Goal: Task Accomplishment & Management: Use online tool/utility

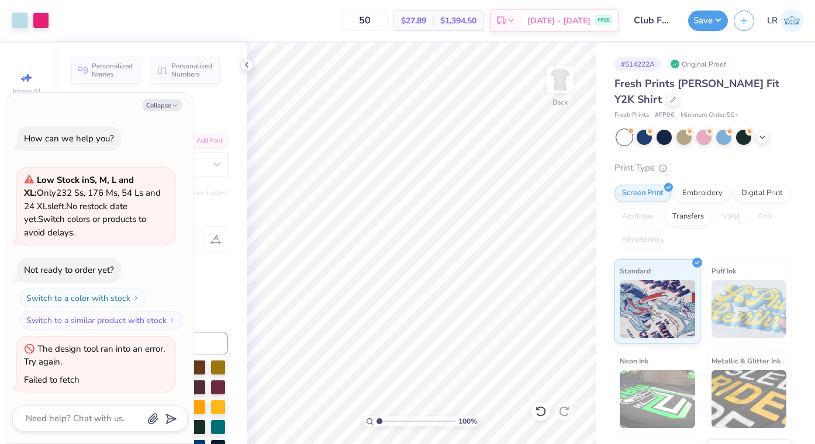
scroll to position [752, 0]
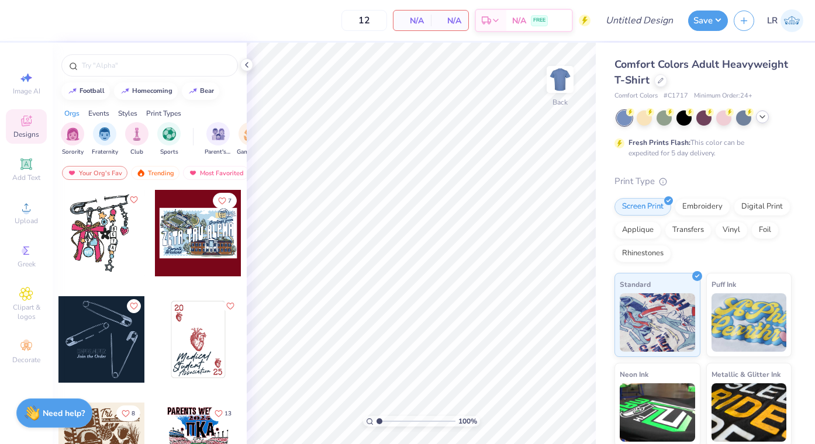
click at [765, 121] on div at bounding box center [762, 117] width 13 height 13
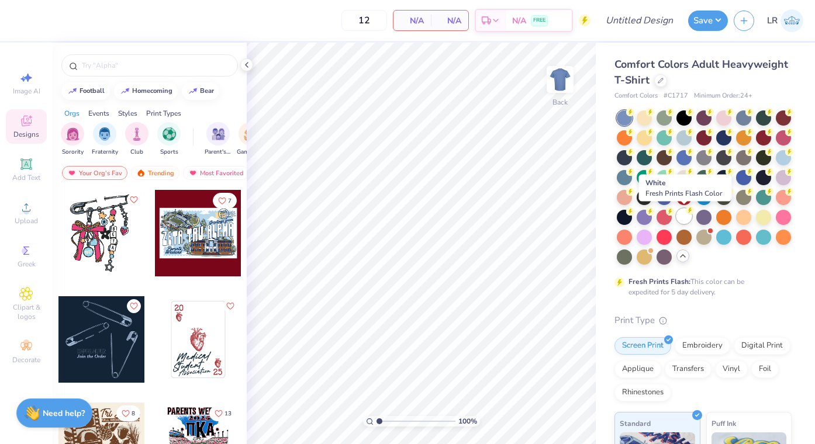
click at [688, 217] on div at bounding box center [684, 216] width 15 height 15
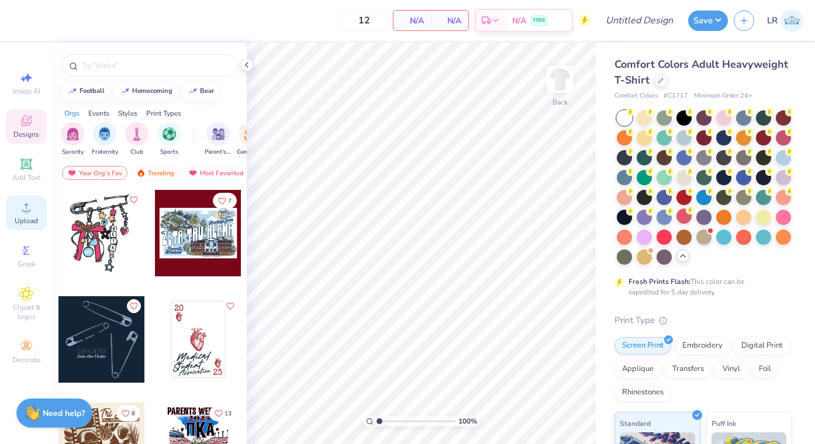
click at [36, 218] on span "Upload" at bounding box center [26, 220] width 23 height 9
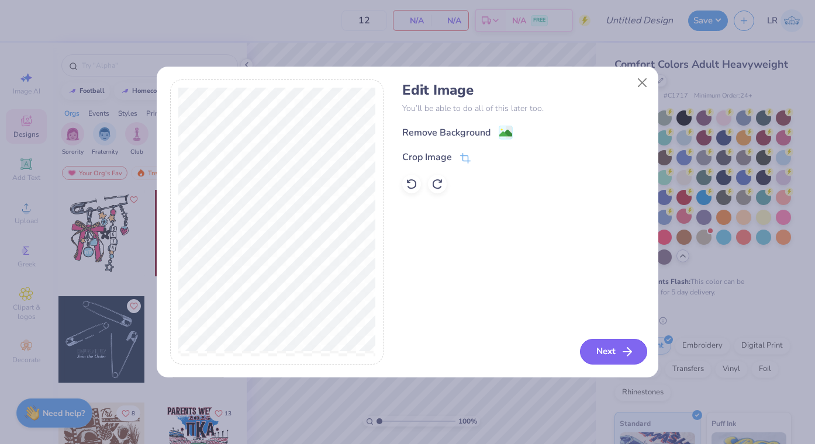
click at [611, 359] on button "Next" at bounding box center [613, 352] width 67 height 26
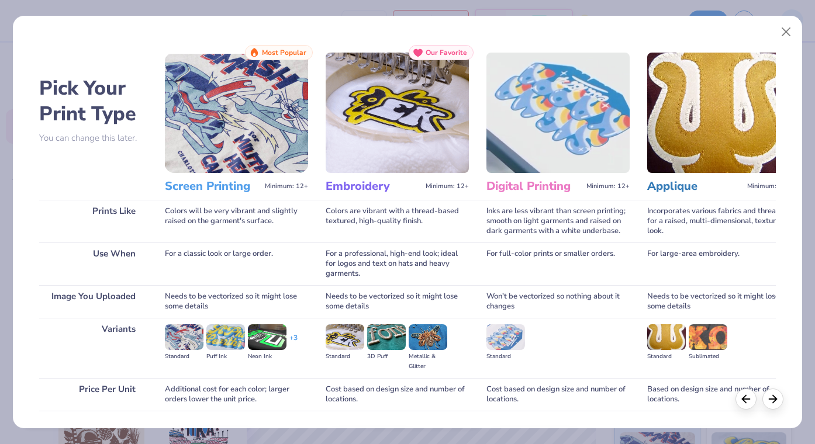
scroll to position [80, 0]
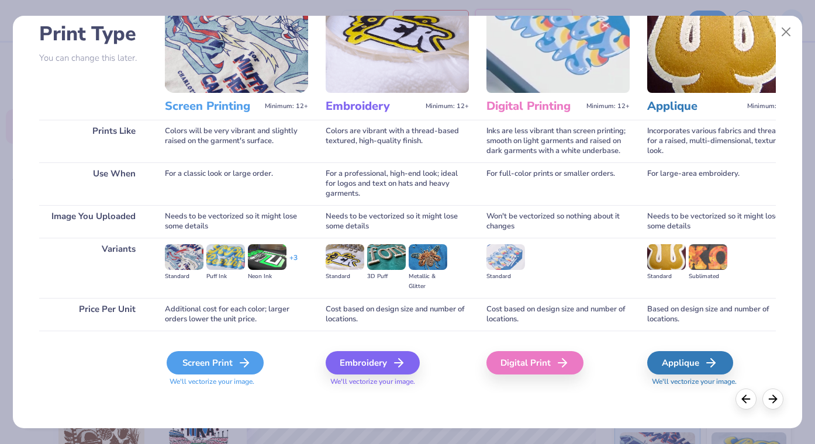
click at [227, 365] on div "Screen Print" at bounding box center [215, 362] width 97 height 23
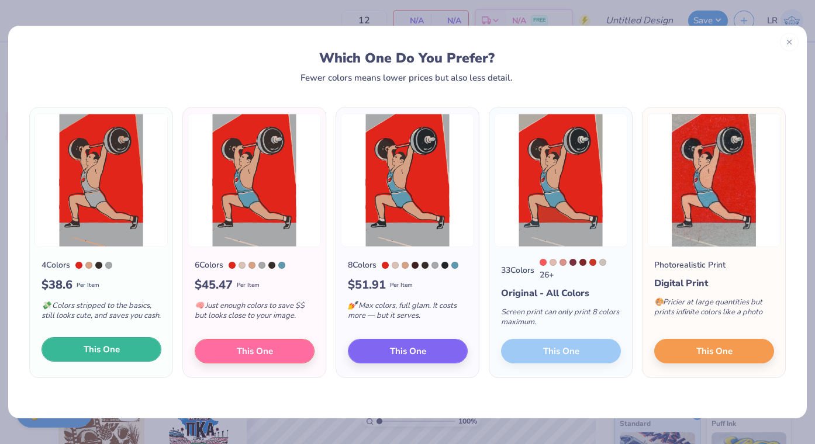
click at [129, 344] on button "This One" at bounding box center [102, 349] width 120 height 25
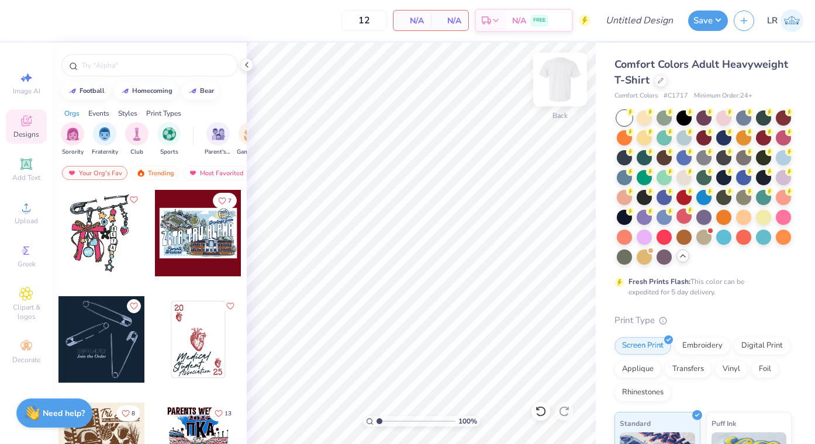
click at [566, 85] on img at bounding box center [560, 79] width 47 height 47
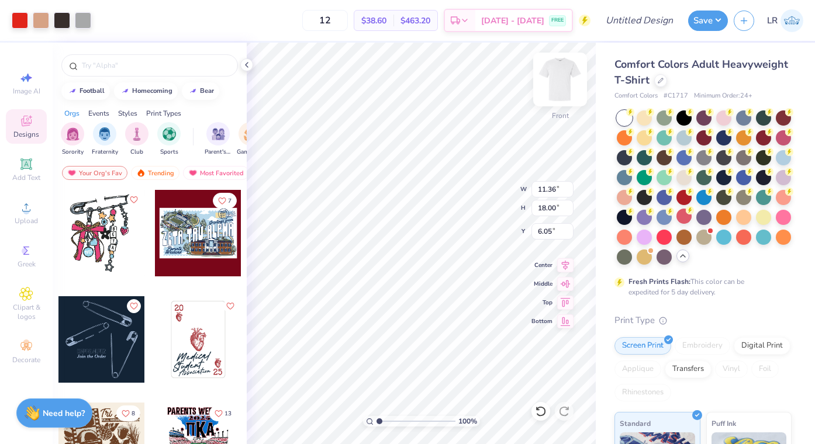
type input "8.38"
type input "13.27"
type input "5.79"
click at [348, 21] on input "12" at bounding box center [325, 20] width 46 height 21
type input "1"
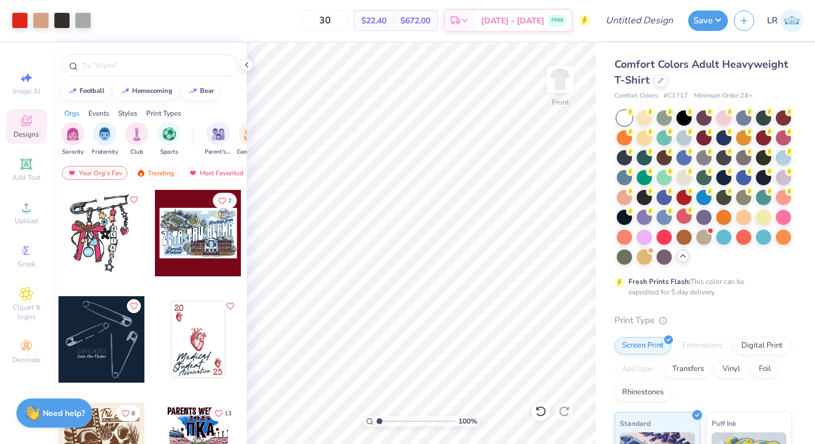
type input "30"
type input "3.00"
click at [567, 80] on img at bounding box center [560, 79] width 47 height 47
click at [26, 165] on icon at bounding box center [25, 163] width 11 height 11
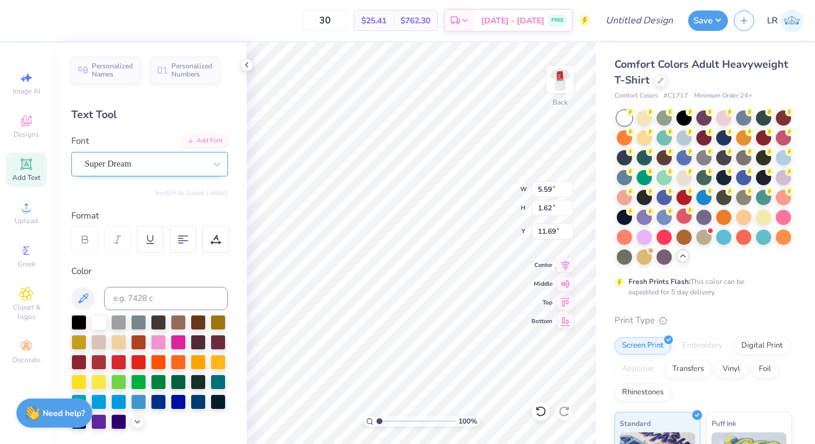
click at [204, 158] on div "Super Dream" at bounding box center [145, 164] width 123 height 18
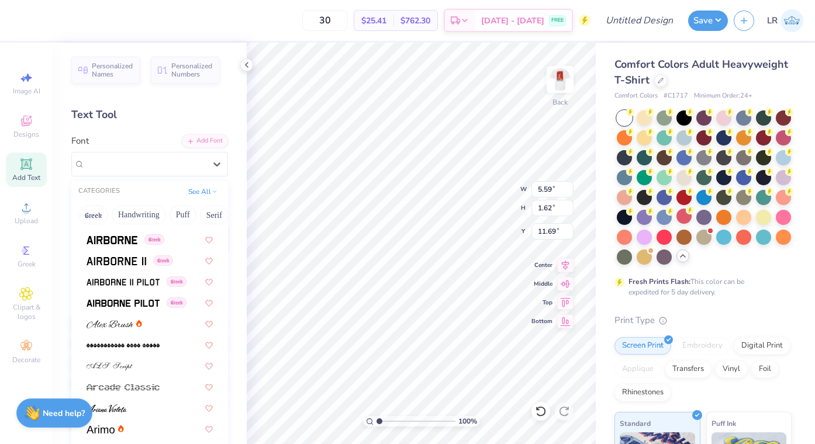
scroll to position [181, 0]
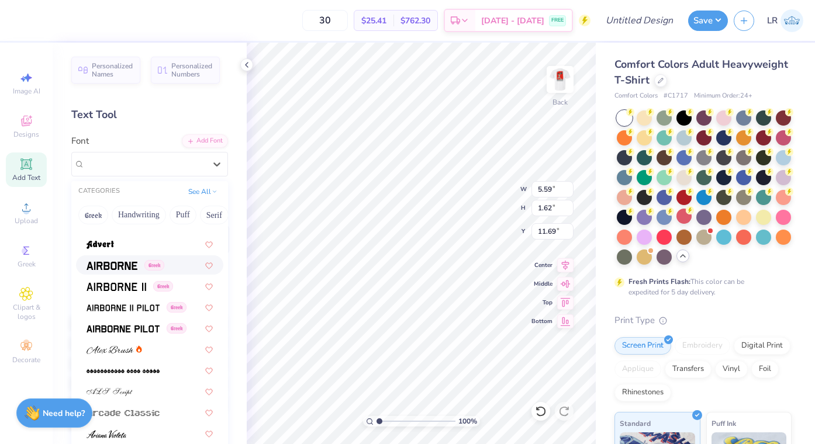
click at [111, 261] on span at bounding box center [112, 265] width 51 height 12
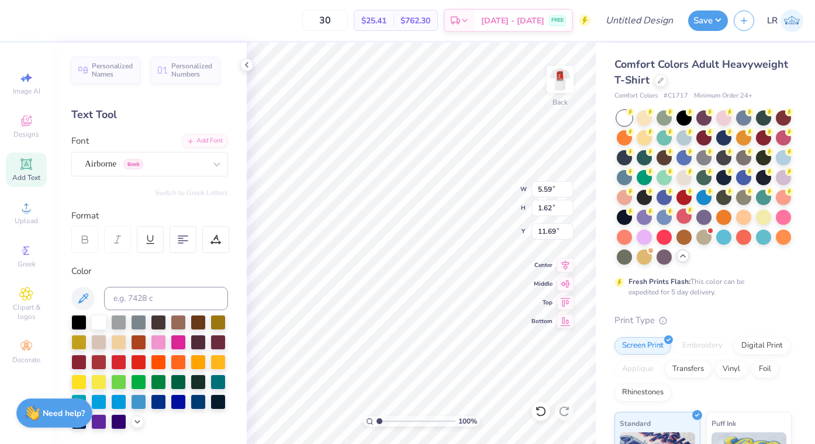
type input "5.35"
type input "1.69"
type input "11.65"
click at [78, 316] on div at bounding box center [78, 321] width 15 height 15
type textarea "T"
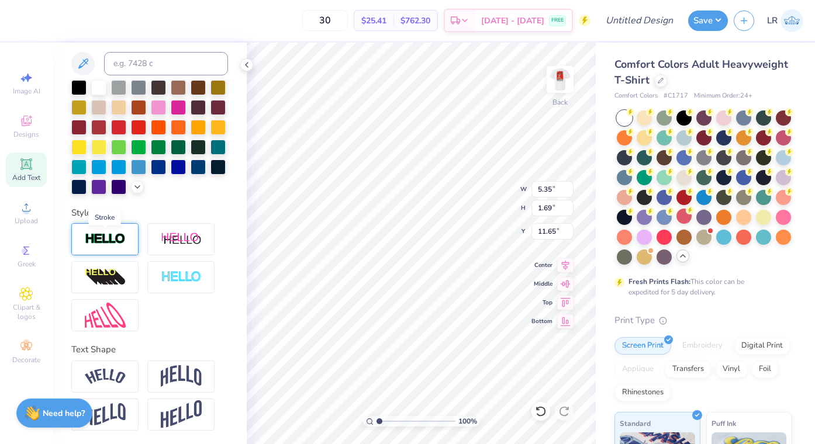
scroll to position [1, 3]
type textarea "Club Powerlifting"
click at [107, 236] on img at bounding box center [105, 239] width 41 height 13
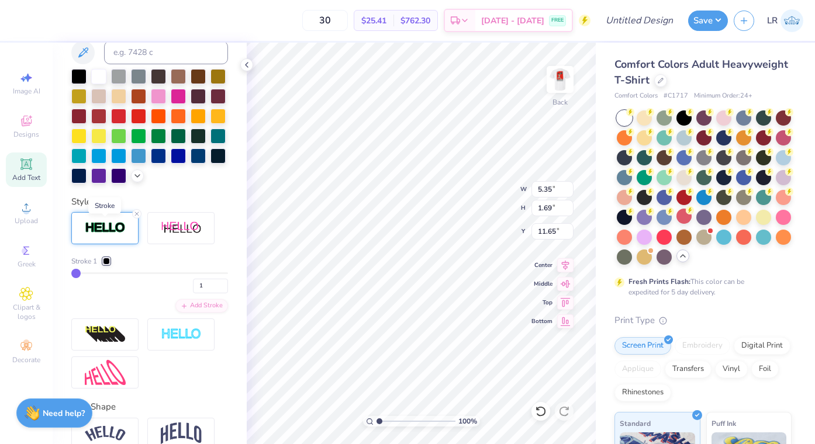
scroll to position [247, 0]
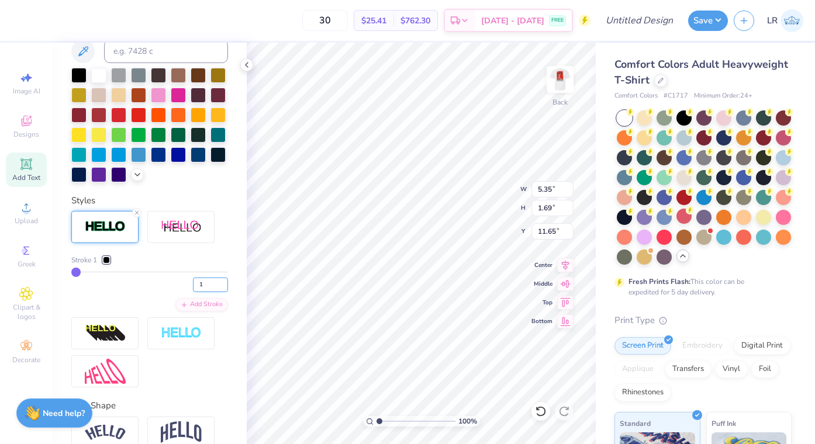
click at [209, 281] on input "1" at bounding box center [210, 285] width 35 height 15
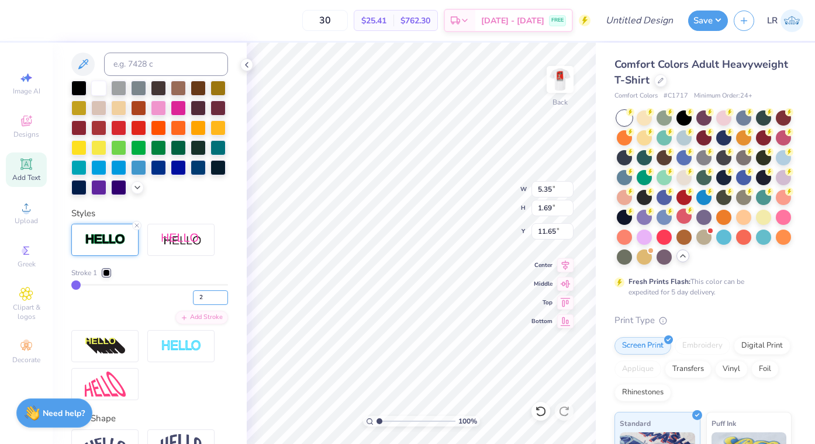
type input "2"
click at [106, 273] on div at bounding box center [106, 273] width 7 height 7
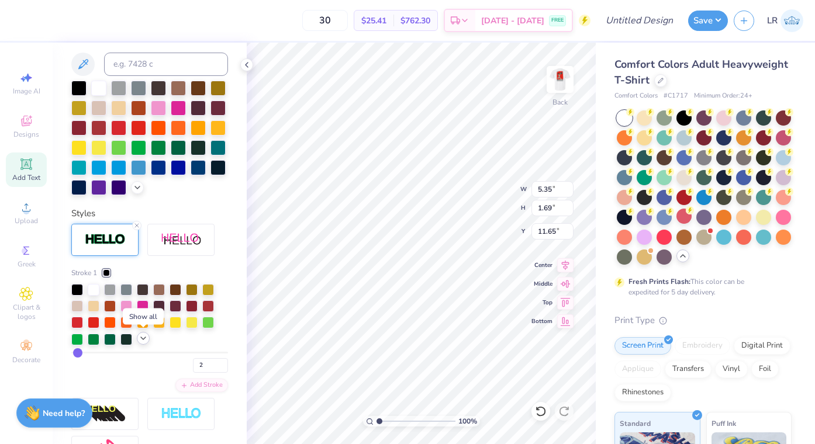
click at [146, 341] on icon at bounding box center [143, 338] width 9 height 9
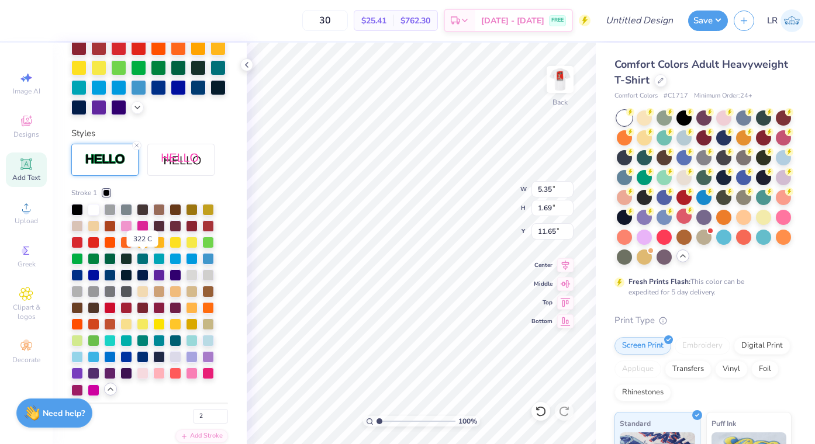
scroll to position [318, 0]
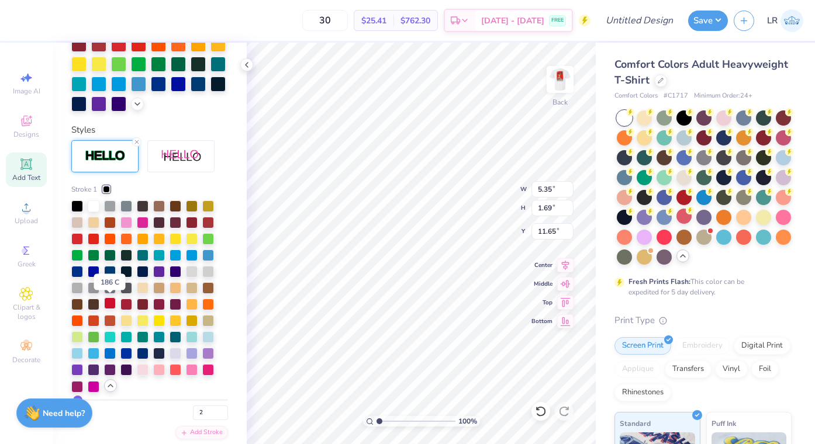
click at [112, 306] on div at bounding box center [110, 304] width 12 height 12
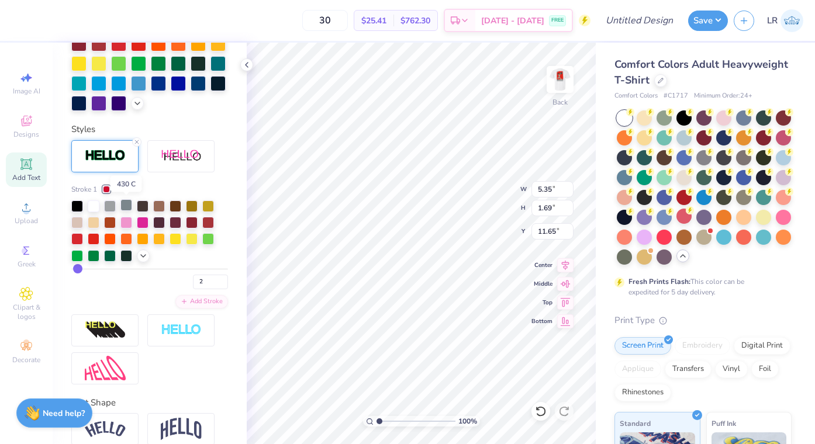
click at [122, 208] on div at bounding box center [126, 205] width 12 height 12
click at [113, 206] on div at bounding box center [110, 205] width 12 height 12
click at [208, 279] on input "2" at bounding box center [210, 282] width 35 height 15
type input "3"
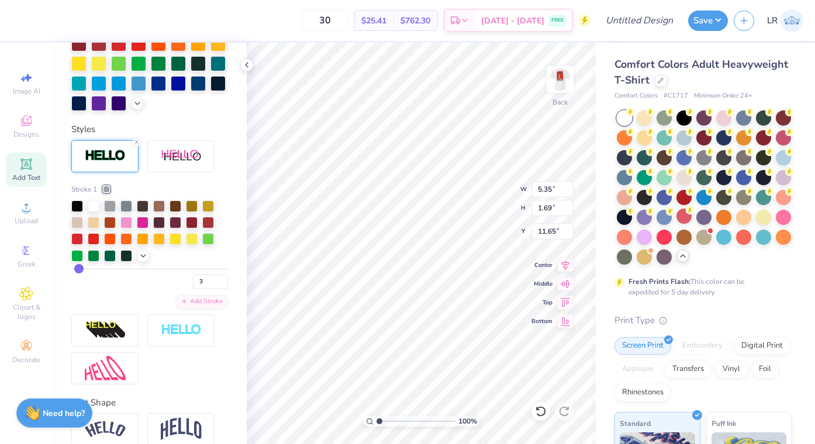
click at [172, 270] on div "3" at bounding box center [149, 278] width 157 height 21
type input "11.37"
type input "6.62"
type input "0.53"
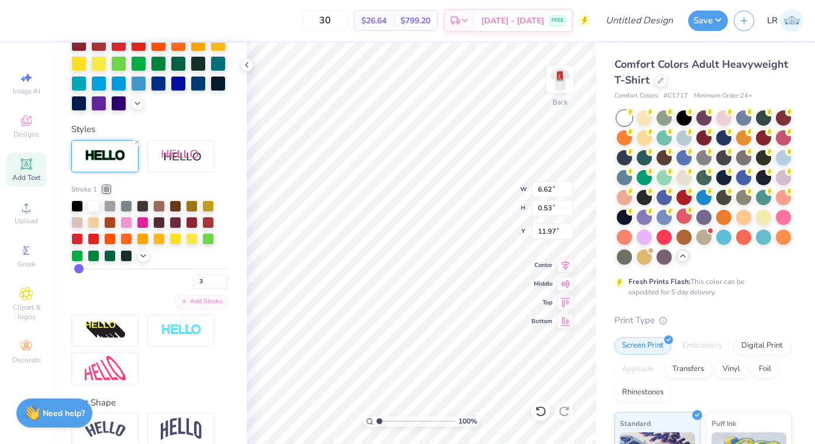
type input "3.00"
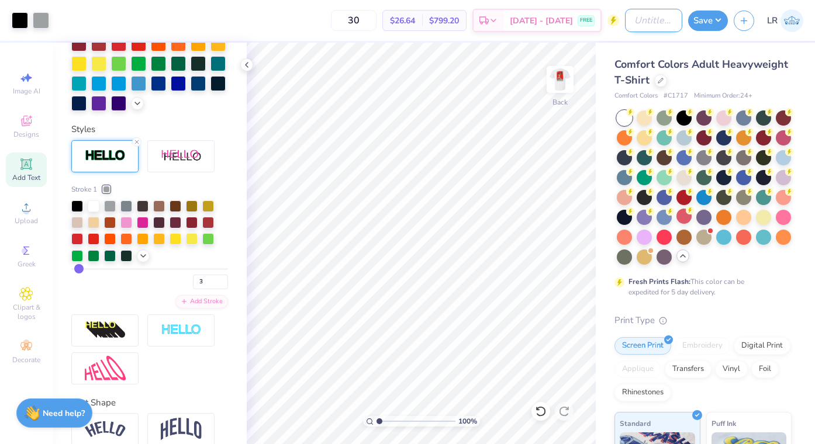
click at [678, 23] on input "Design Title" at bounding box center [653, 20] width 57 height 23
type input "Club Powerlifting"
click at [710, 19] on button "Save" at bounding box center [708, 19] width 40 height 20
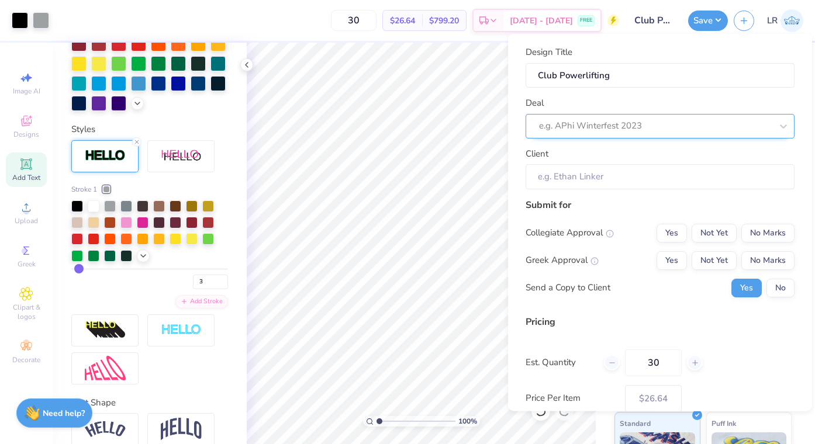
click at [688, 124] on div at bounding box center [655, 126] width 233 height 16
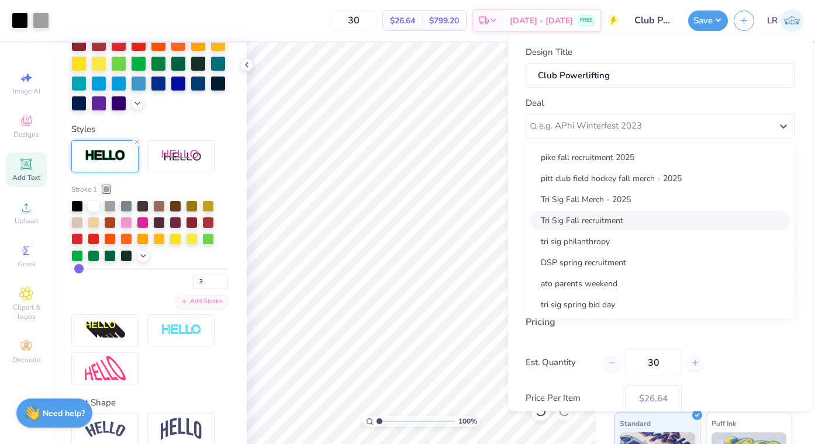
scroll to position [43, 0]
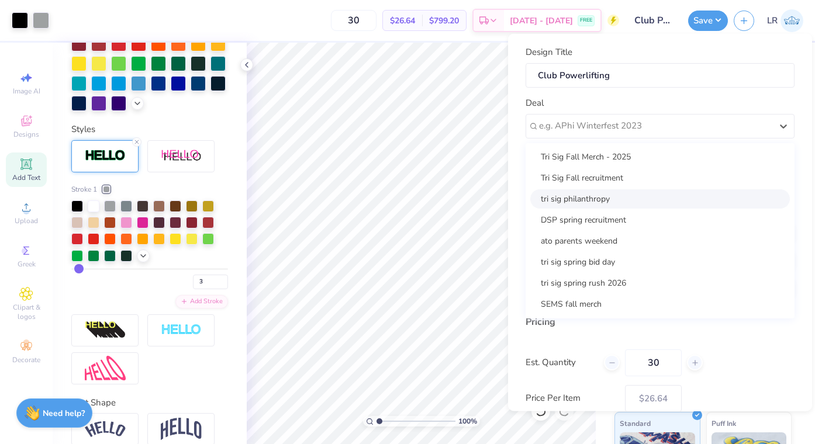
click at [529, 202] on div "pike fall recruitment 2025 pitt club field hockey fall merch - 2025 Tri Sig Fal…" at bounding box center [660, 230] width 269 height 175
click at [749, 105] on div "Deal option Tri Sig Fall Merch - 2025 focused, 3 of 10. 10 results available. U…" at bounding box center [660, 117] width 269 height 42
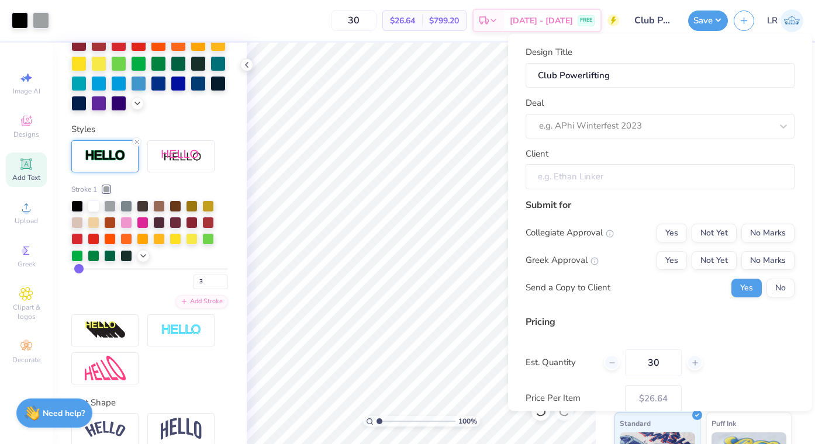
click at [721, 182] on input "Client" at bounding box center [660, 176] width 269 height 25
click at [632, 180] on input "Client" at bounding box center [660, 176] width 269 height 25
click at [583, 183] on input "Client" at bounding box center [660, 176] width 269 height 25
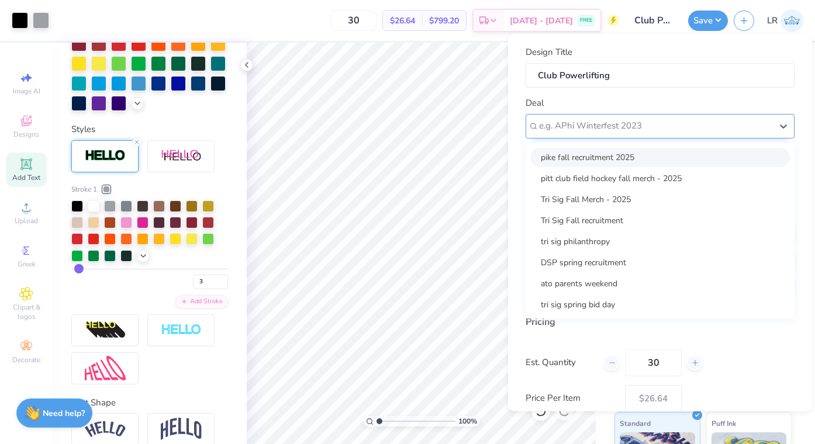
click at [591, 126] on div at bounding box center [655, 126] width 233 height 16
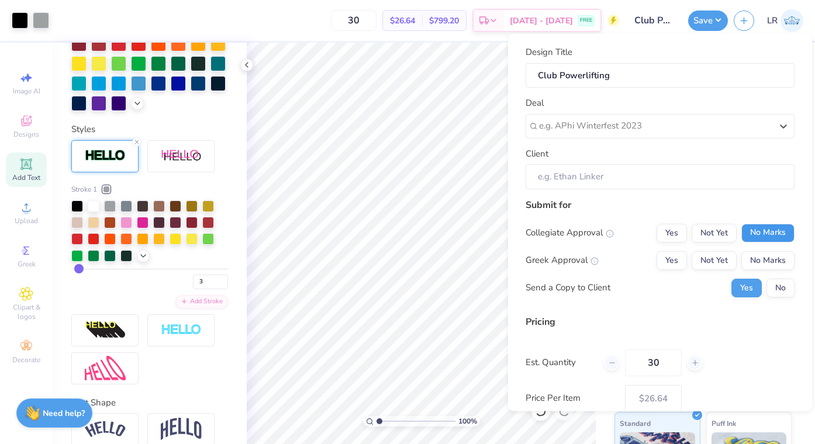
click at [778, 225] on button "No Marks" at bounding box center [768, 232] width 53 height 19
click at [780, 249] on div "Collegiate Approval Yes Not Yet No Marks Greek Approval Yes Not Yet No Marks Se…" at bounding box center [660, 260] width 269 height 74
click at [780, 256] on button "No Marks" at bounding box center [768, 260] width 53 height 19
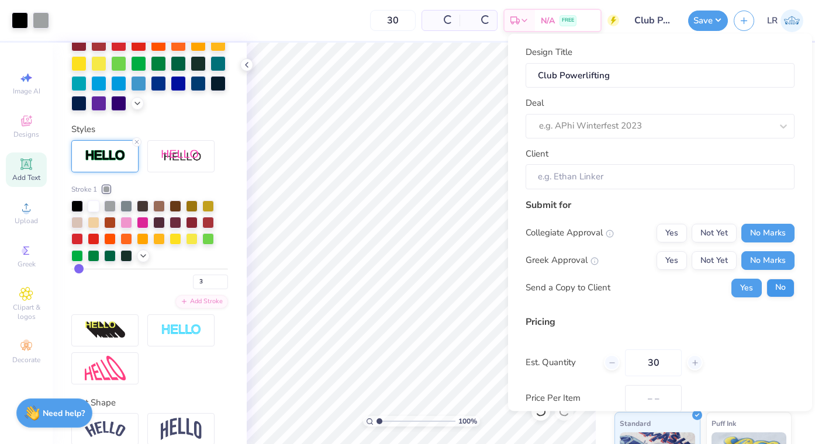
type input "$26.64"
click at [780, 289] on button "No" at bounding box center [781, 287] width 28 height 19
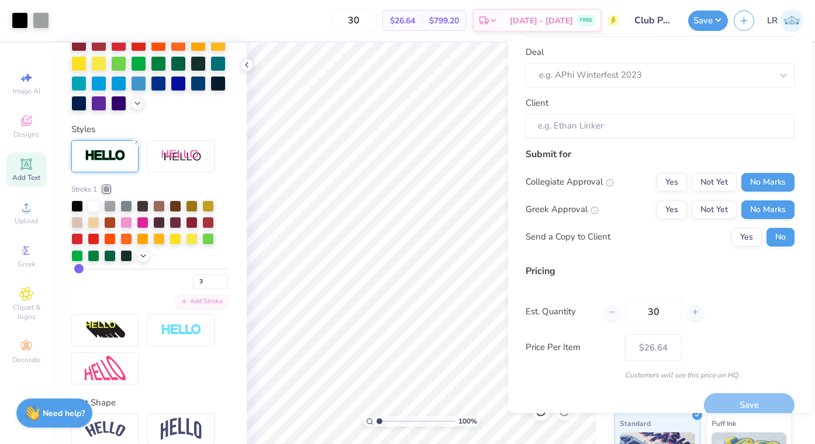
scroll to position [68, 0]
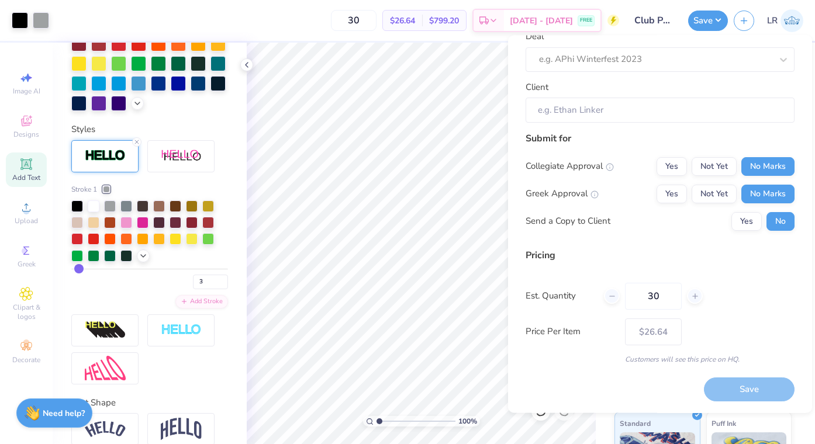
click at [743, 387] on div "Save" at bounding box center [749, 390] width 91 height 24
click at [750, 389] on div "Save" at bounding box center [749, 390] width 91 height 24
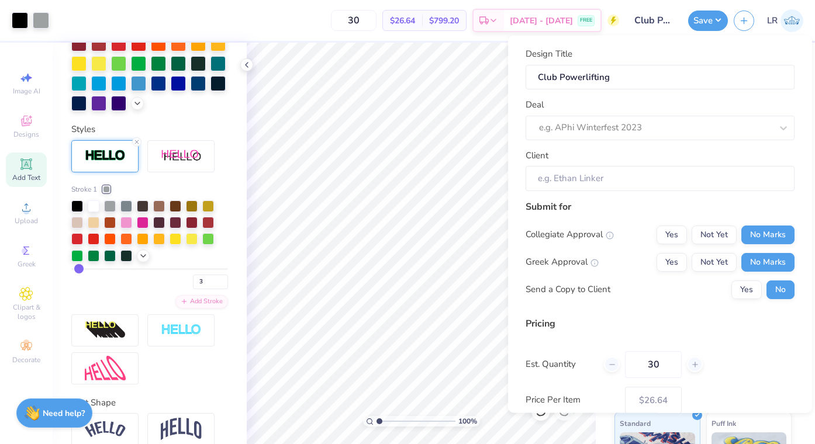
scroll to position [1, 0]
click at [591, 125] on div at bounding box center [655, 127] width 233 height 16
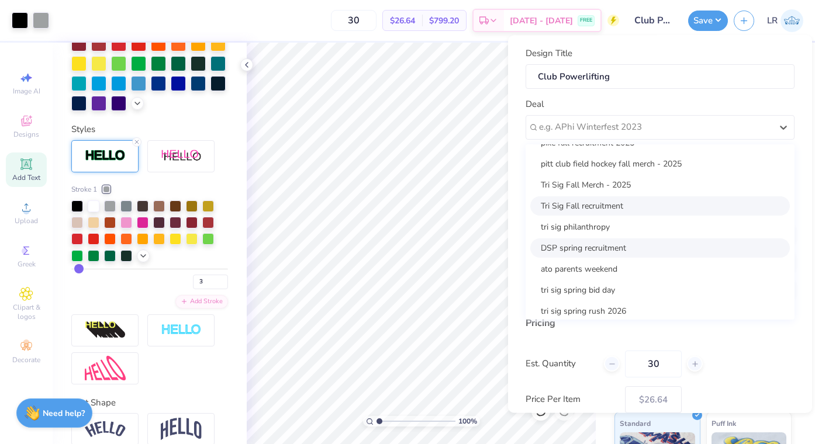
scroll to position [0, 0]
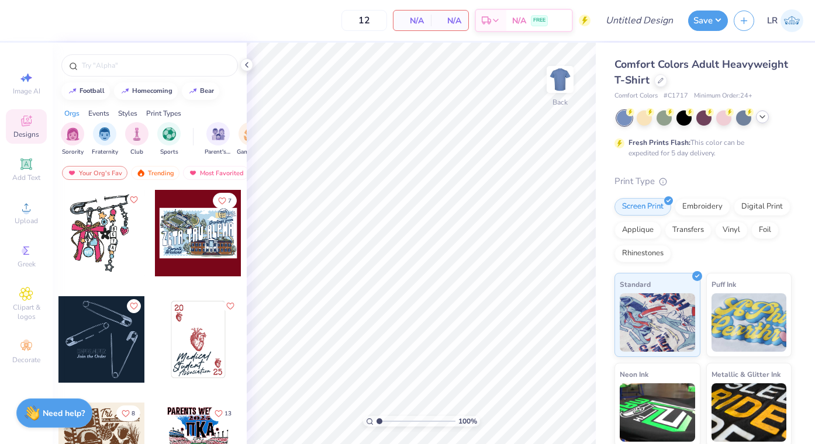
click at [761, 120] on icon at bounding box center [762, 116] width 9 height 9
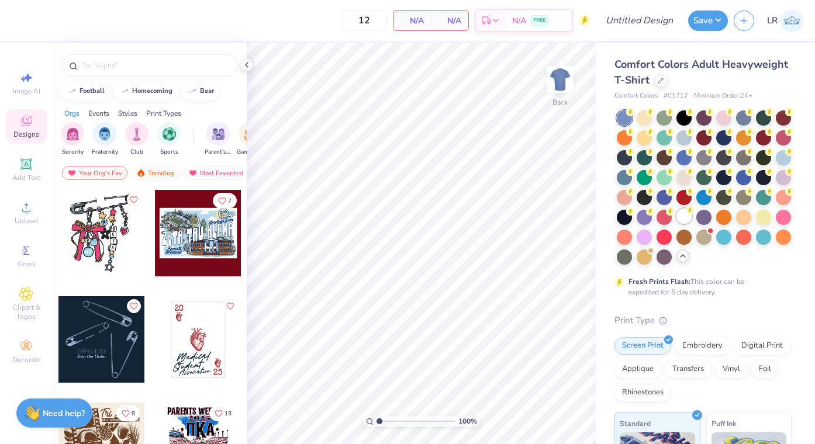
click at [685, 212] on div at bounding box center [684, 216] width 15 height 15
click at [563, 81] on img at bounding box center [560, 79] width 47 height 47
click at [26, 212] on circle at bounding box center [26, 211] width 6 height 6
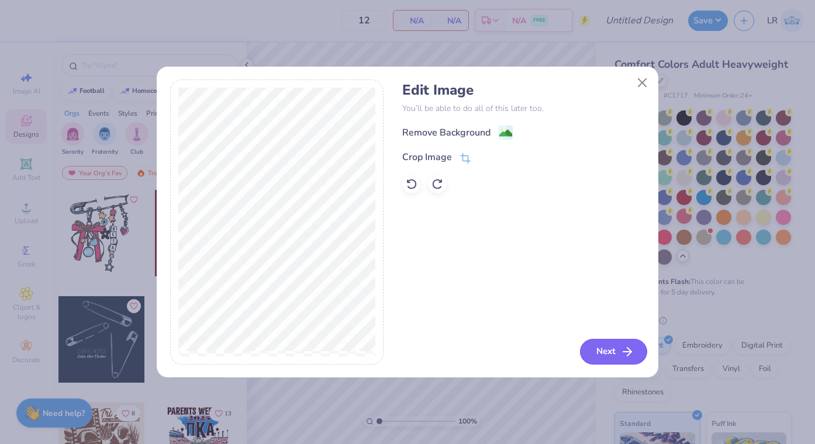
click at [622, 350] on icon "button" at bounding box center [628, 352] width 14 height 14
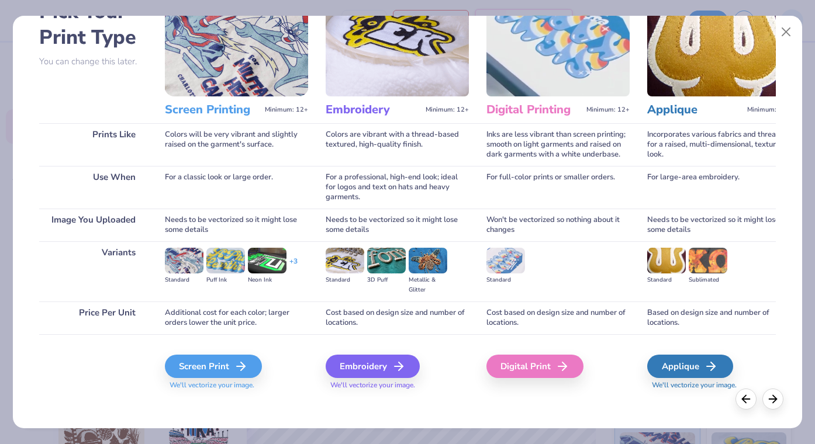
scroll to position [80, 0]
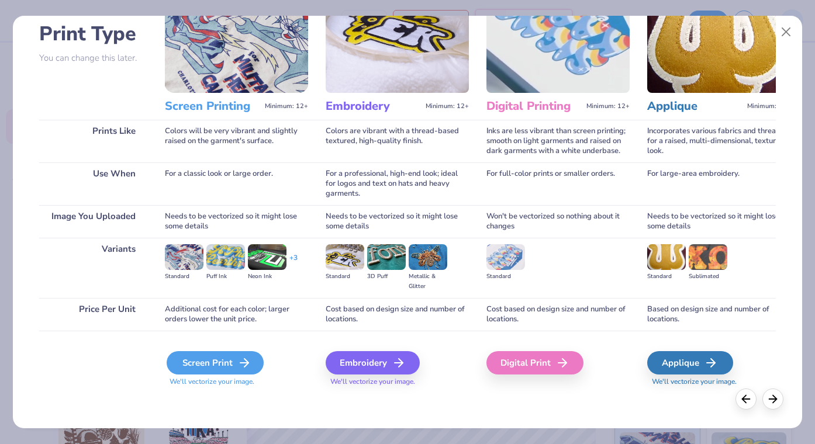
click at [197, 365] on div "Screen Print" at bounding box center [215, 362] width 97 height 23
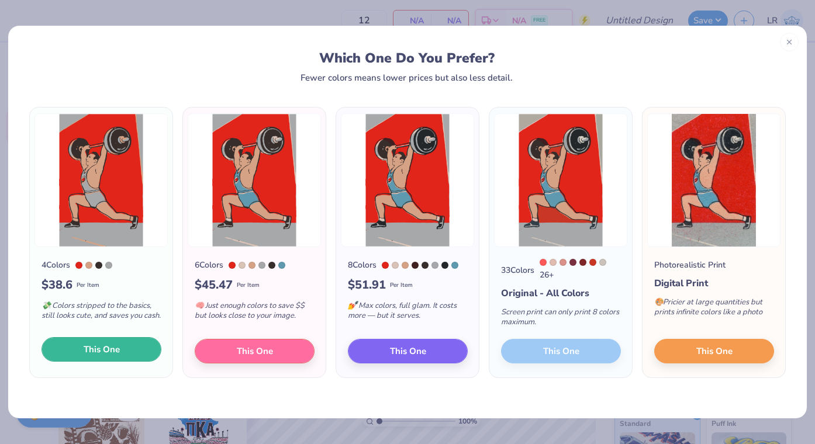
click at [115, 353] on span "This One" at bounding box center [102, 349] width 36 height 13
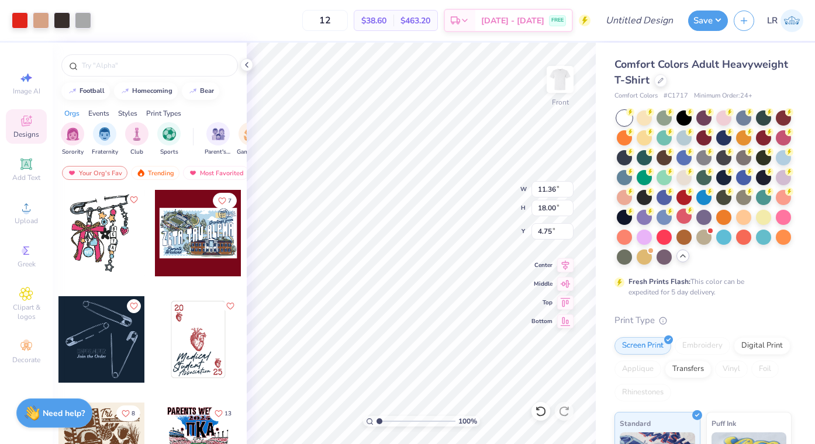
type input "7.31"
type input "11.59"
type input "3.00"
type input "8.34"
type input "13.21"
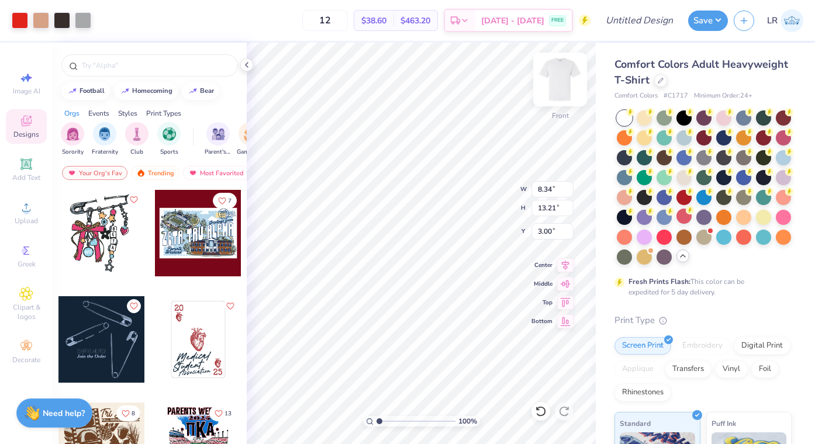
click at [566, 79] on img at bounding box center [560, 79] width 47 height 47
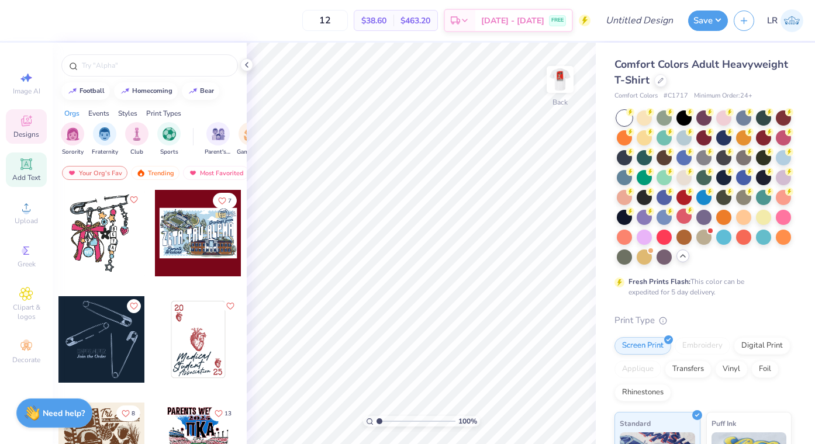
click at [28, 174] on span "Add Text" at bounding box center [26, 177] width 28 height 9
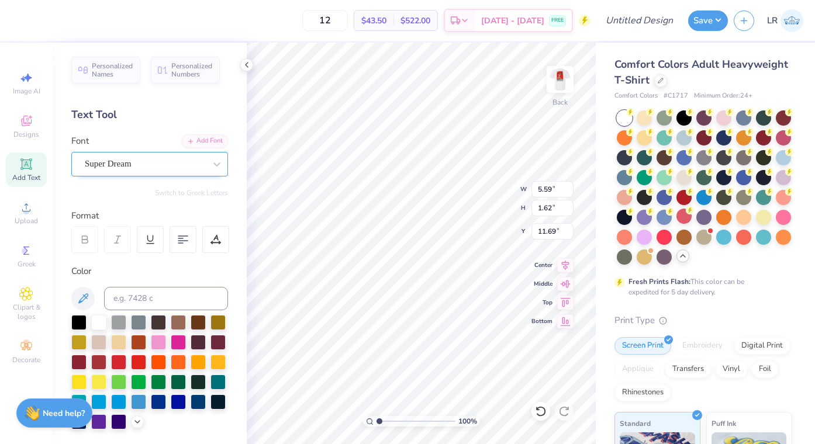
click at [176, 174] on div "Super Dream" at bounding box center [149, 164] width 157 height 25
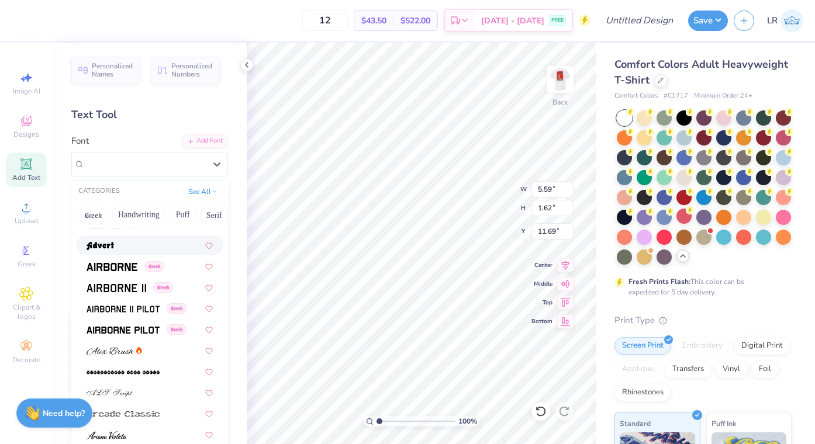
scroll to position [181, 0]
click at [120, 263] on img at bounding box center [112, 266] width 51 height 8
type input "5.35"
type input "1.69"
type input "11.65"
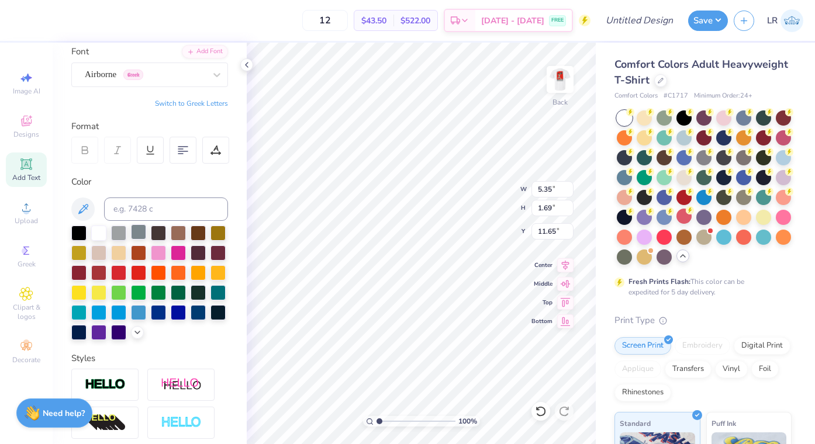
scroll to position [91, 0]
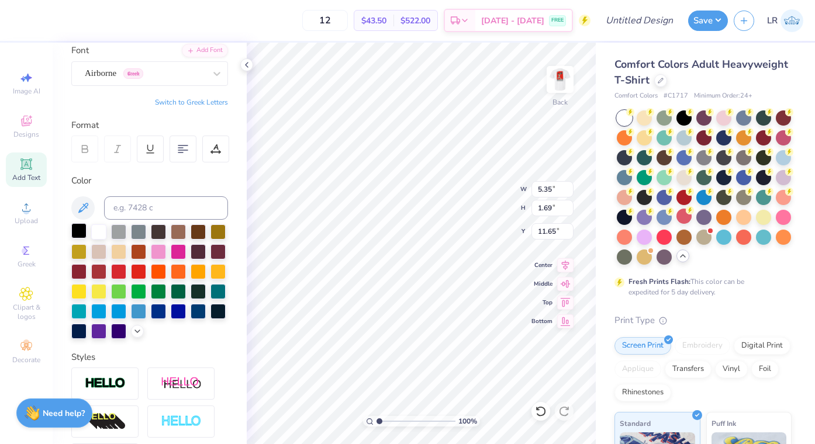
click at [82, 226] on div at bounding box center [78, 230] width 15 height 15
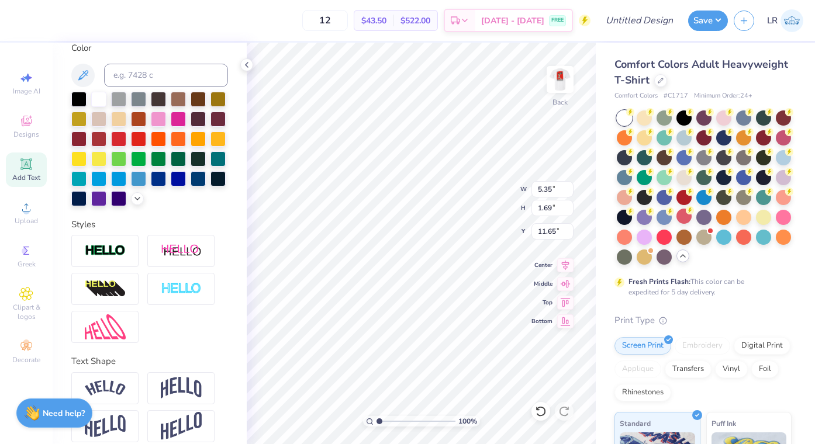
scroll to position [235, 0]
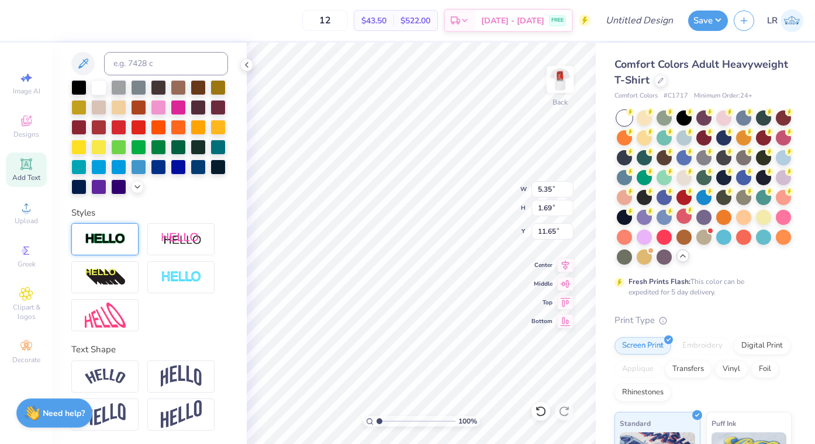
click at [119, 238] on img at bounding box center [105, 239] width 41 height 13
type input "5.38"
type input "1.72"
type input "11.64"
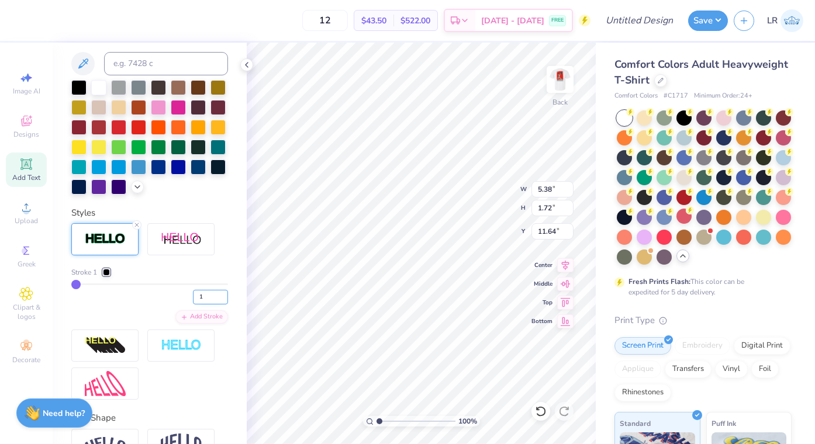
click at [208, 297] on input "1" at bounding box center [210, 297] width 35 height 15
type input "3"
click at [106, 273] on div at bounding box center [106, 272] width 7 height 7
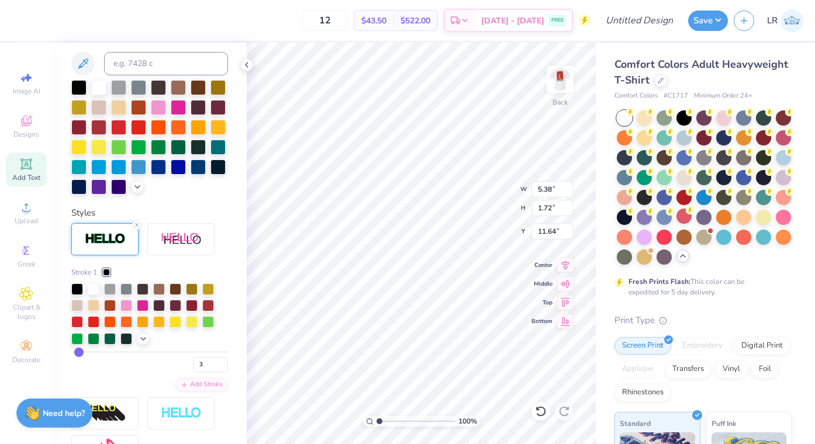
type input "5.44"
type input "1.78"
type input "11.61"
click at [110, 286] on div at bounding box center [110, 288] width 12 height 12
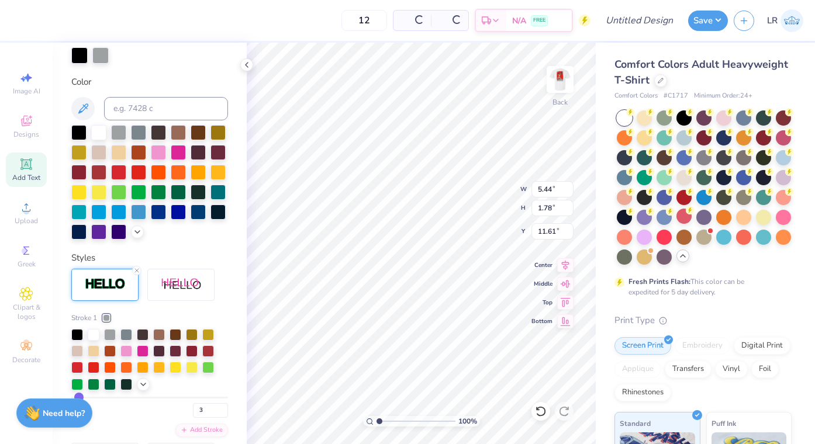
scroll to position [281, 0]
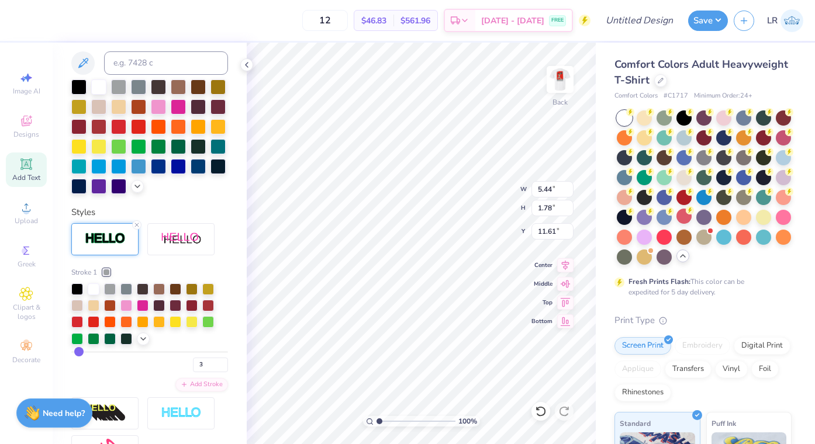
type textarea "T"
type textarea "Club powerlifting"
type input "4"
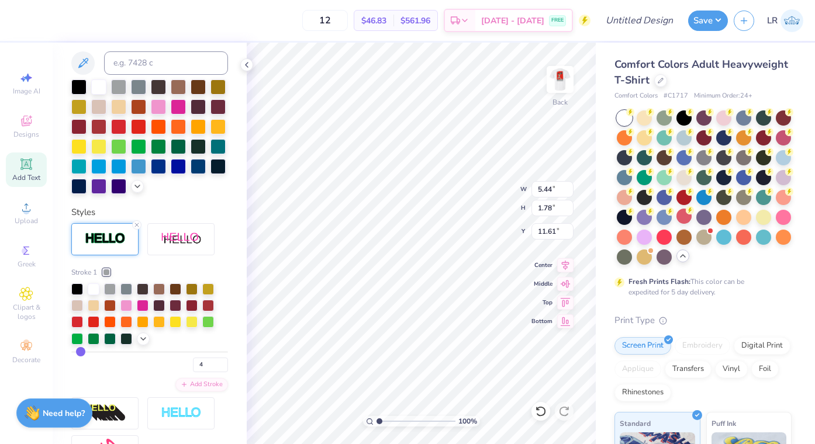
type input "4"
click at [80, 352] on input "range" at bounding box center [149, 352] width 157 height 2
type input "8.85"
type input "0.72"
type input "3.00"
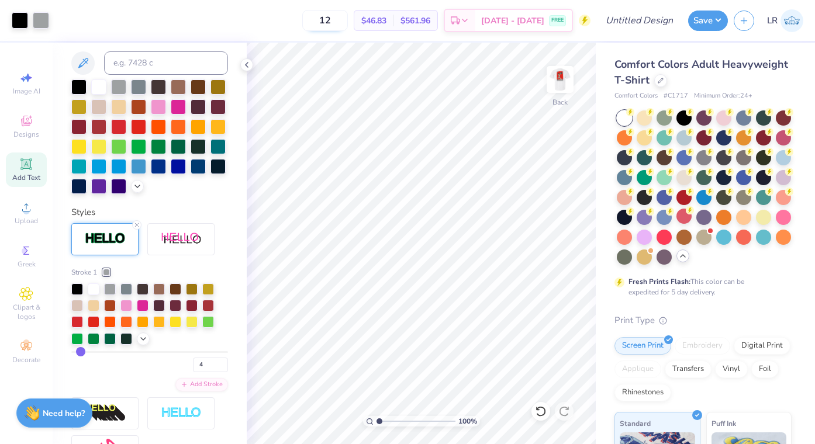
click at [348, 22] on input "12" at bounding box center [325, 20] width 46 height 21
type input "1"
type input "30"
type input "7.96"
type input "0.65"
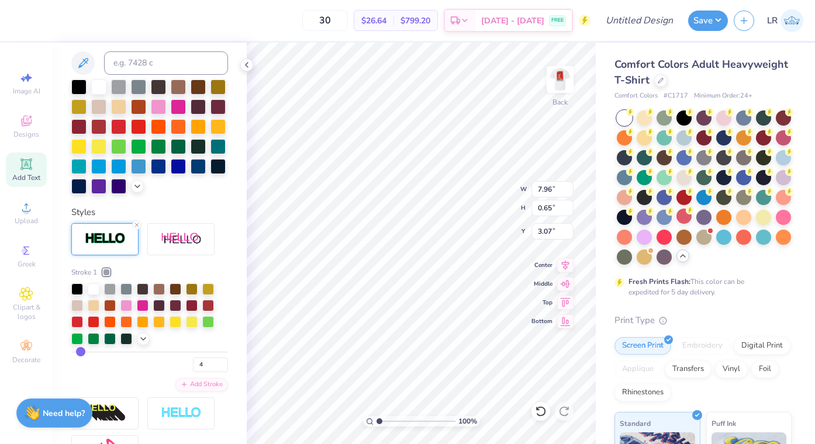
type input "3.00"
click at [348, 21] on input "30" at bounding box center [325, 20] width 46 height 21
type input "3"
type input "24"
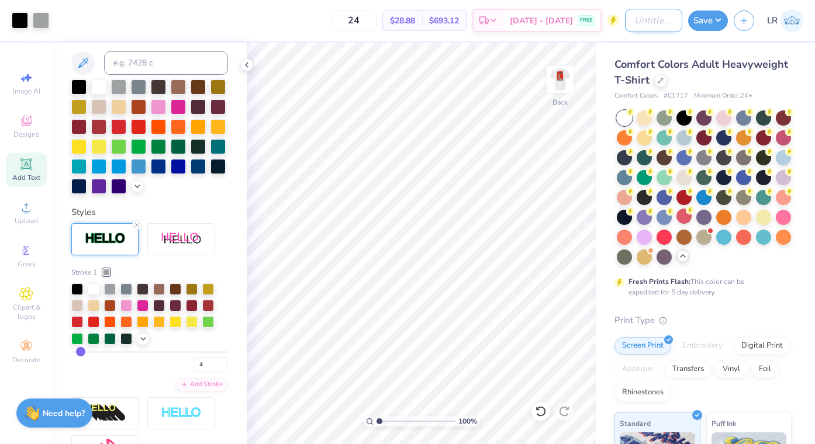
click at [648, 18] on input "Design Title" at bounding box center [653, 20] width 57 height 23
type input "club powerlifting"
click at [711, 22] on button "Save" at bounding box center [708, 19] width 40 height 20
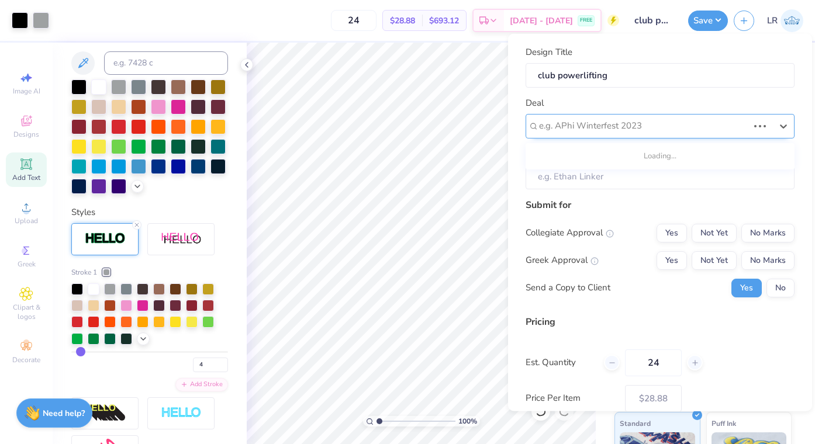
click at [642, 125] on div at bounding box center [643, 126] width 209 height 16
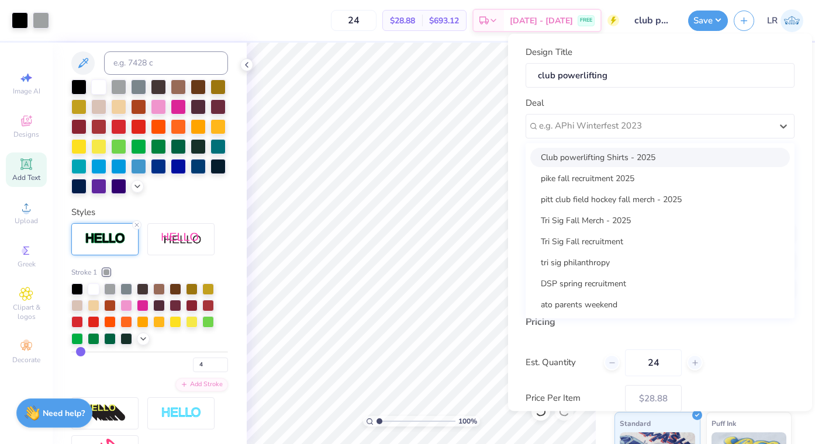
click at [668, 157] on div "Club powerlifting Shirts - 2025" at bounding box center [660, 156] width 260 height 19
type input "[PERSON_NAME] Trisig"
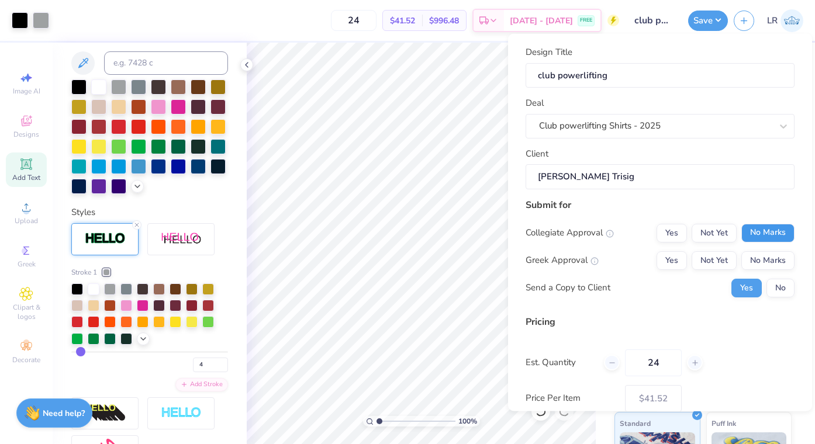
click at [759, 232] on button "No Marks" at bounding box center [768, 232] width 53 height 19
click at [766, 257] on button "No Marks" at bounding box center [768, 260] width 53 height 19
click at [778, 281] on button "No" at bounding box center [781, 287] width 28 height 19
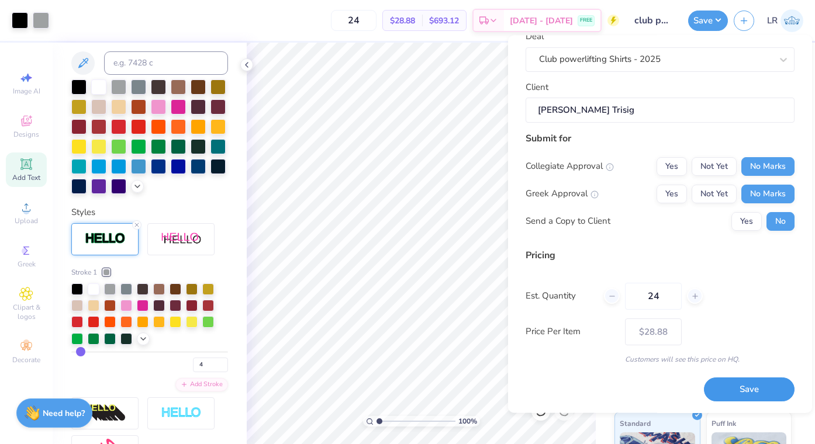
click at [742, 394] on button "Save" at bounding box center [749, 390] width 91 height 24
type input "– –"
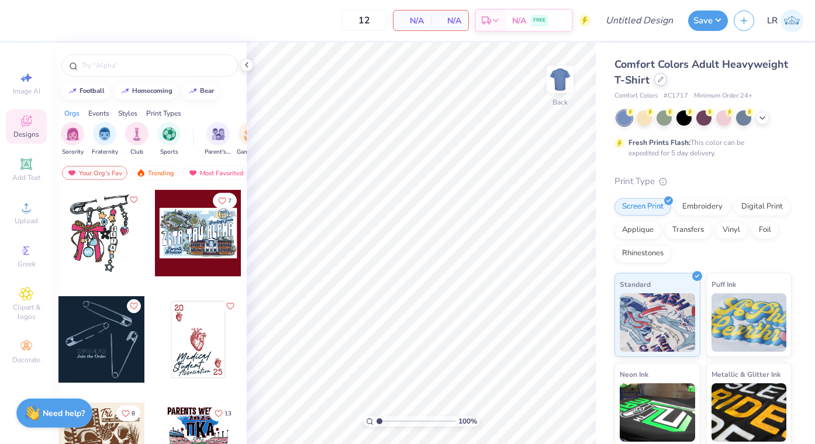
click at [661, 78] on icon at bounding box center [661, 80] width 6 height 6
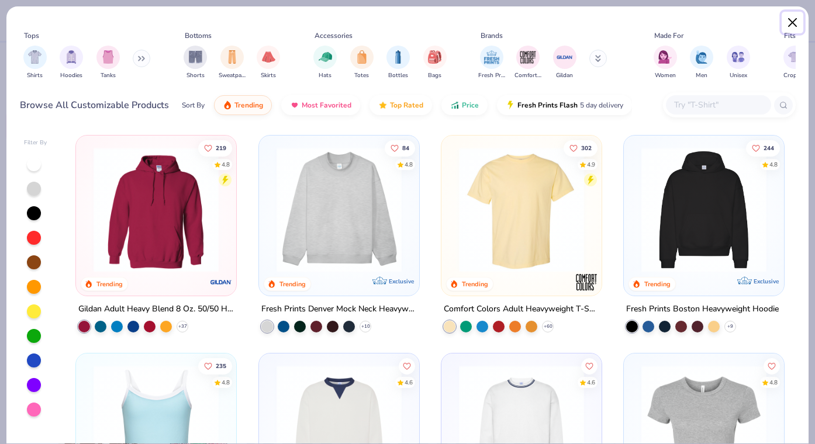
click at [793, 22] on button "Close" at bounding box center [793, 23] width 22 height 22
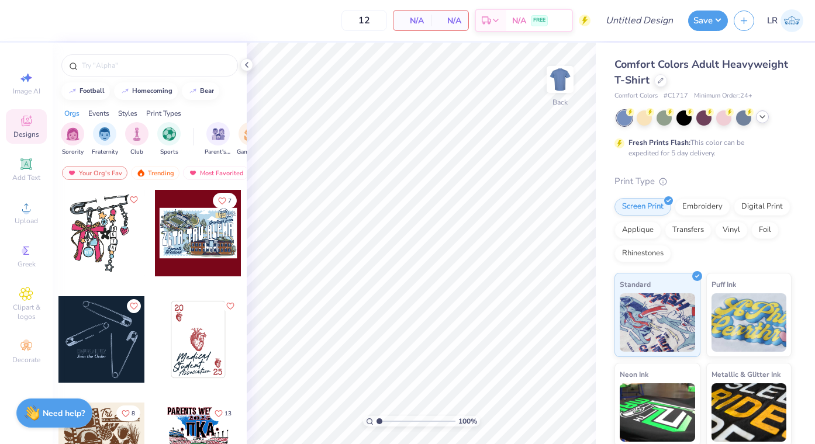
click at [762, 117] on icon at bounding box center [762, 116] width 9 height 9
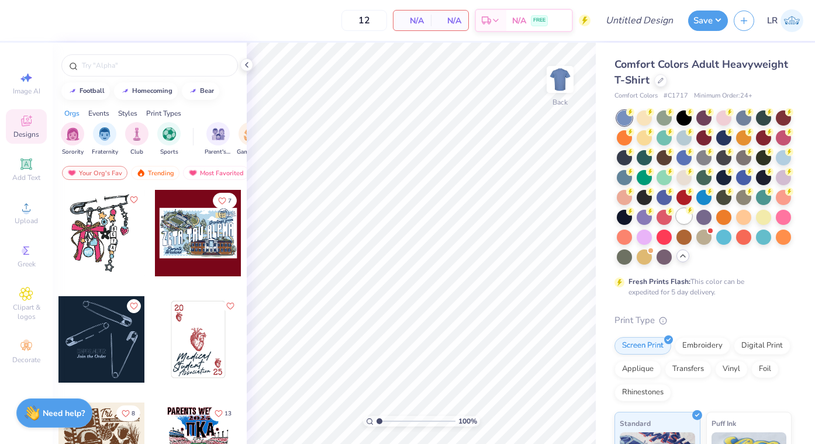
click at [688, 217] on div at bounding box center [684, 216] width 15 height 15
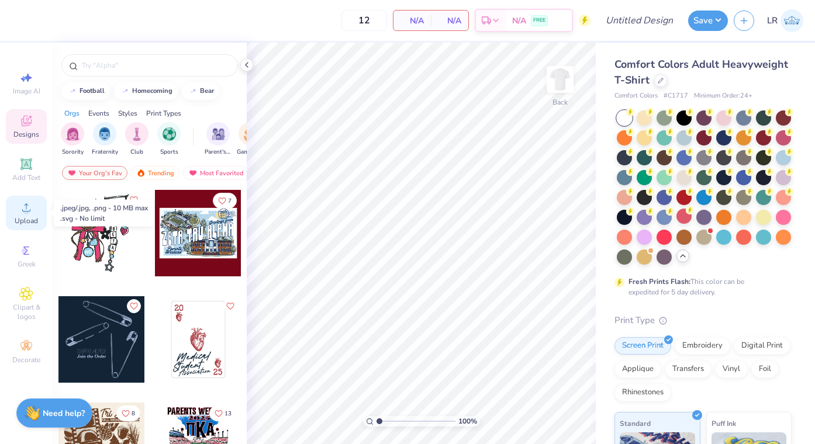
click at [27, 208] on icon at bounding box center [26, 208] width 14 height 14
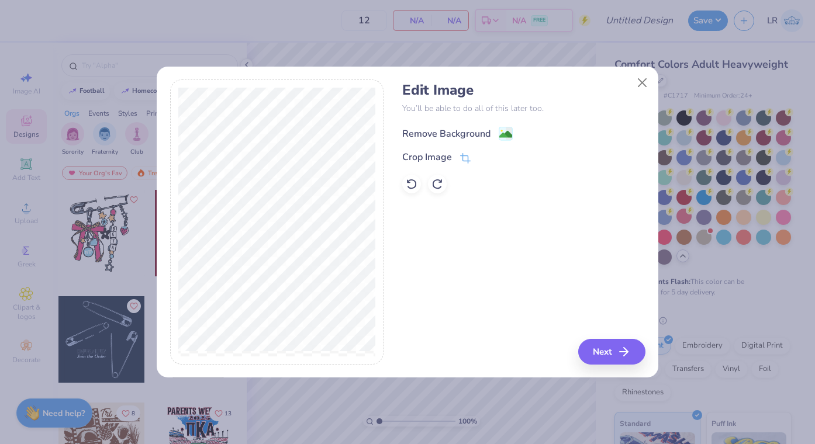
click at [488, 135] on div "Remove Background" at bounding box center [446, 134] width 88 height 14
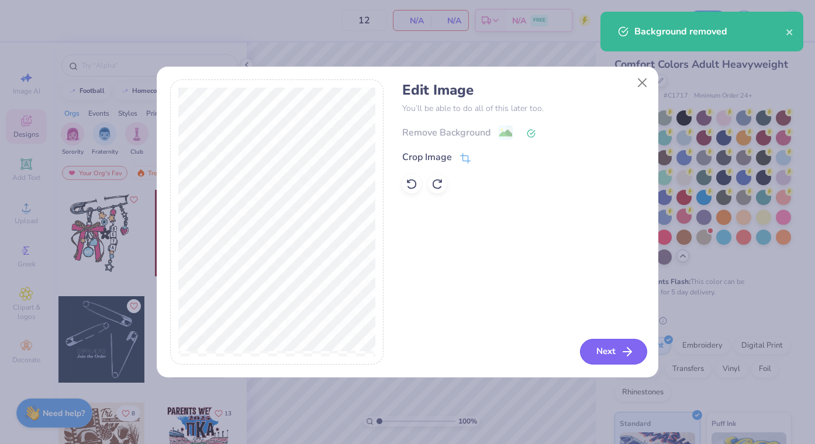
click at [611, 348] on button "Next" at bounding box center [613, 352] width 67 height 26
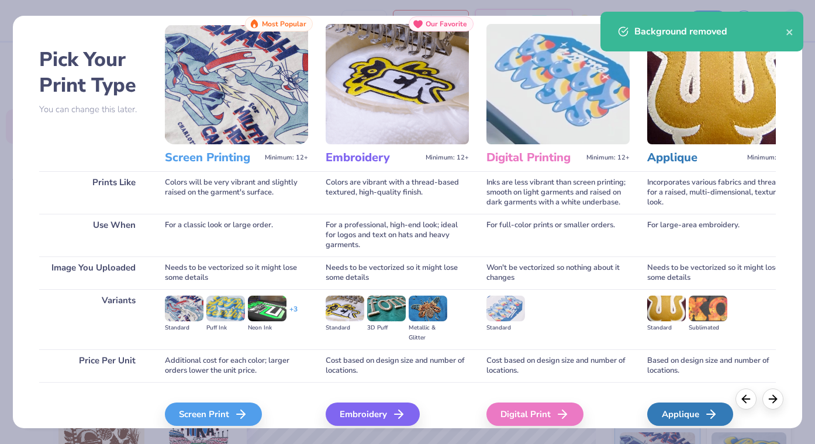
scroll to position [80, 0]
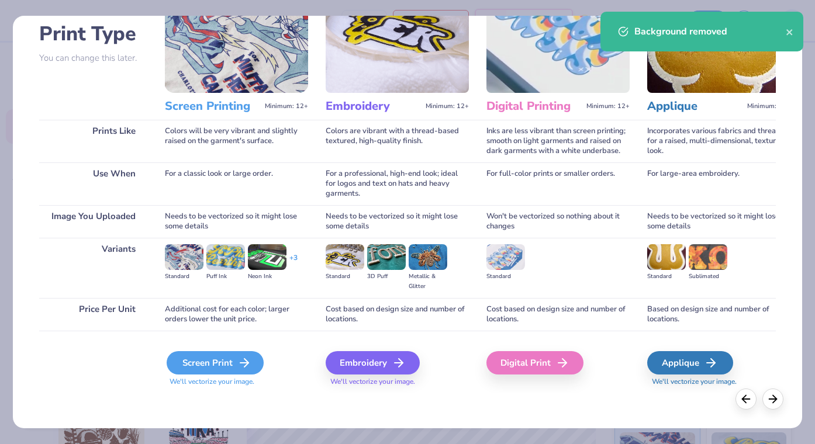
click at [228, 364] on div "Screen Print" at bounding box center [215, 362] width 97 height 23
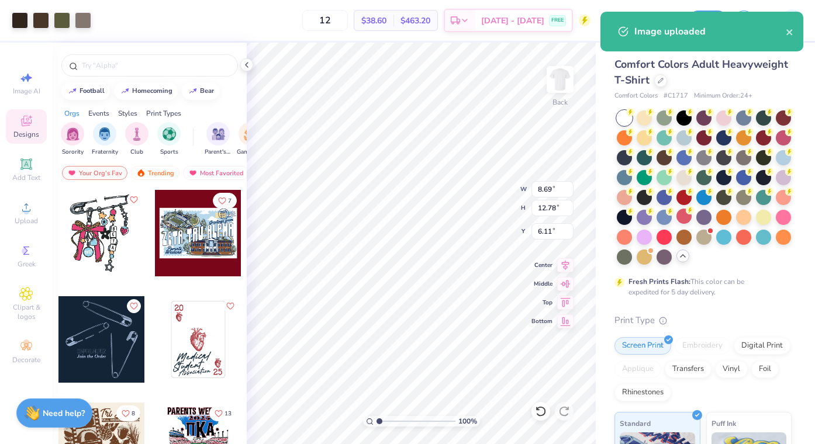
type input "6.41"
type input "9.43"
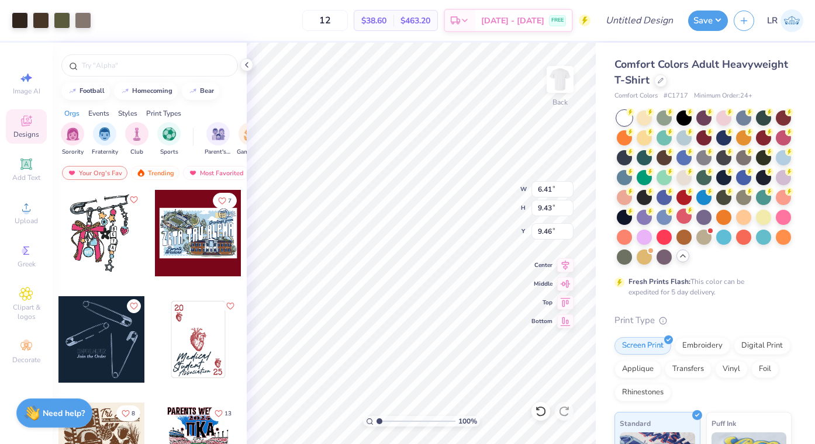
type input "3.00"
type input "5.59"
type input "8.22"
type input "3.83"
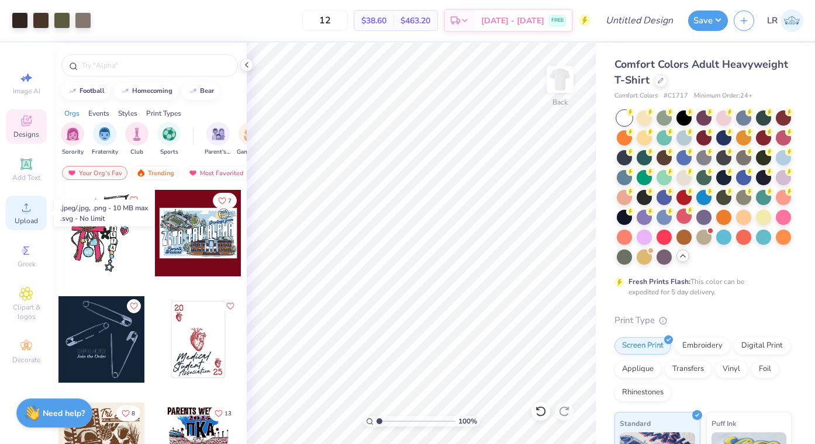
click at [29, 215] on div "Upload" at bounding box center [26, 213] width 41 height 35
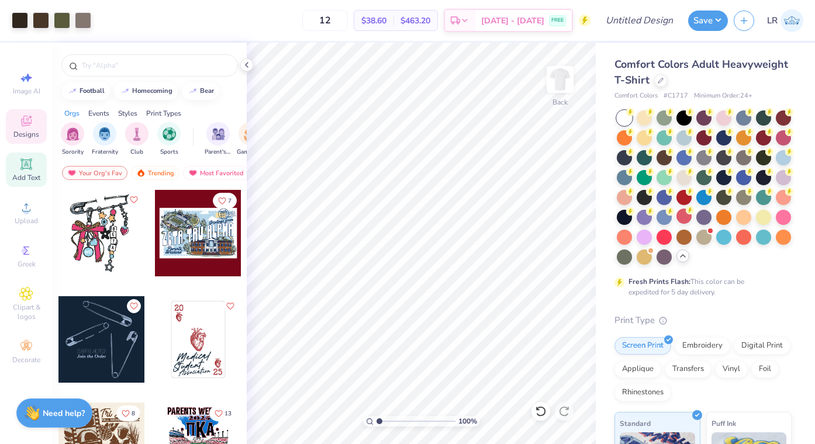
click at [23, 173] on span "Add Text" at bounding box center [26, 177] width 28 height 9
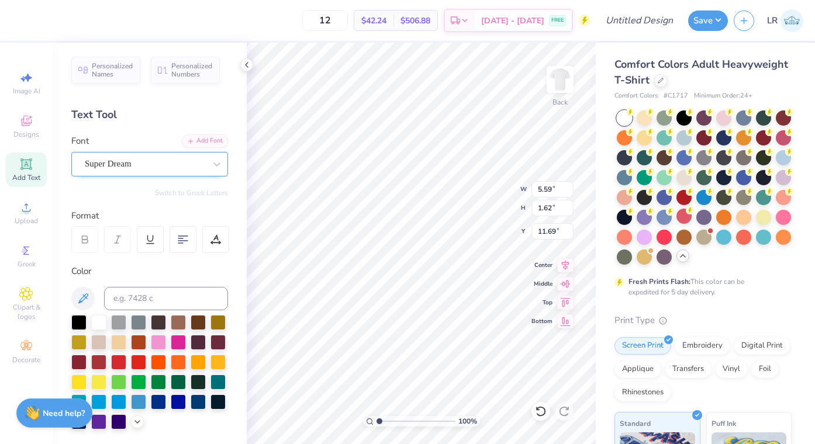
click at [140, 169] on div "Super Dream" at bounding box center [145, 164] width 123 height 18
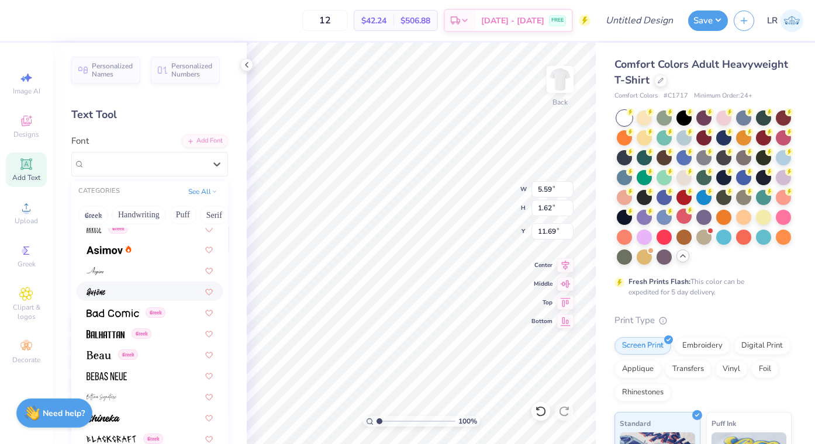
scroll to position [512, 0]
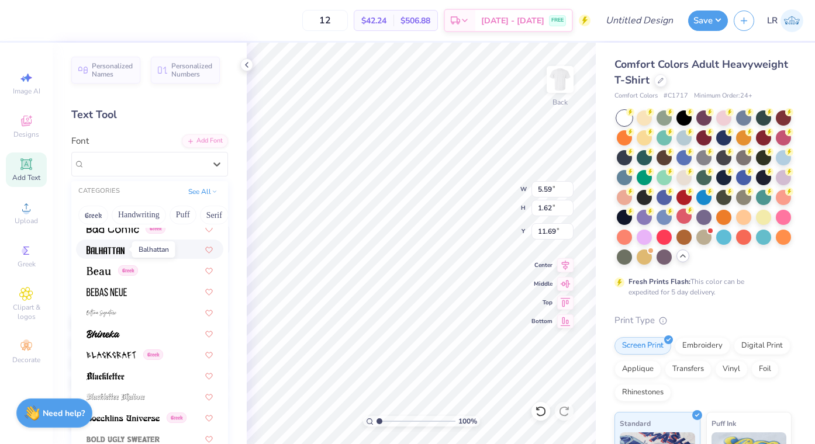
click at [118, 250] on img at bounding box center [106, 250] width 38 height 8
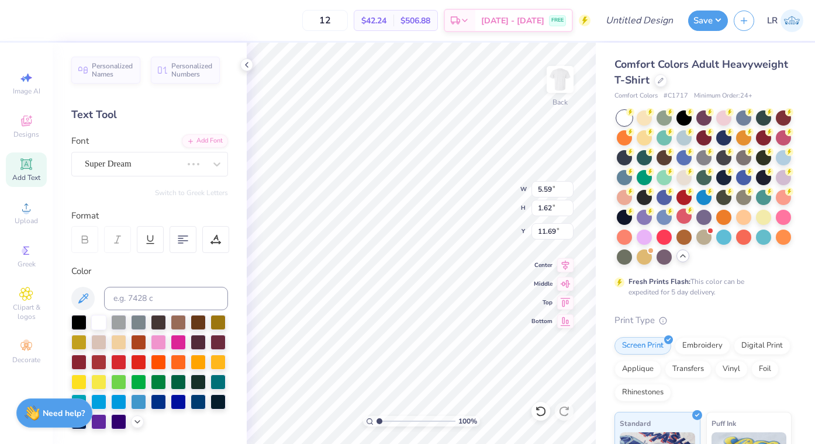
type input "3.90"
type input "1.88"
type input "11.56"
click at [80, 316] on div at bounding box center [78, 321] width 15 height 15
click at [158, 170] on div "Balhattan Greek" at bounding box center [145, 164] width 123 height 18
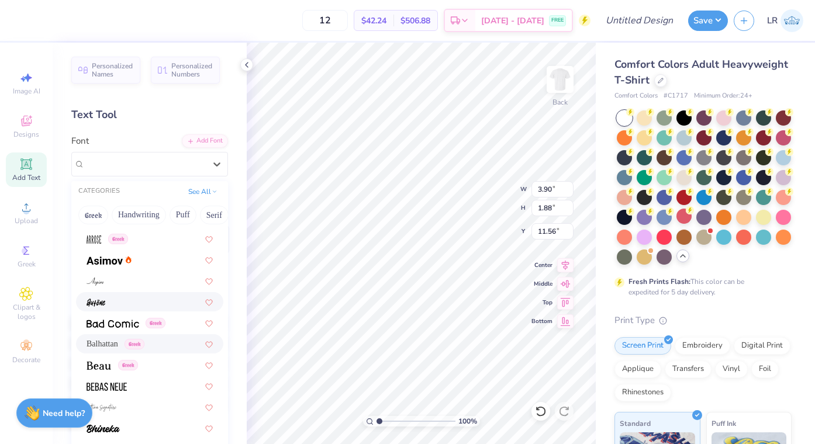
scroll to position [419, 0]
click at [138, 304] on div at bounding box center [150, 301] width 126 height 12
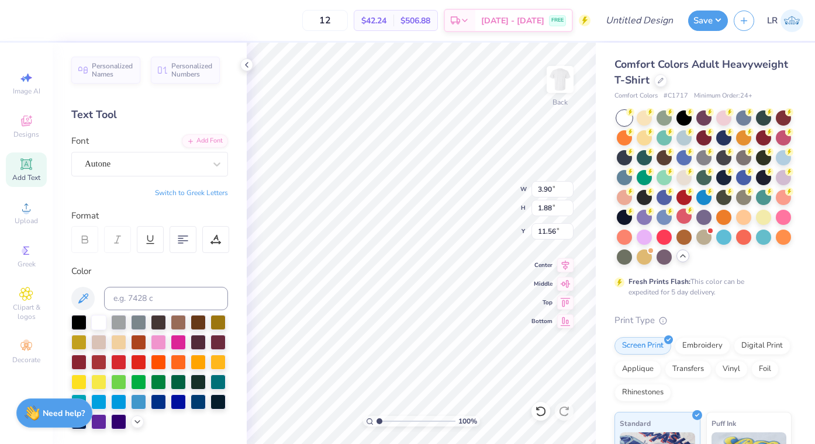
type input "3.70"
type input "1.97"
type input "11.52"
click at [119, 167] on div "Autone" at bounding box center [145, 164] width 123 height 18
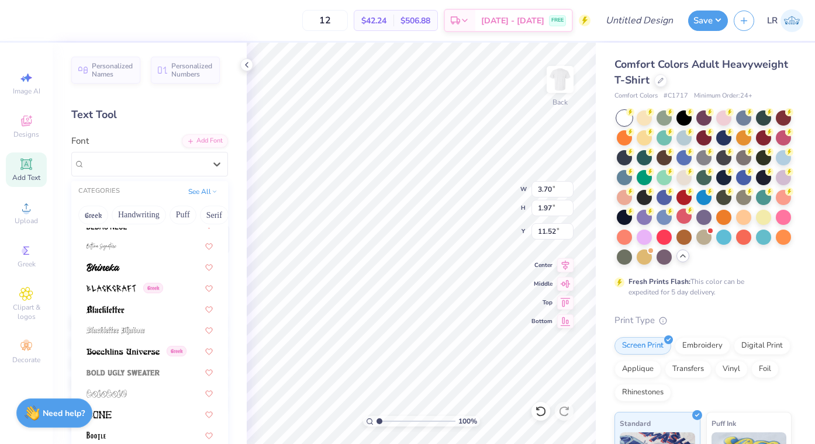
scroll to position [583, 0]
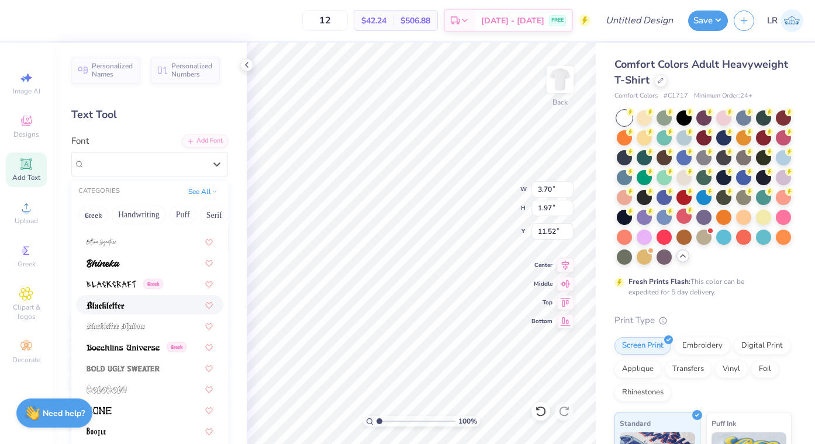
click at [126, 308] on div at bounding box center [150, 305] width 126 height 12
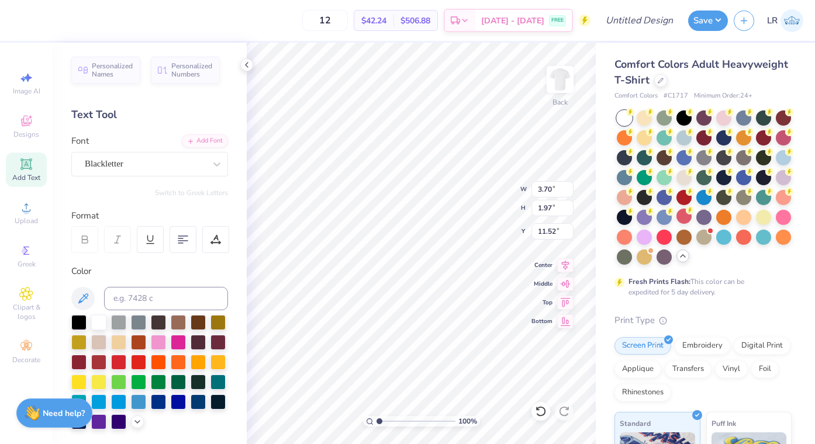
type input "5.62"
type input "2.20"
type input "11.40"
click at [140, 323] on div at bounding box center [138, 321] width 15 height 15
click at [81, 319] on div at bounding box center [78, 321] width 15 height 15
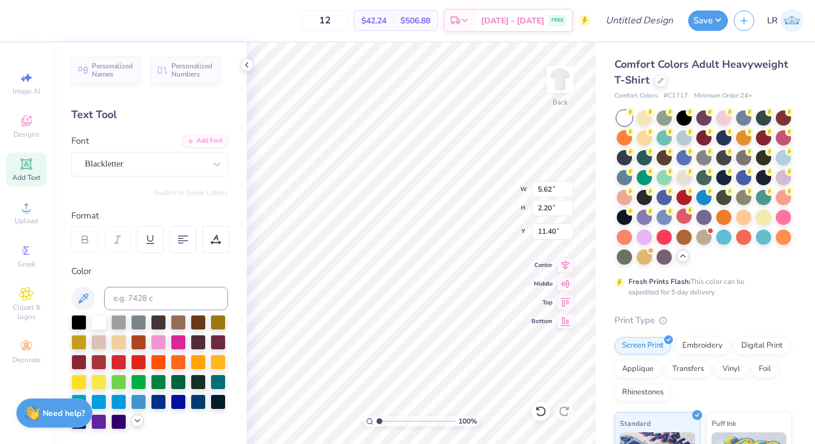
click at [135, 422] on icon at bounding box center [137, 420] width 9 height 9
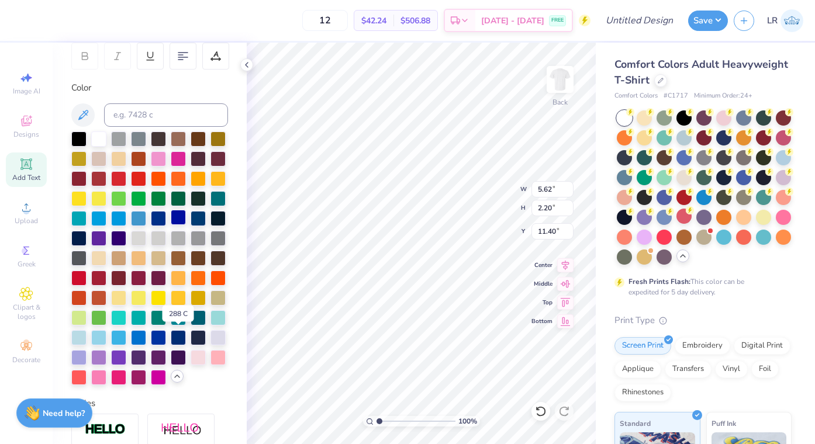
scroll to position [189, 0]
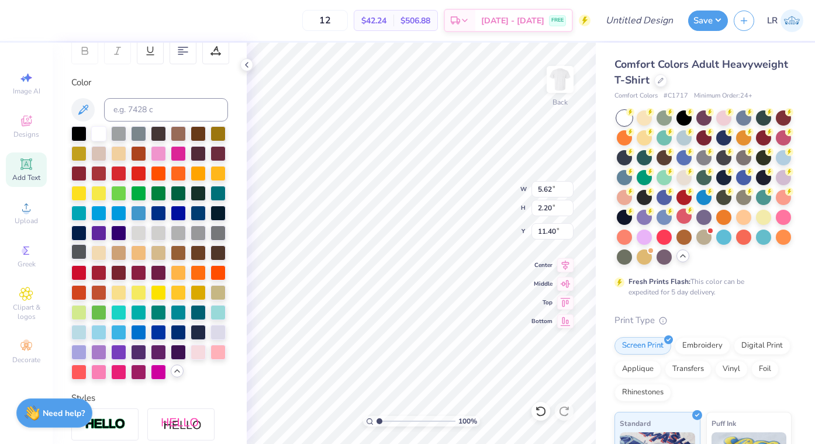
click at [78, 253] on div at bounding box center [78, 251] width 15 height 15
type textarea "T"
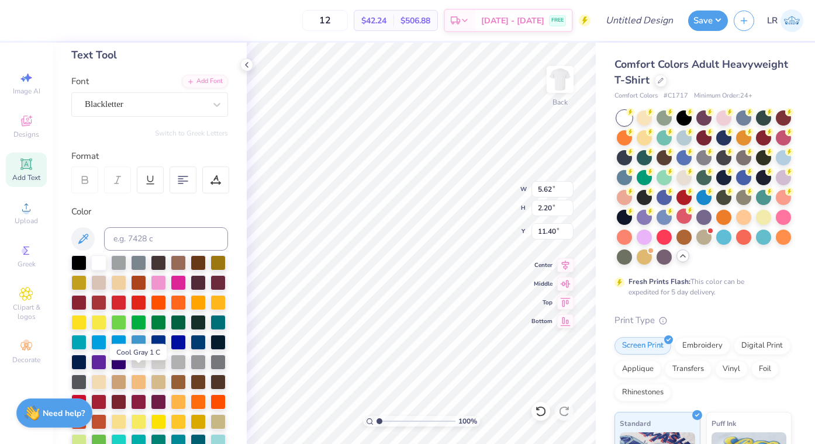
scroll to position [0, 0]
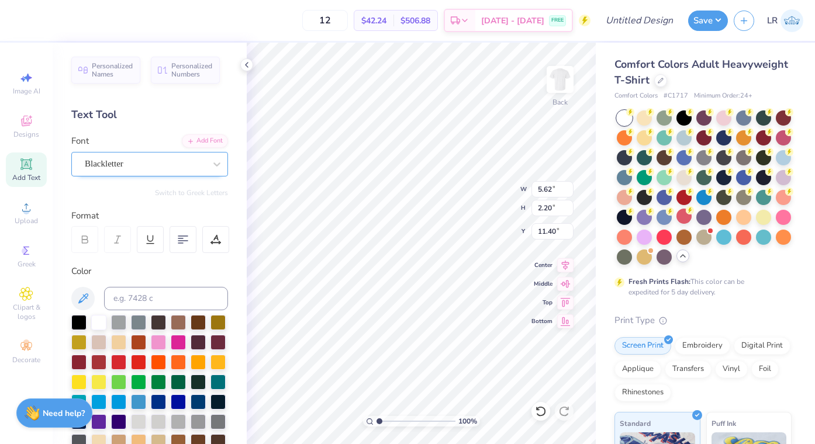
type textarea "Club Powerlifting"
click at [156, 163] on div "Blackletter" at bounding box center [145, 164] width 123 height 18
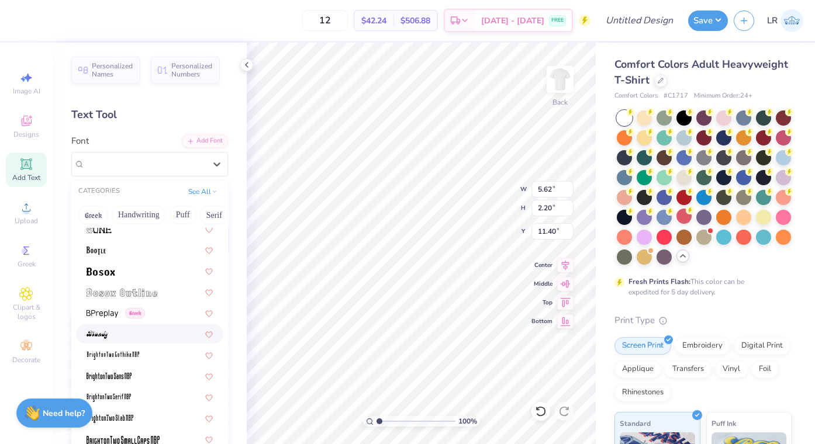
scroll to position [766, 0]
click at [158, 315] on div "Greek" at bounding box center [150, 312] width 126 height 12
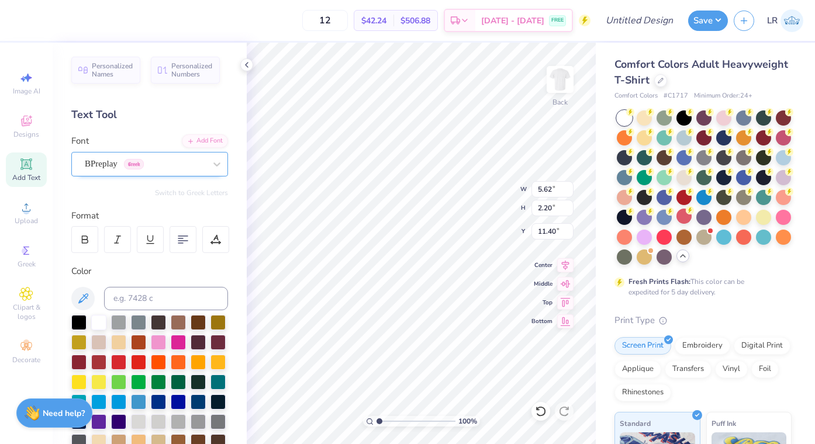
click at [154, 175] on div "BPreplay Greek" at bounding box center [149, 164] width 157 height 25
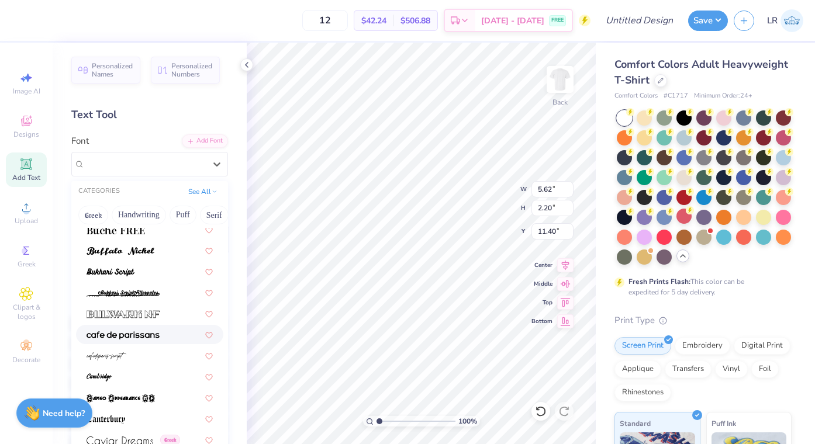
scroll to position [1080, 0]
click at [154, 315] on img at bounding box center [123, 314] width 73 height 8
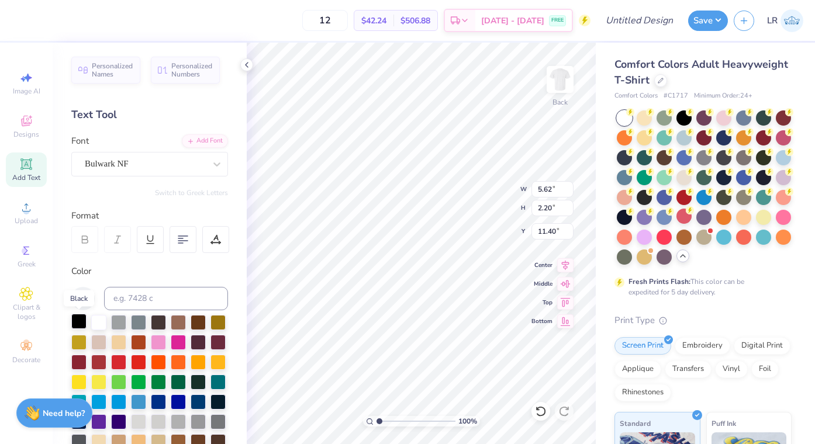
click at [83, 322] on div at bounding box center [78, 321] width 15 height 15
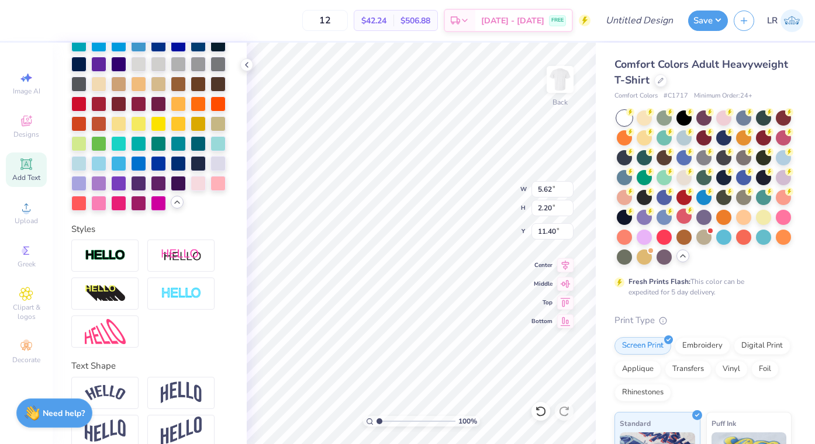
scroll to position [374, 0]
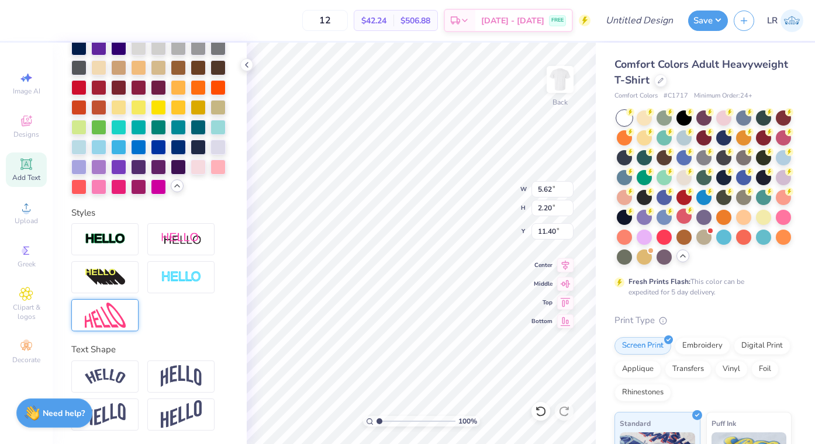
click at [105, 320] on img at bounding box center [105, 315] width 41 height 25
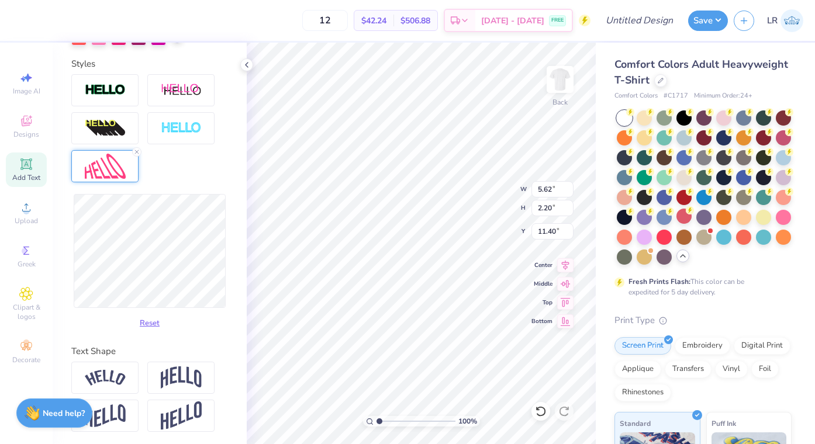
scroll to position [525, 0]
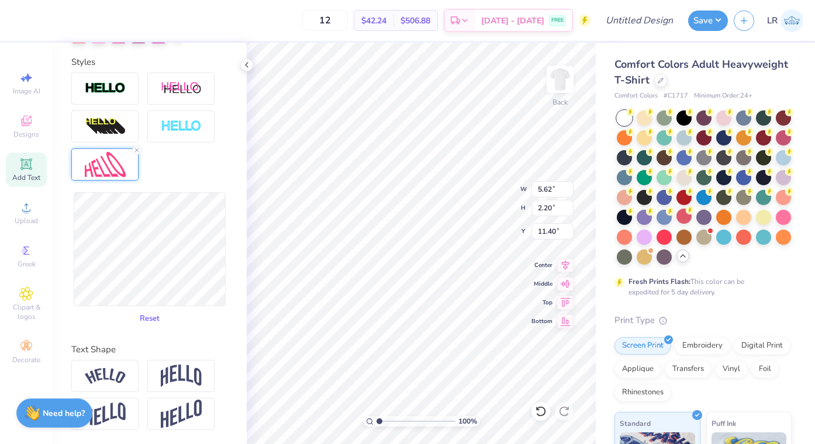
click at [149, 318] on button "Reset" at bounding box center [150, 318] width 30 height 19
click at [109, 375] on img at bounding box center [105, 376] width 41 height 16
click at [153, 320] on button "Reset" at bounding box center [150, 318] width 30 height 19
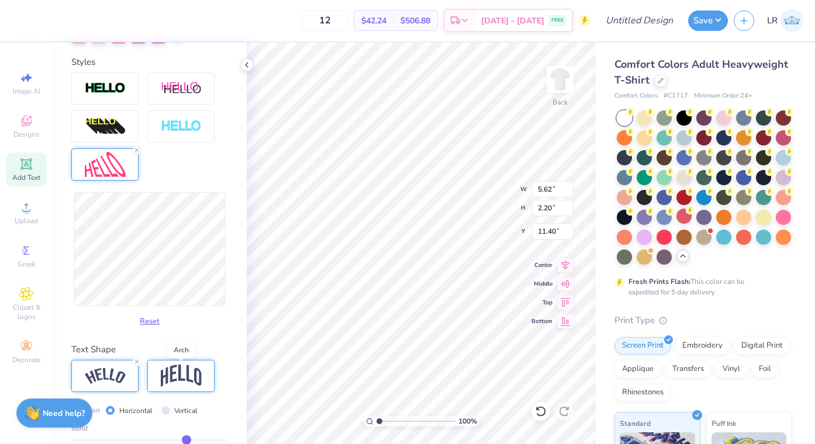
click at [181, 373] on img at bounding box center [181, 376] width 41 height 22
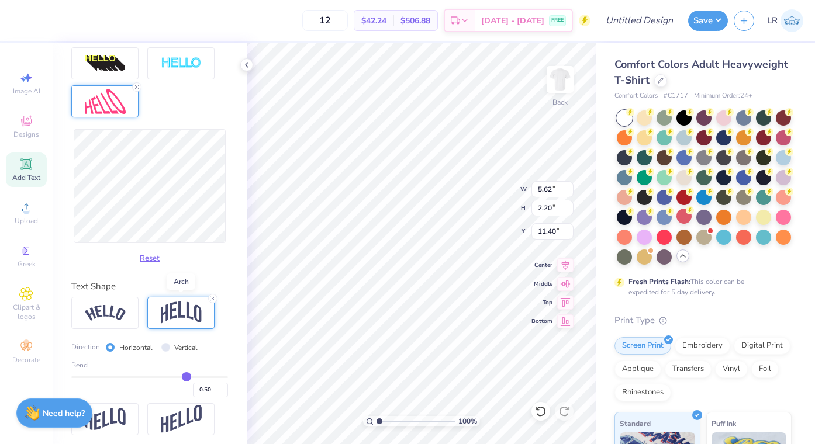
scroll to position [593, 0]
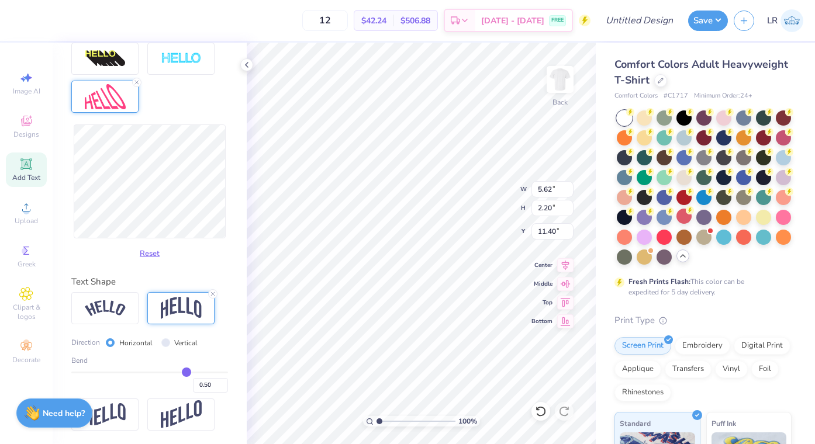
type input "0.48"
type input "0.45"
type input "0.42"
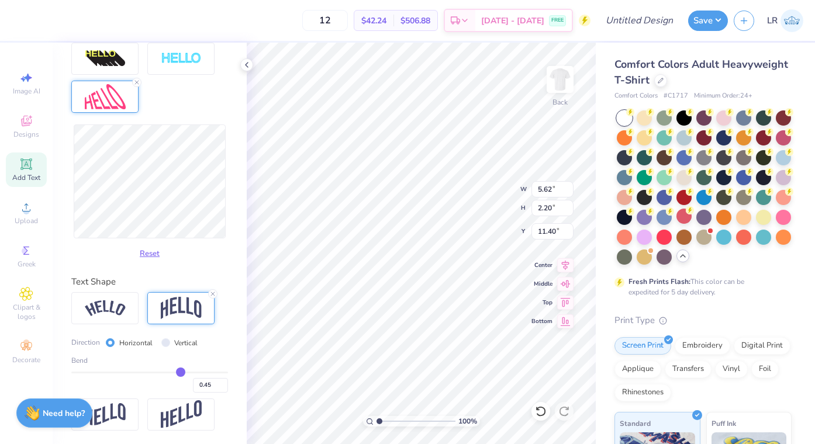
type input "0.42"
type input "0.35"
type input "0.31"
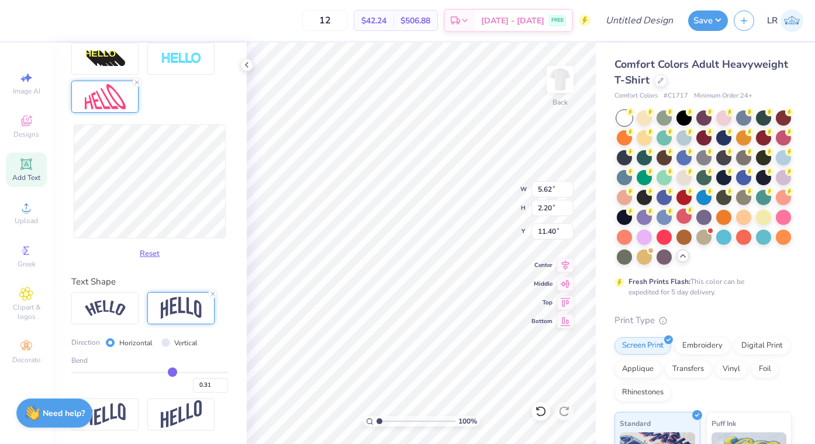
type input "0.27"
type input "0.22"
type input "0.19"
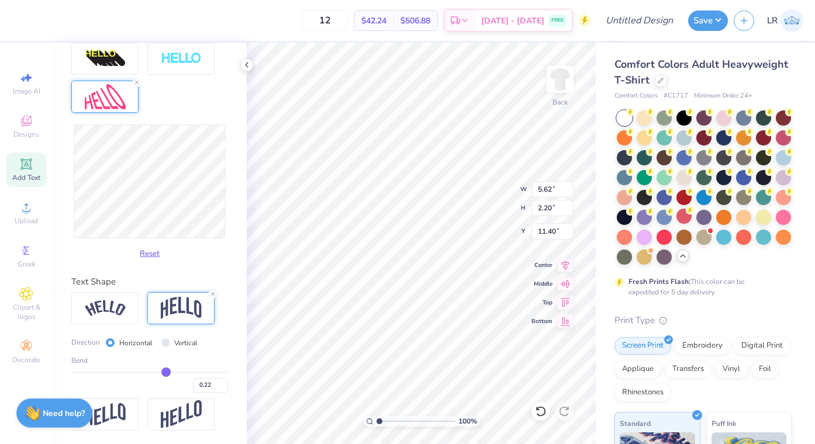
type input "0.19"
type input "0.15"
type input "0.12"
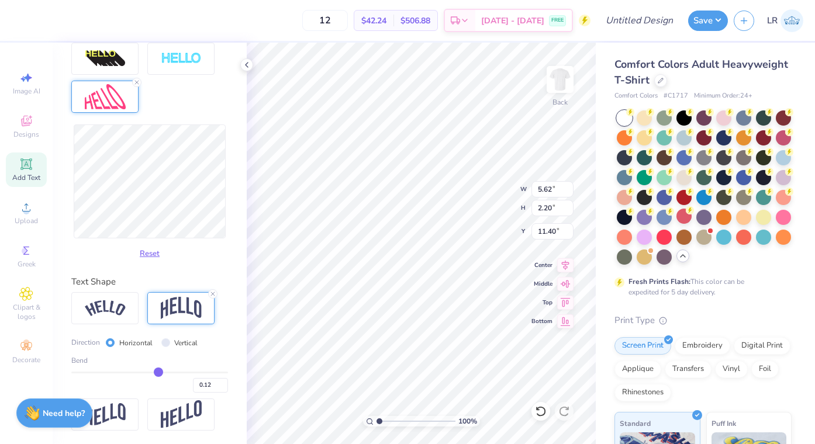
type input "0.09"
type input "0.07"
type input "0.05"
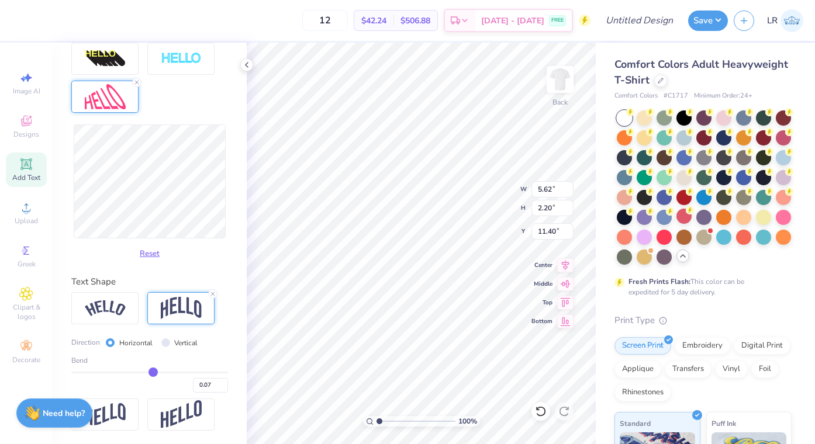
type input "0.05"
type input "0.04"
type input "0.02"
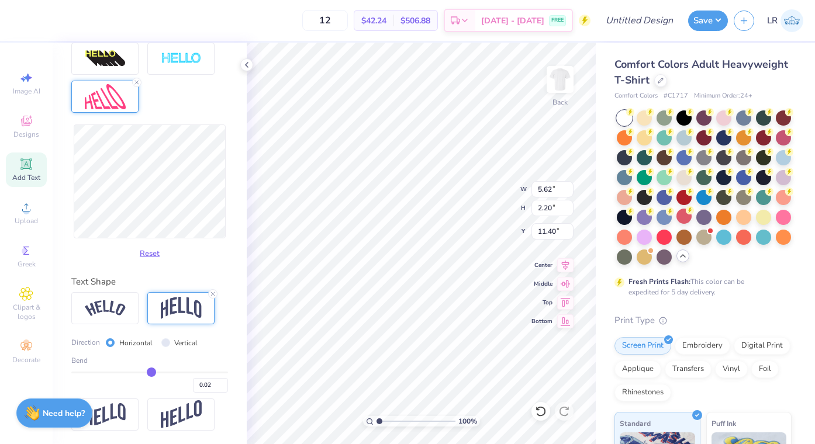
type input "0"
type input "0.00"
type input "-0.01"
type input "-0.03"
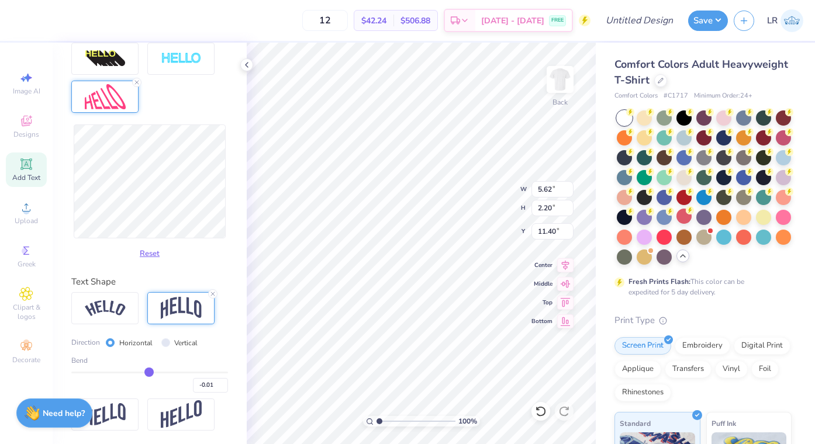
type input "-0.03"
type input "-0.04"
type input "-0.05"
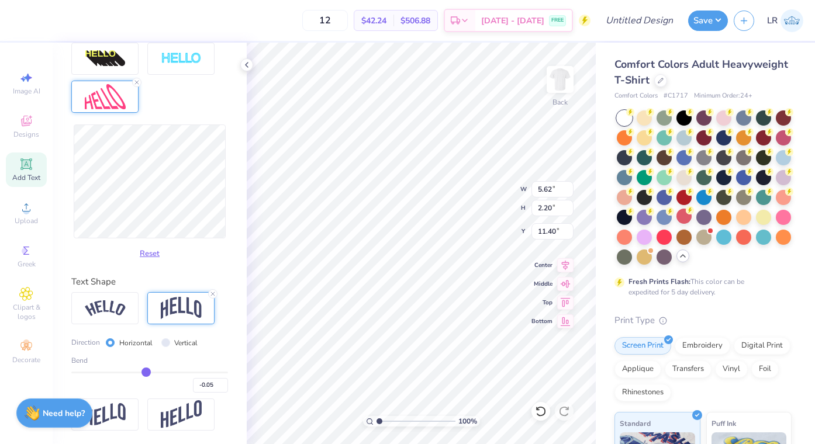
type input "-0.06"
type input "-0.08"
type input "-0.09"
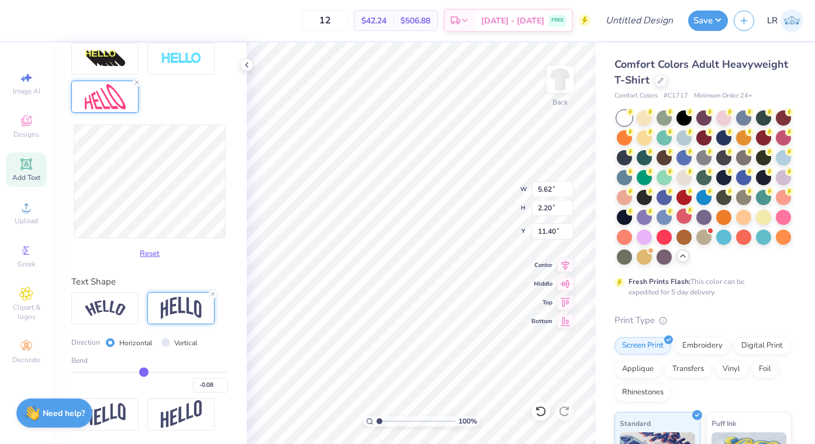
type input "-0.09"
type input "-0.1"
type input "-0.10"
type input "-0.11"
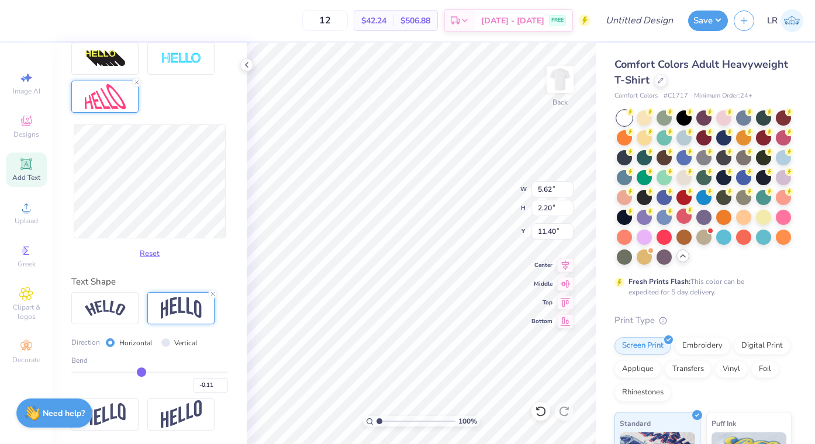
type input "-0.12"
type input "-0.11"
drag, startPoint x: 187, startPoint y: 368, endPoint x: 142, endPoint y: 366, distance: 45.1
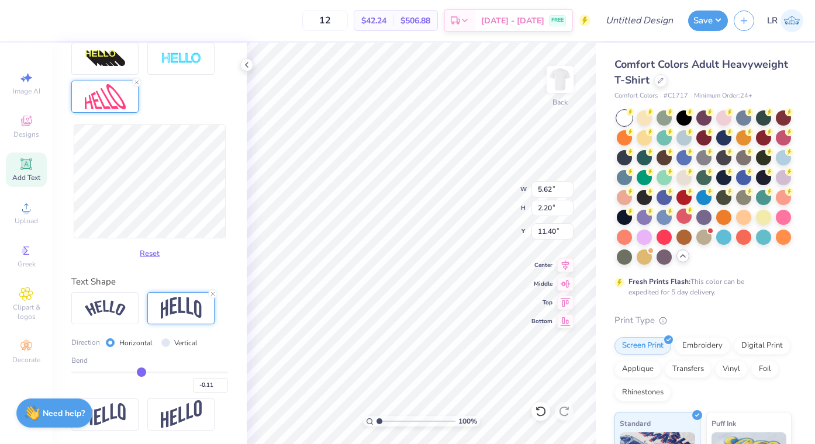
click at [142, 372] on input "range" at bounding box center [149, 373] width 157 height 2
type input "-0.06"
type input "0"
type input "0.00"
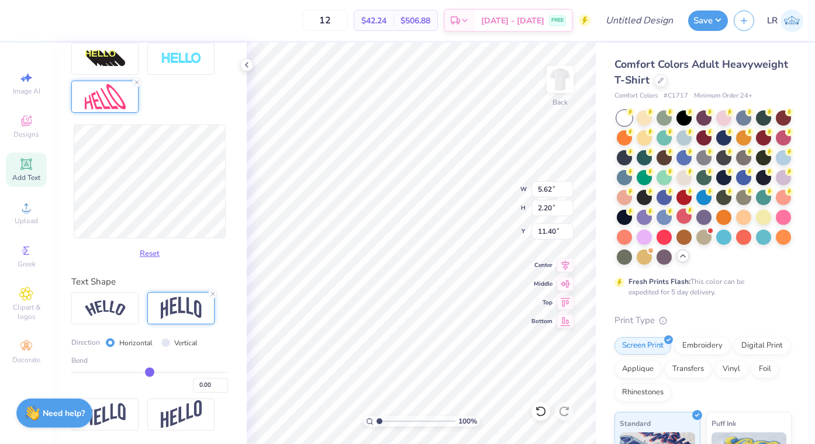
type input "0.1"
type input "0.10"
type input "0.21"
type input "0.29"
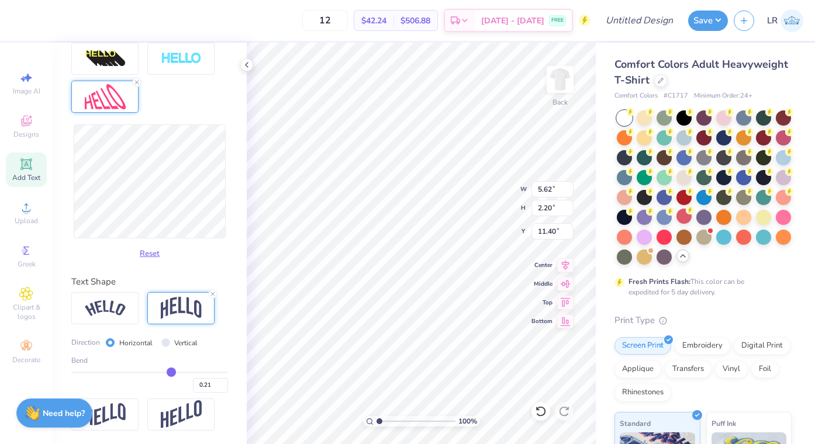
type input "0.29"
type input "0.41"
type input "0.49"
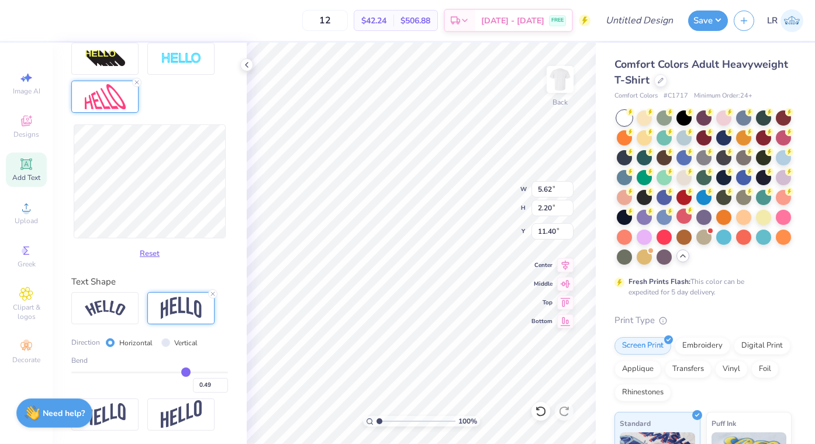
type input "0.53"
type input "0.58"
type input "0.63"
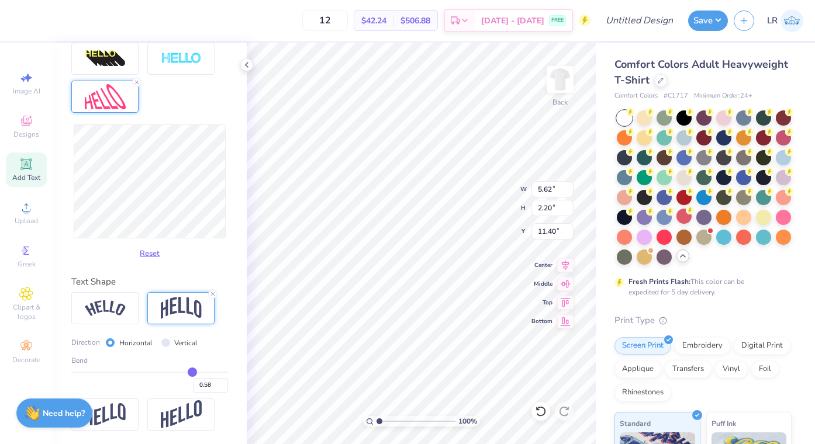
type input "0.63"
type input "0.64"
type input "0.66"
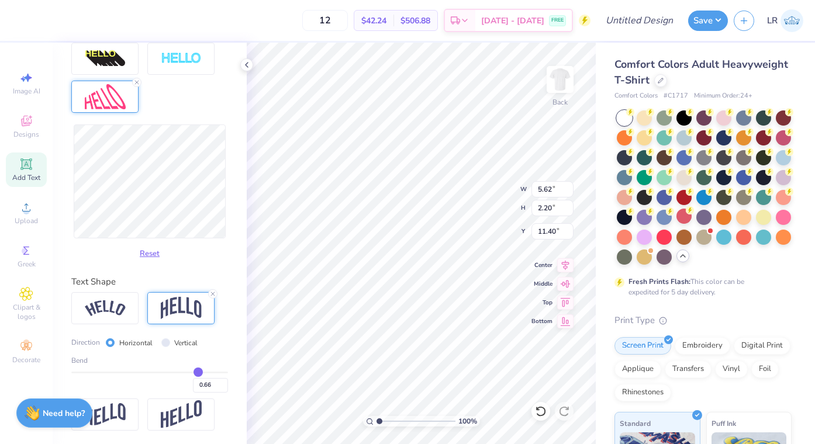
type input "0.68"
type input "0.7"
type input "0.70"
type input "0.74"
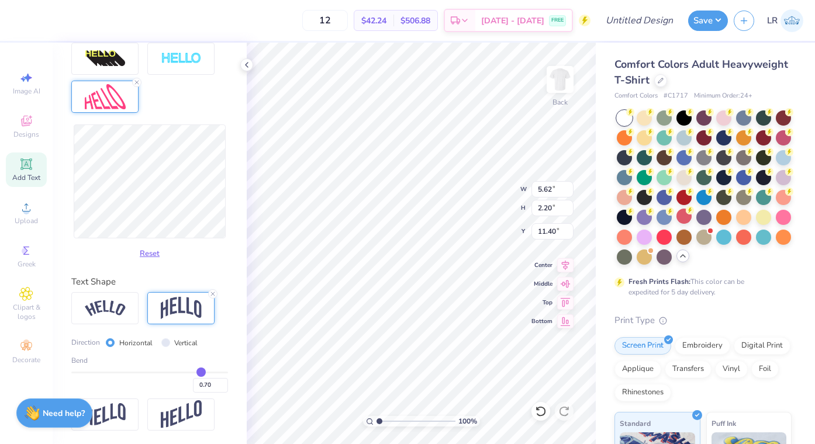
type input "0.74"
type input "0.79"
type input "0.86"
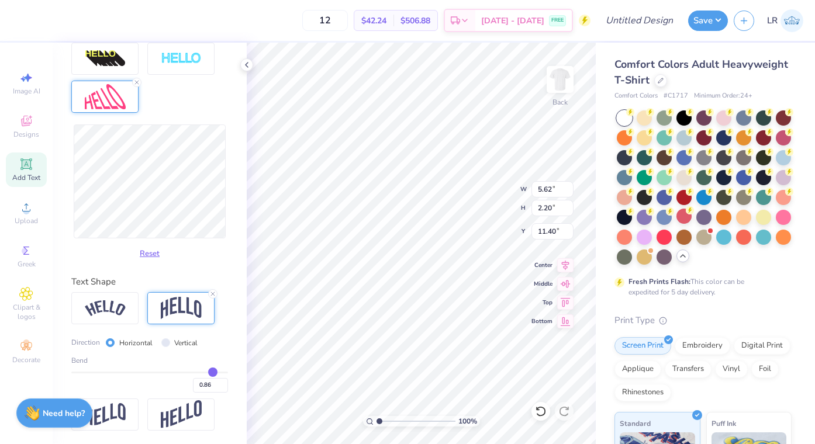
type input "0.9"
type input "0.90"
type input "0.94"
type input "0.97"
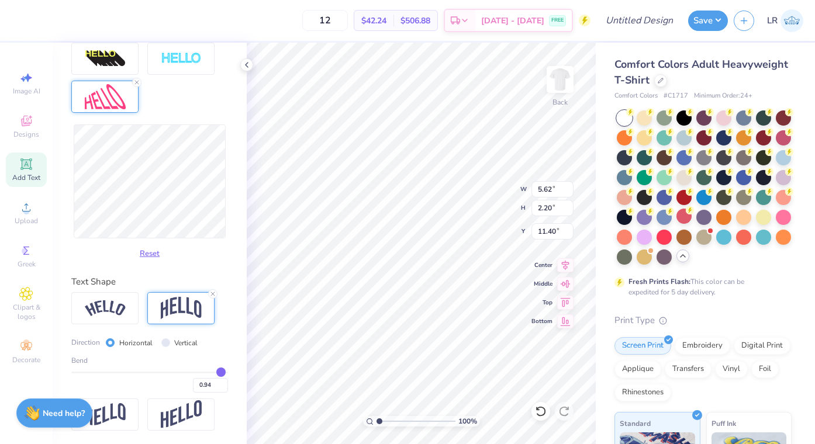
type input "0.97"
type input "1"
type input "1.00"
drag, startPoint x: 143, startPoint y: 370, endPoint x: 235, endPoint y: 367, distance: 92.5
type input "1"
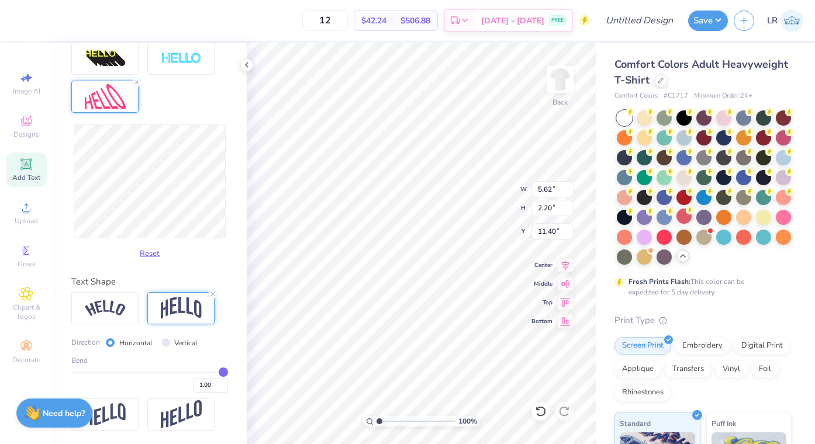
click at [228, 372] on input "range" at bounding box center [149, 373] width 157 height 2
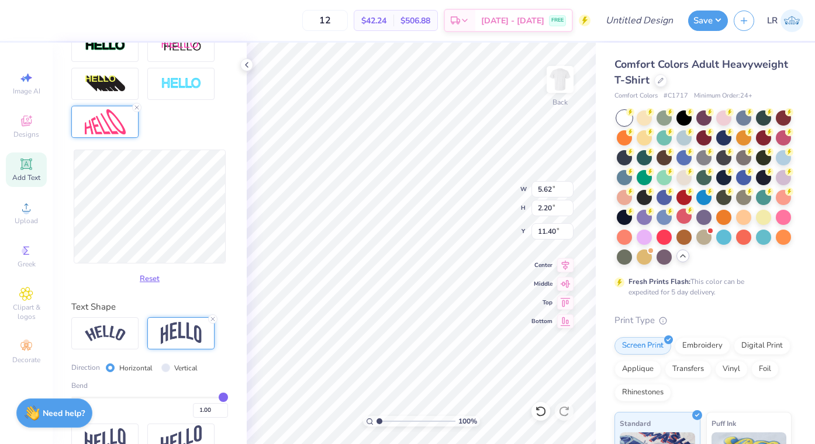
scroll to position [570, 0]
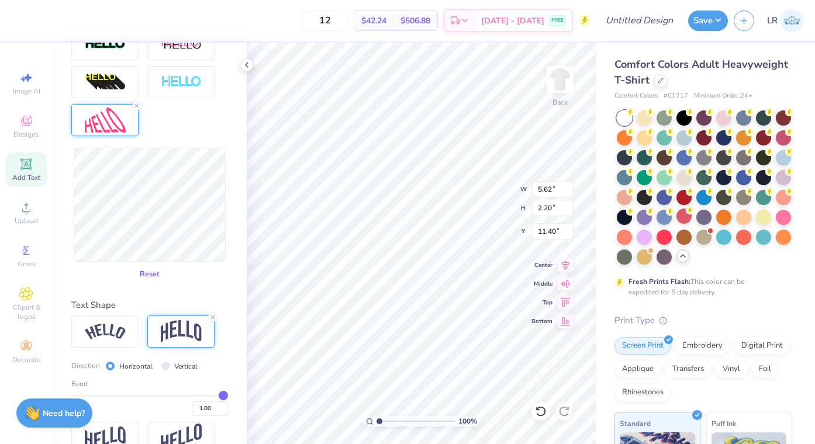
click at [153, 277] on button "Reset" at bounding box center [150, 274] width 30 height 19
click at [150, 273] on button "Reset" at bounding box center [150, 274] width 30 height 19
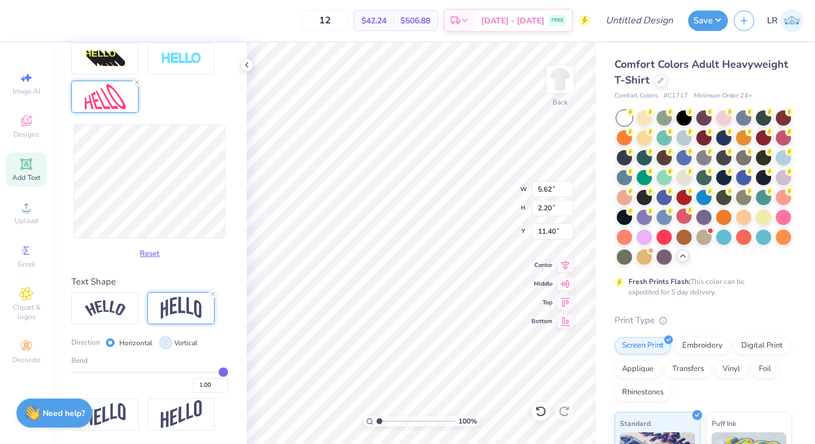
click at [166, 341] on input "Vertical" at bounding box center [165, 343] width 9 height 9
radio input "true"
click at [107, 340] on input "Horizontal" at bounding box center [110, 343] width 9 height 9
radio input "true"
type input "0.99"
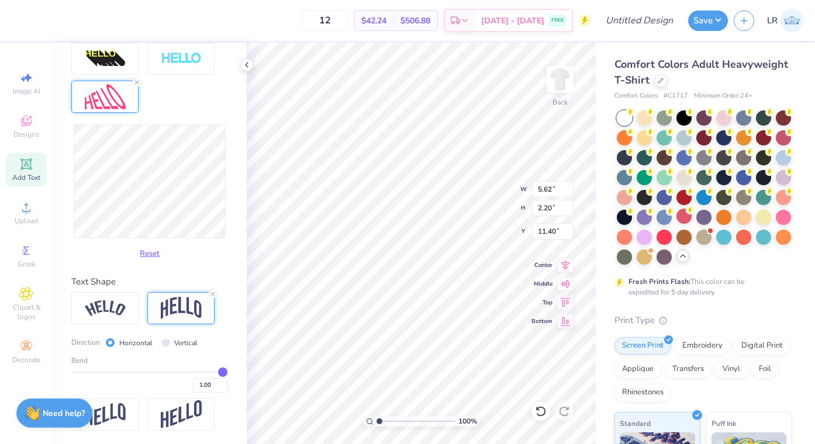
type input "0.99"
type input "0.98"
type input "0.96"
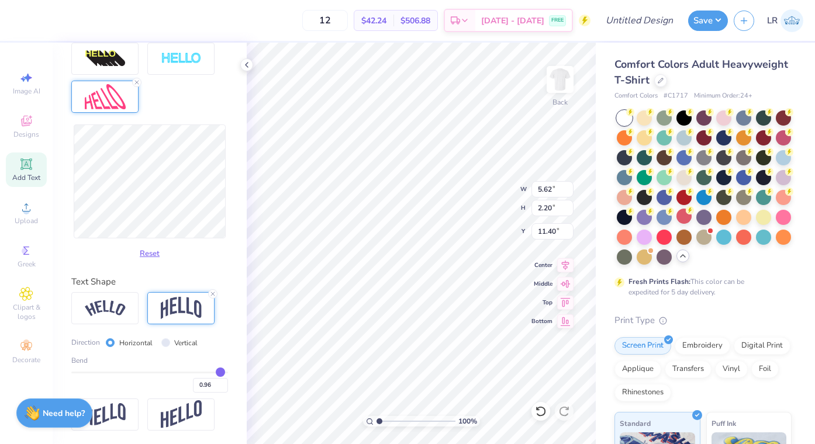
type input "0.95"
type input "0.94"
type input "0.92"
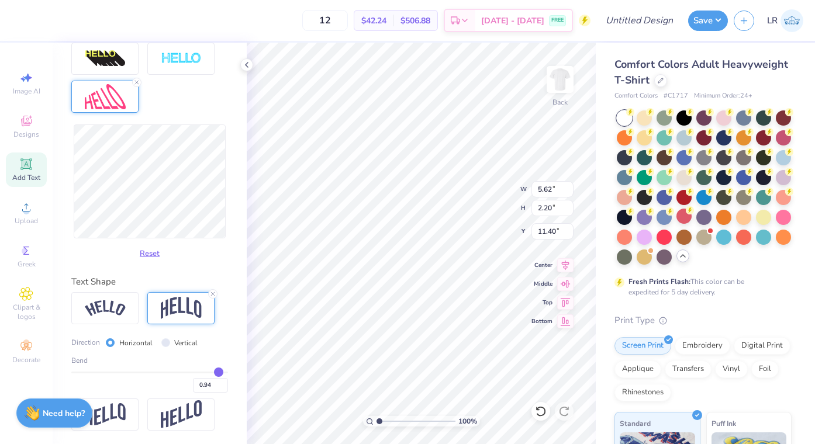
type input "0.92"
type input "0.89"
type input "0.85"
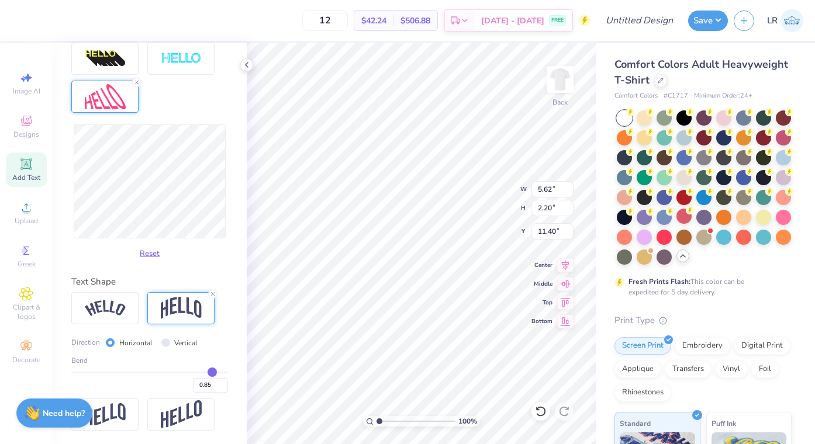
type input "0.8"
type input "0.80"
type input "0.68"
type input "0.51"
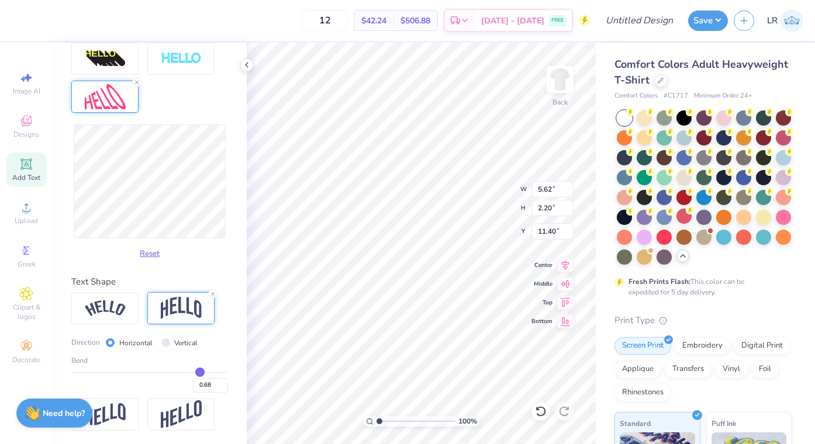
type input "0.51"
type input "0.32"
type input "0.09"
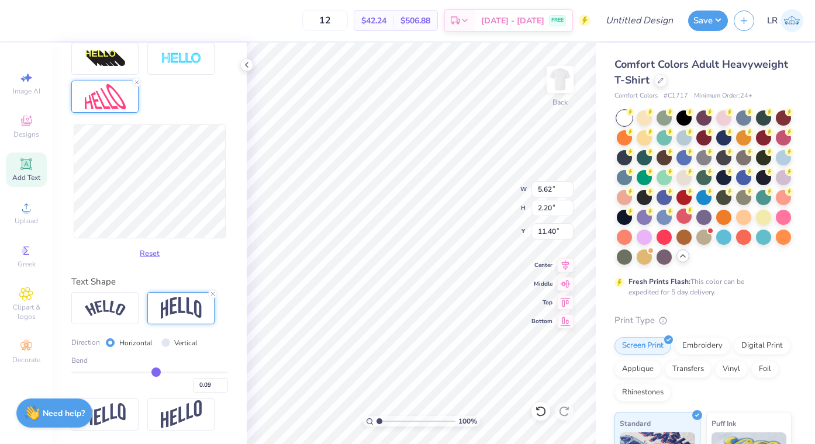
type input "-0.13"
type input "-0.35"
type input "-0.48"
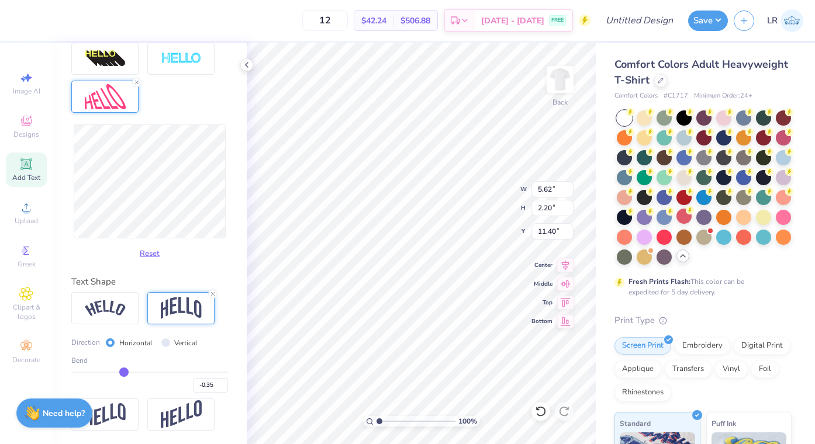
type input "-0.48"
type input "-0.59"
type input "-0.69"
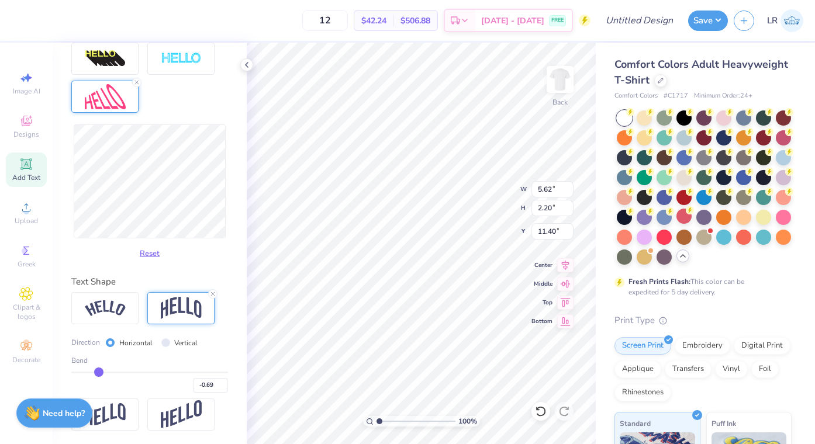
type input "-0.78"
type input "-0.86"
type input "-0.91"
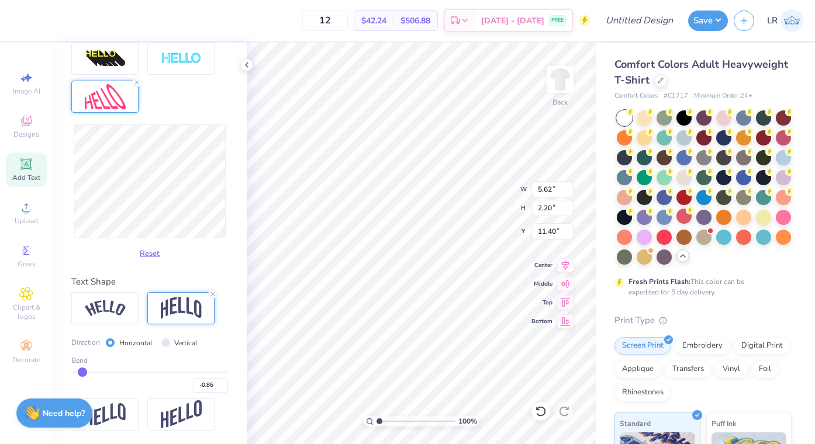
type input "-0.91"
type input "-0.96"
type input "-1"
type input "-1.00"
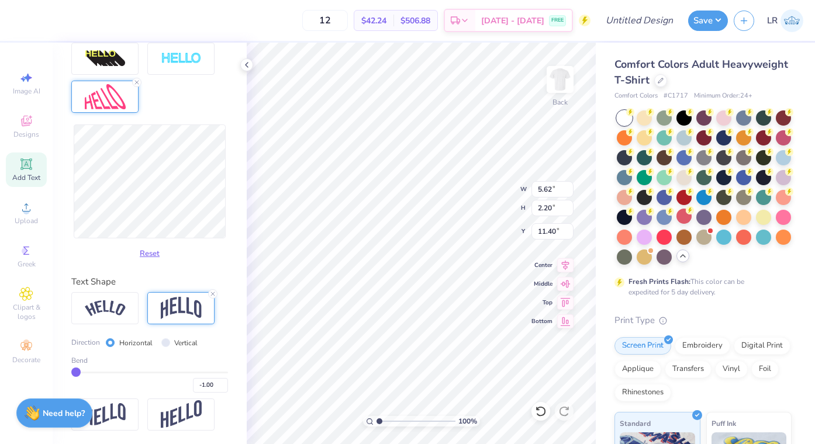
drag, startPoint x: 223, startPoint y: 368, endPoint x: 71, endPoint y: 371, distance: 152.1
click at [71, 372] on input "range" at bounding box center [149, 373] width 157 height 2
type input "-0.96"
type input "-0.92"
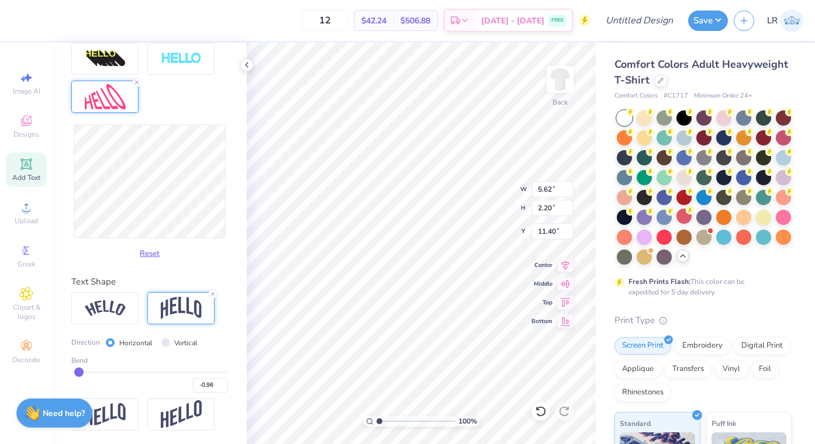
type input "-0.92"
type input "-0.85"
type input "-0.71"
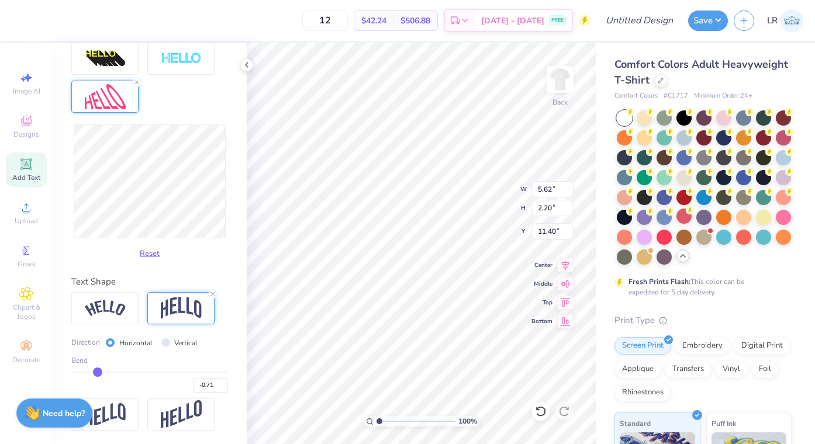
type input "-0.6"
type input "-0.60"
type input "-0.48"
type input "-0.39"
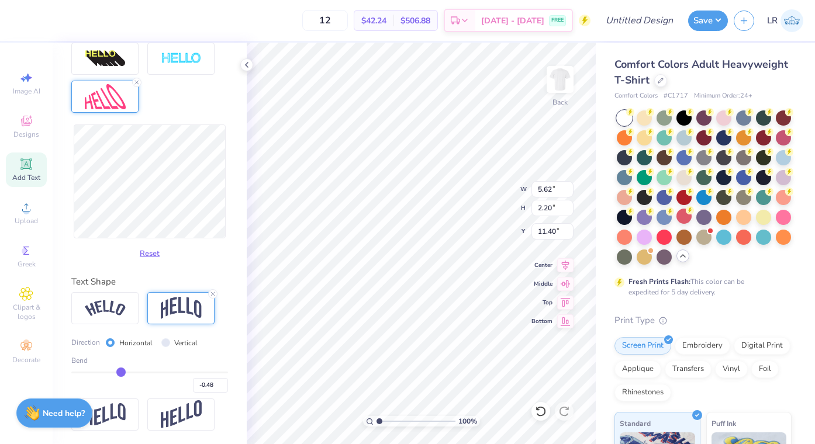
type input "-0.39"
type input "-0.34"
type input "-0.29"
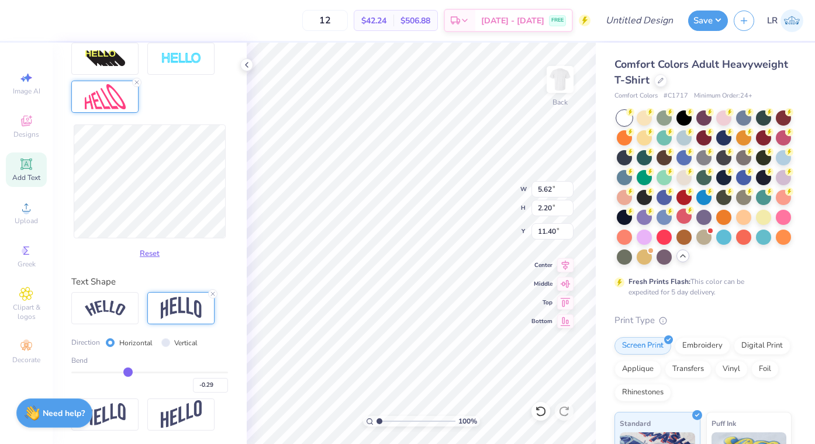
type input "-0.25"
type input "-0.23"
type input "-0.21"
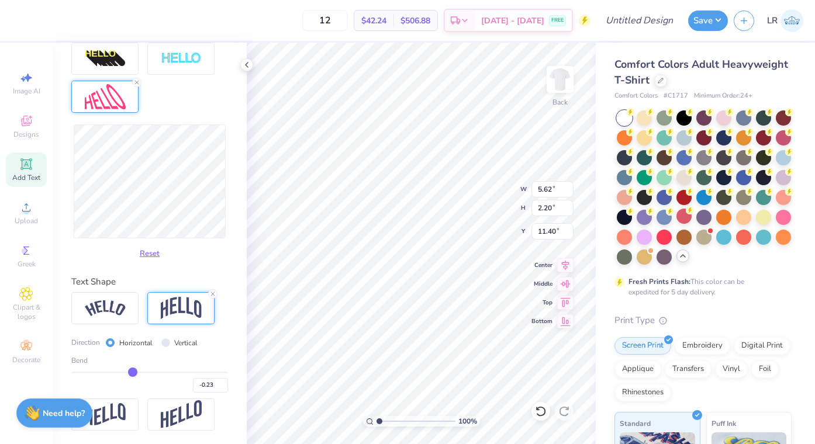
type input "-0.21"
type input "-0.19"
type input "-0.17"
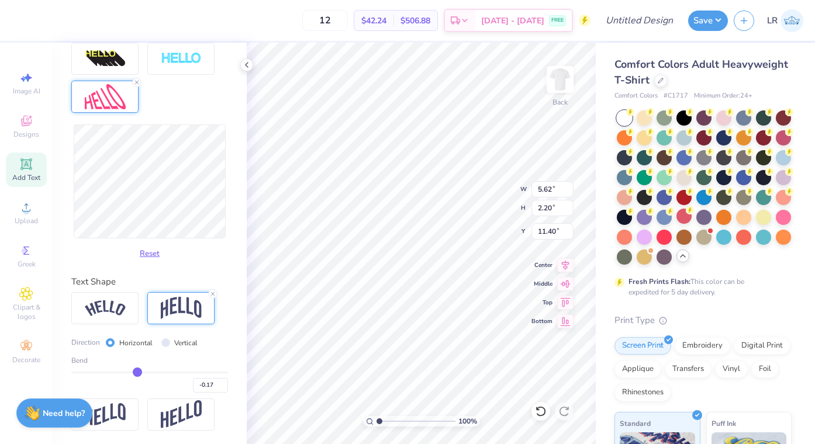
type input "-0.14"
type input "-0.1"
type input "-0.10"
type input "-0.05"
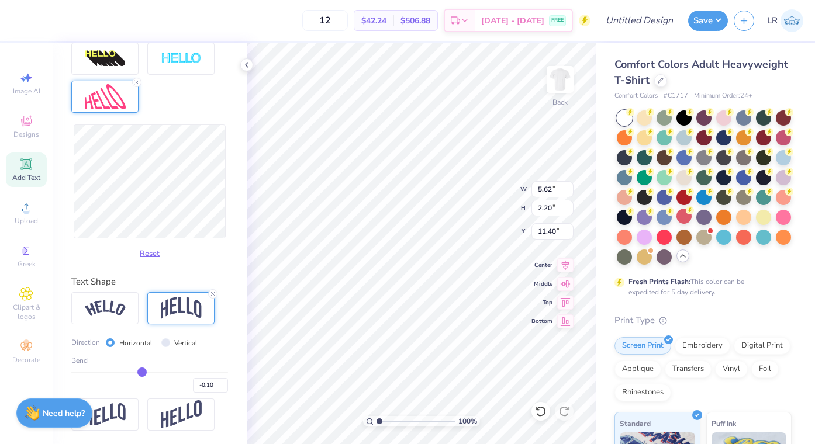
type input "-0.05"
type input "-0.01"
type input "0.08"
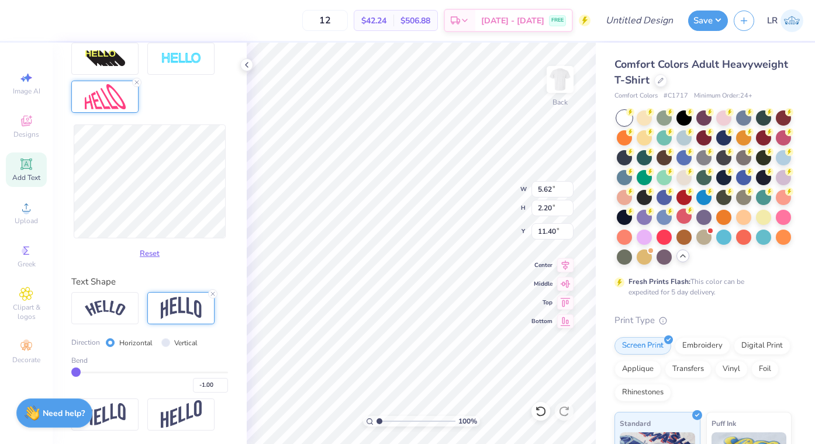
drag, startPoint x: 78, startPoint y: 370, endPoint x: 61, endPoint y: 367, distance: 16.5
click at [71, 372] on input "range" at bounding box center [149, 373] width 157 height 2
drag, startPoint x: 73, startPoint y: 368, endPoint x: 116, endPoint y: 374, distance: 43.2
click at [116, 374] on input "range" at bounding box center [149, 373] width 157 height 2
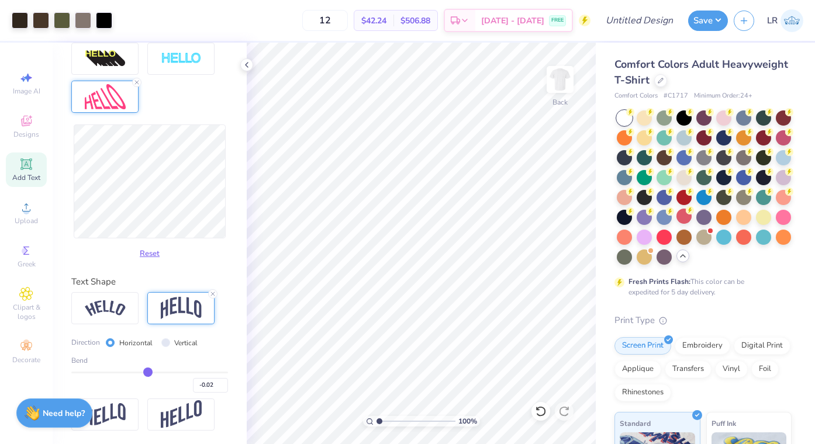
drag, startPoint x: 116, startPoint y: 370, endPoint x: 148, endPoint y: 370, distance: 31.6
click at [148, 372] on input "range" at bounding box center [149, 373] width 157 height 2
drag, startPoint x: 148, startPoint y: 370, endPoint x: 138, endPoint y: 370, distance: 9.9
click at [138, 372] on input "range" at bounding box center [149, 373] width 157 height 2
click at [133, 372] on input "range" at bounding box center [149, 373] width 157 height 2
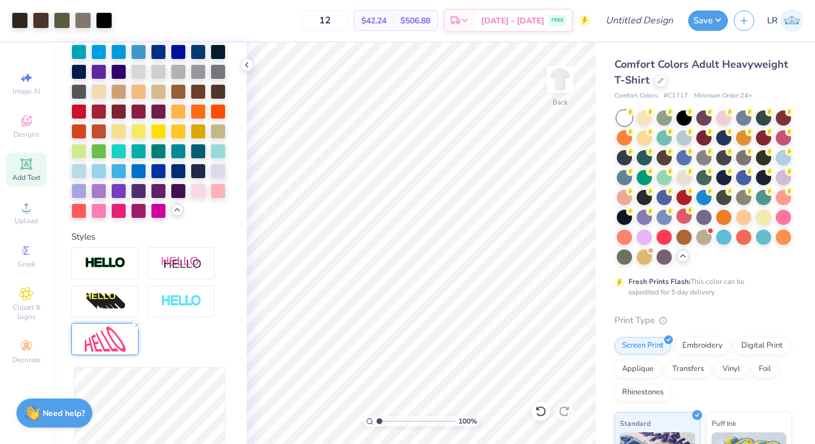
scroll to position [340, 0]
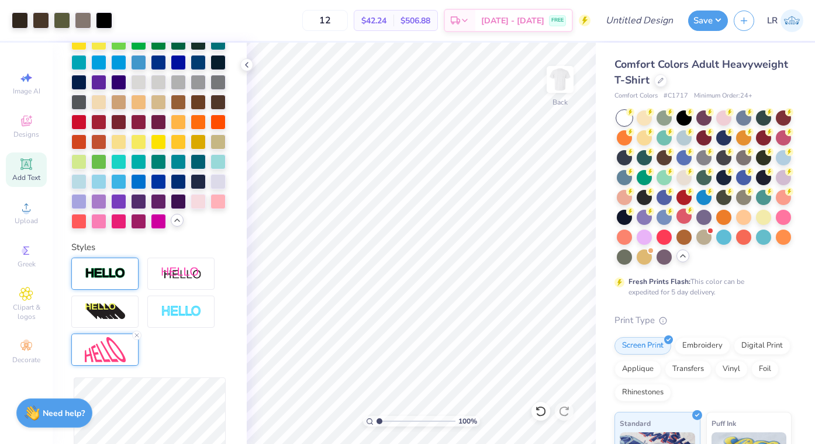
click at [118, 271] on img at bounding box center [105, 273] width 41 height 13
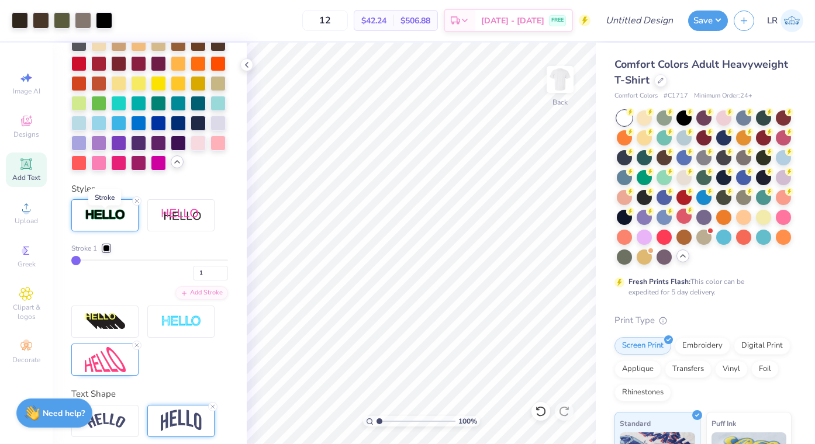
scroll to position [402, 0]
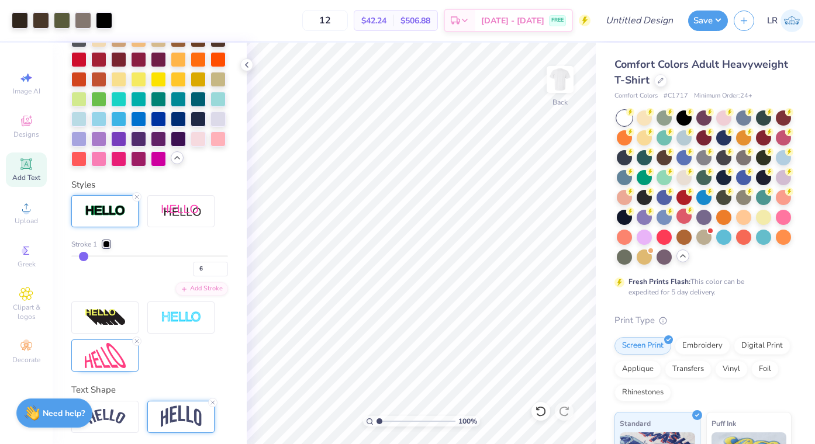
click at [82, 256] on input "range" at bounding box center [149, 257] width 157 height 2
click at [78, 256] on input "range" at bounding box center [149, 257] width 157 height 2
click at [76, 256] on input "range" at bounding box center [149, 257] width 157 height 2
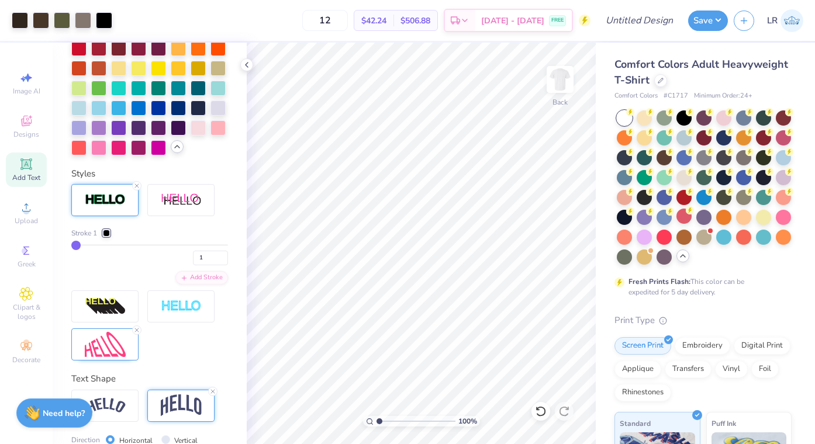
scroll to position [415, 0]
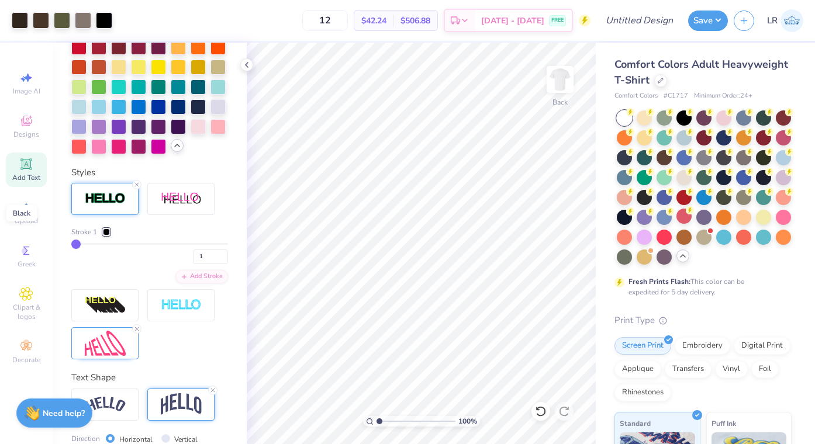
click at [106, 229] on div at bounding box center [106, 232] width 7 height 7
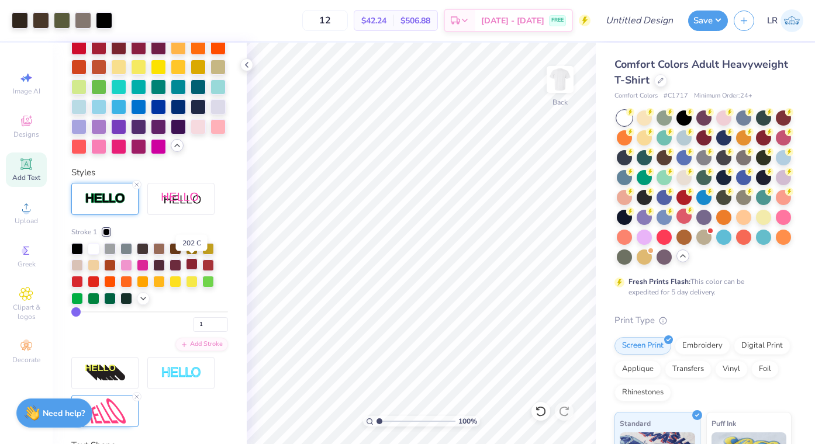
click at [195, 267] on div at bounding box center [192, 264] width 12 height 12
click at [80, 311] on input "range" at bounding box center [149, 312] width 157 height 2
click at [77, 311] on input "range" at bounding box center [149, 312] width 157 height 2
click at [76, 249] on div at bounding box center [77, 248] width 12 height 12
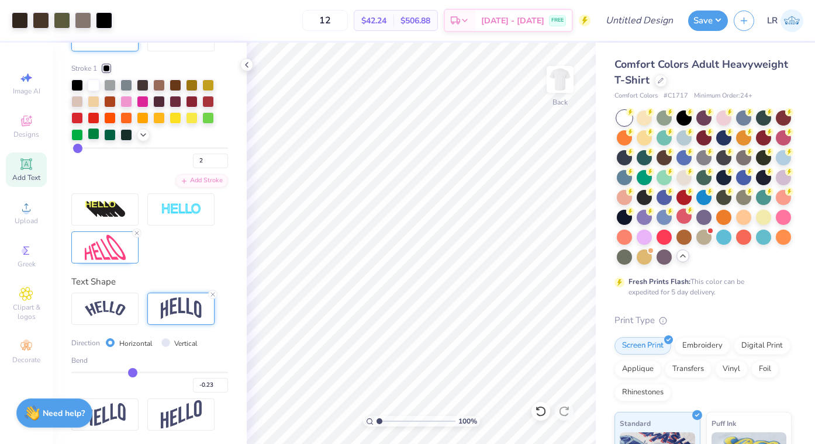
scroll to position [579, 0]
click at [22, 170] on icon at bounding box center [26, 164] width 14 height 14
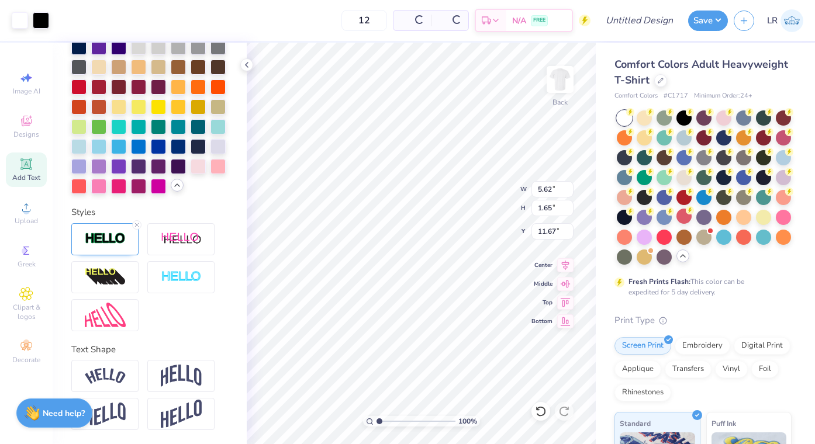
scroll to position [420, 0]
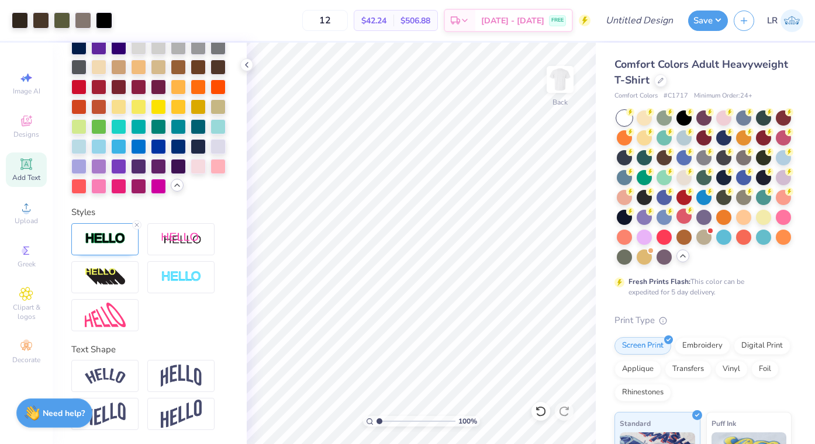
click at [25, 157] on div "Add Text" at bounding box center [26, 170] width 41 height 35
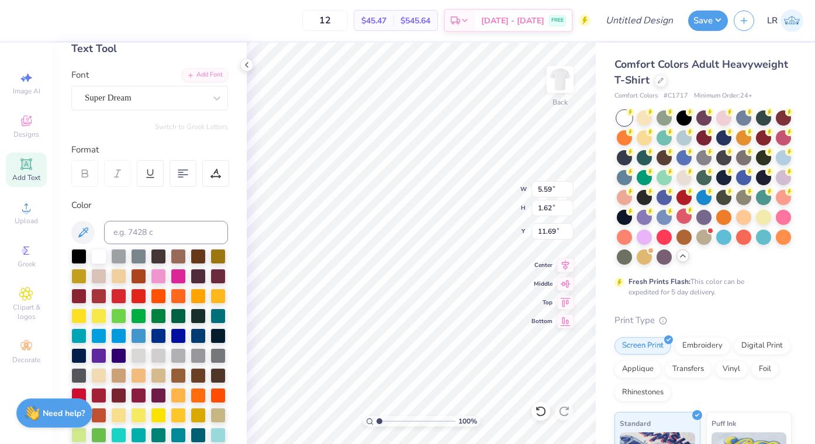
scroll to position [60, 0]
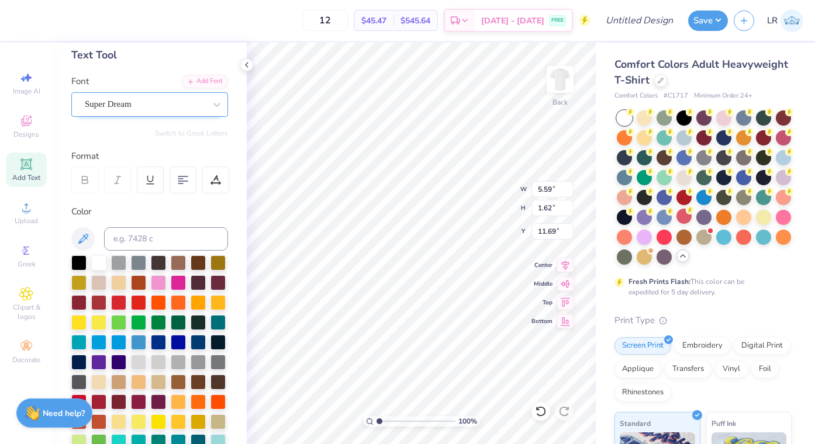
click at [151, 104] on div "Super Dream" at bounding box center [145, 104] width 123 height 18
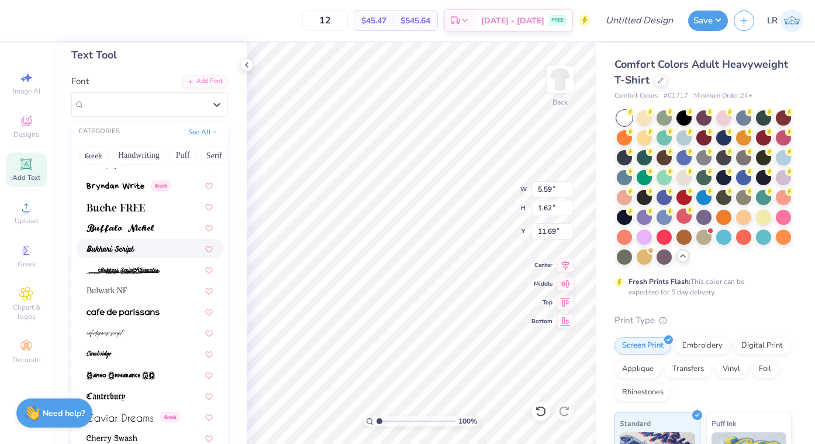
scroll to position [1047, 0]
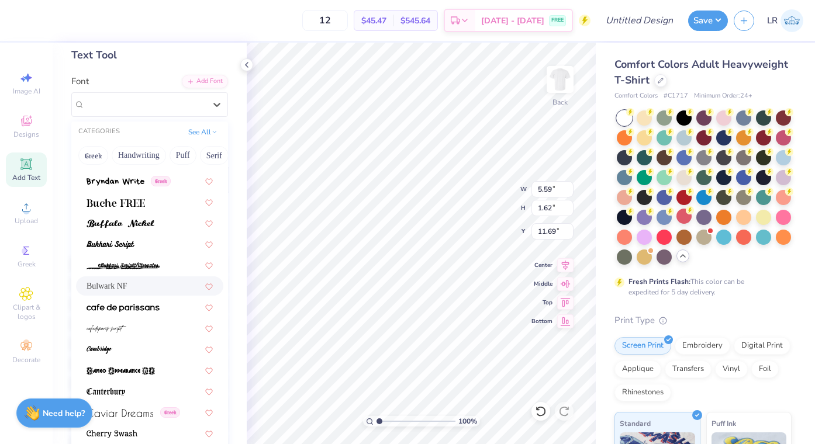
click at [138, 292] on div "Bulwark NF" at bounding box center [149, 286] width 147 height 19
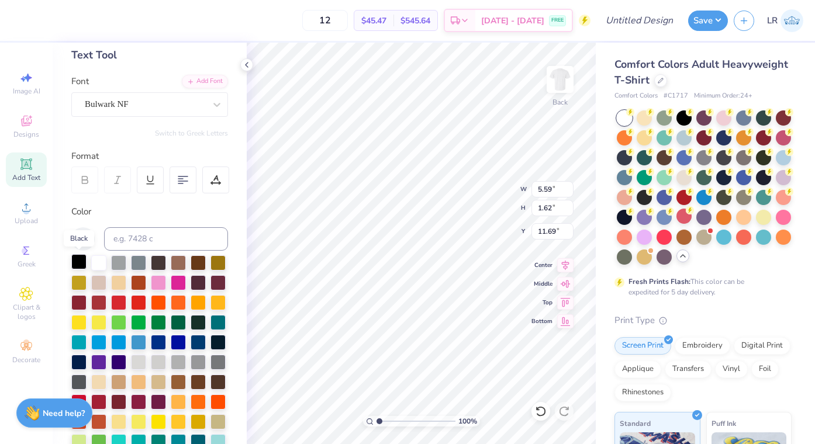
click at [80, 261] on div at bounding box center [78, 261] width 15 height 15
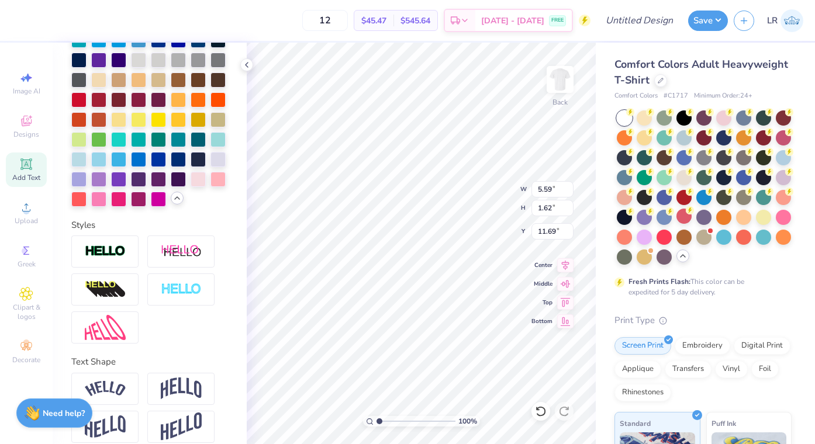
scroll to position [374, 0]
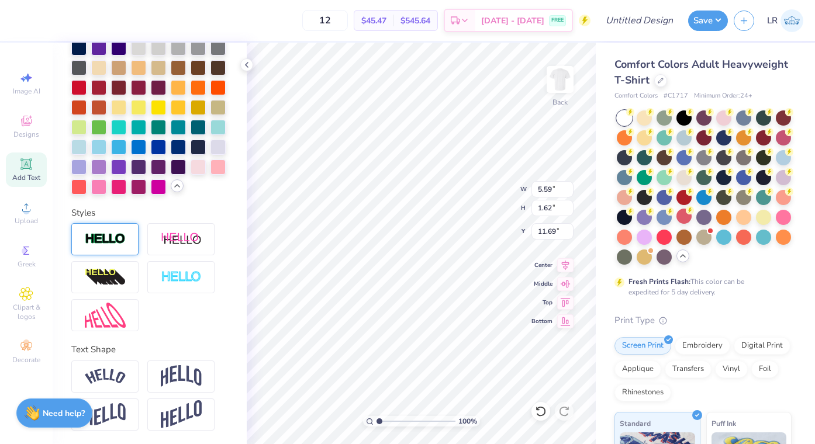
click at [115, 227] on div at bounding box center [104, 239] width 67 height 32
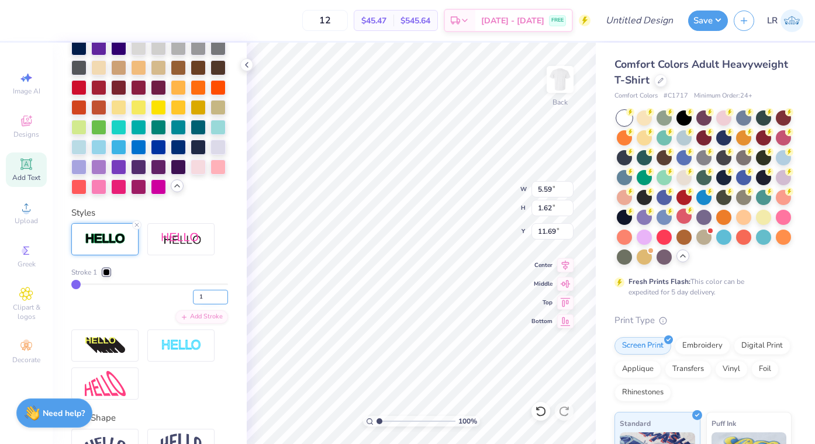
click at [206, 291] on input "1" at bounding box center [210, 297] width 35 height 15
click at [213, 298] on input "21" at bounding box center [210, 297] width 35 height 15
click at [155, 313] on div "Stroke 1 2 Add Stroke" at bounding box center [149, 295] width 157 height 57
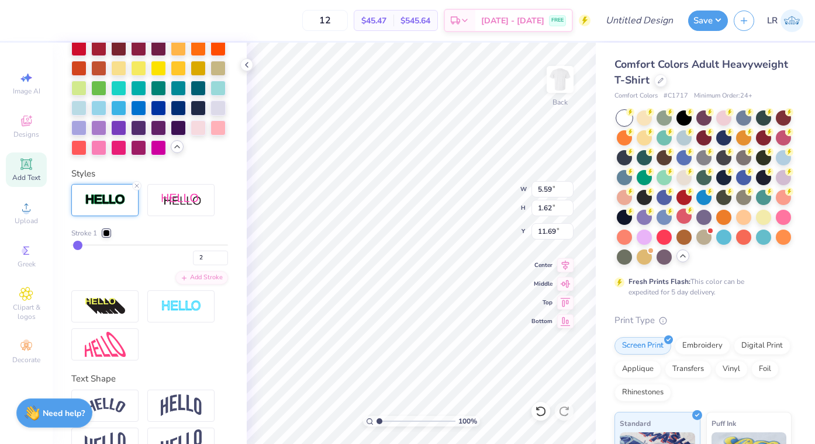
scroll to position [443, 0]
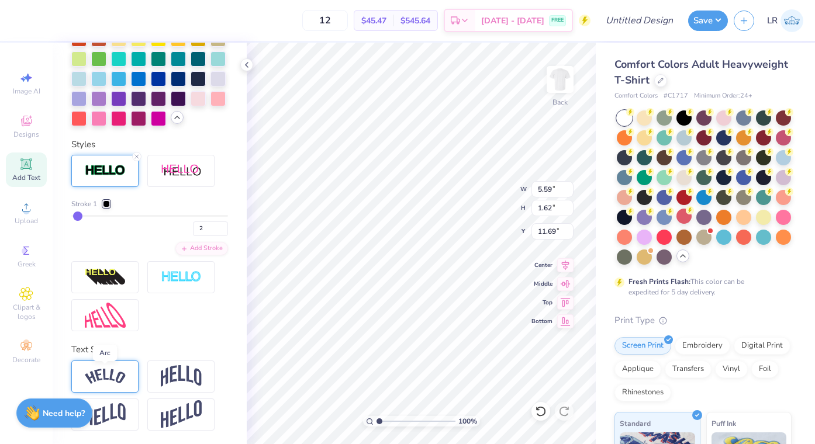
click at [108, 378] on img at bounding box center [105, 377] width 41 height 16
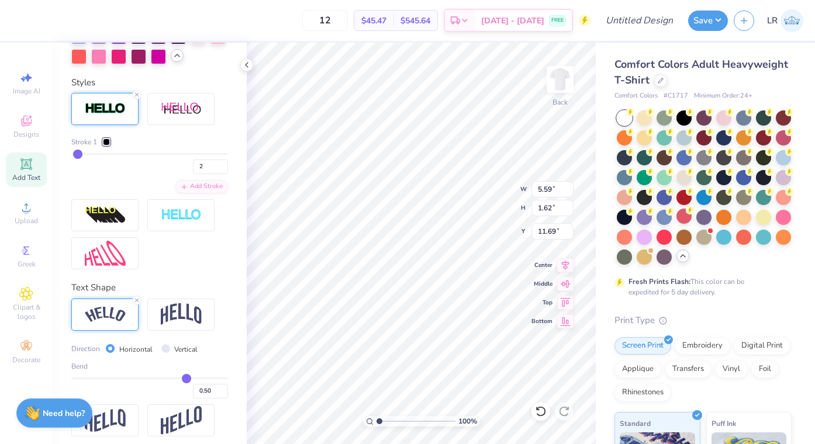
scroll to position [511, 0]
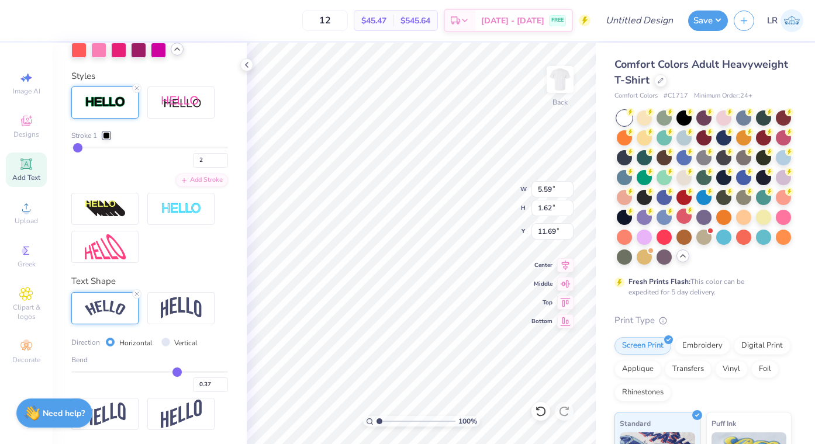
drag, startPoint x: 187, startPoint y: 374, endPoint x: 177, endPoint y: 374, distance: 9.9
click at [177, 373] on input "range" at bounding box center [149, 372] width 157 height 2
click at [495, 177] on div "100 % Back W 5.59 5.59 " H 1.62 1.62 " Y 11.69 11.69 " Center Middle Top Bottom" at bounding box center [421, 244] width 349 height 402
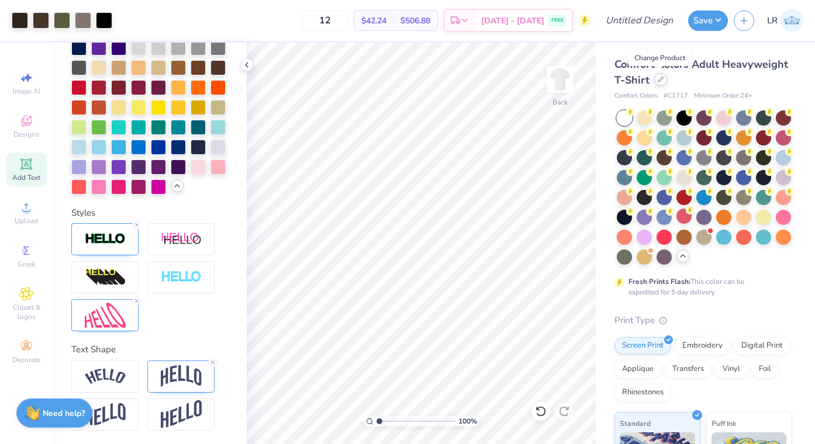
click at [660, 83] on div at bounding box center [660, 79] width 13 height 13
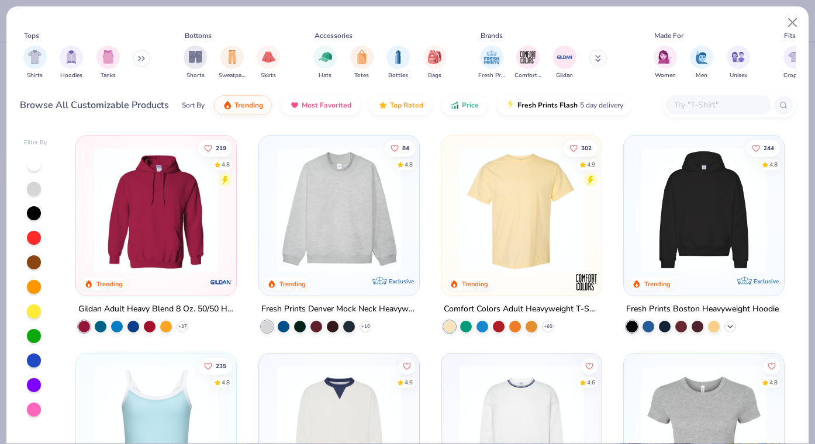
click at [733, 328] on icon at bounding box center [730, 326] width 9 height 9
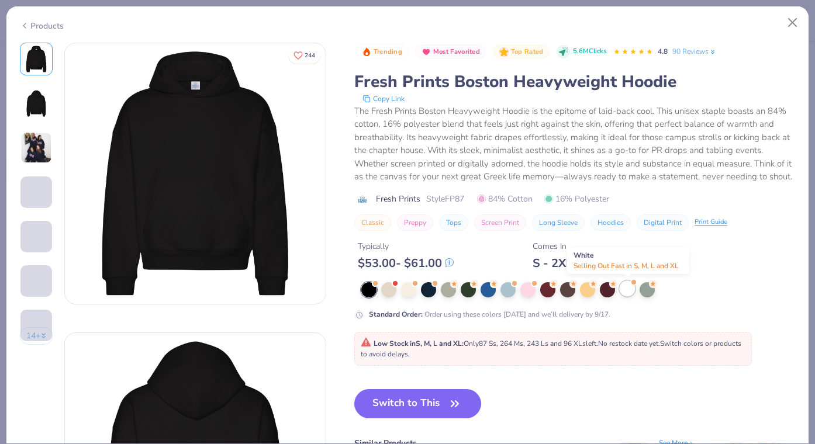
click at [629, 293] on div at bounding box center [627, 288] width 15 height 15
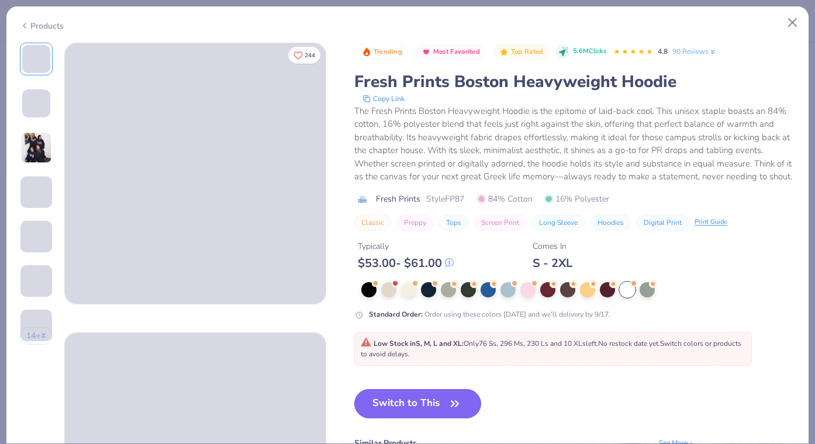
click at [422, 409] on button "Switch to This" at bounding box center [417, 404] width 127 height 29
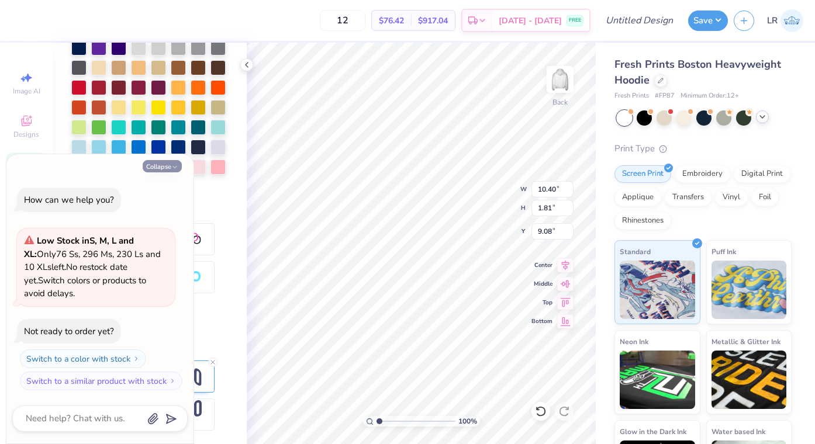
click at [170, 163] on button "Collapse" at bounding box center [162, 166] width 39 height 12
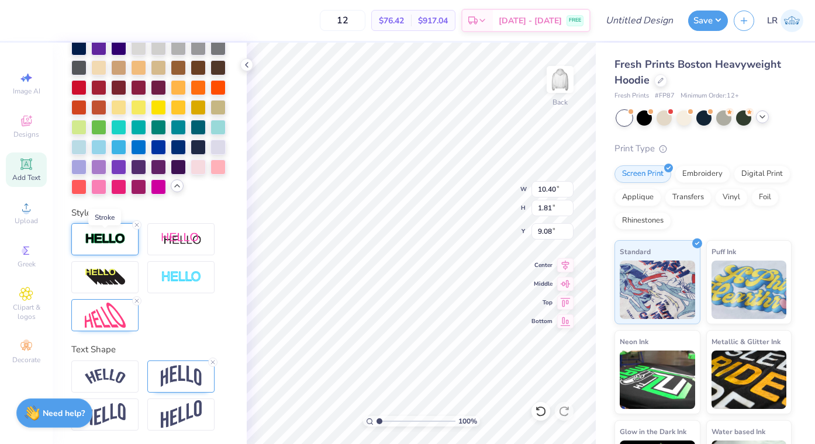
click at [114, 243] on img at bounding box center [105, 239] width 41 height 13
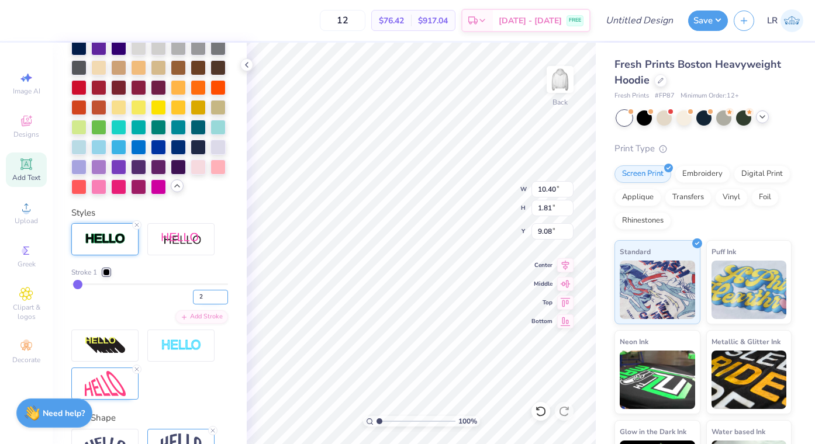
click at [209, 293] on input "2" at bounding box center [210, 297] width 35 height 15
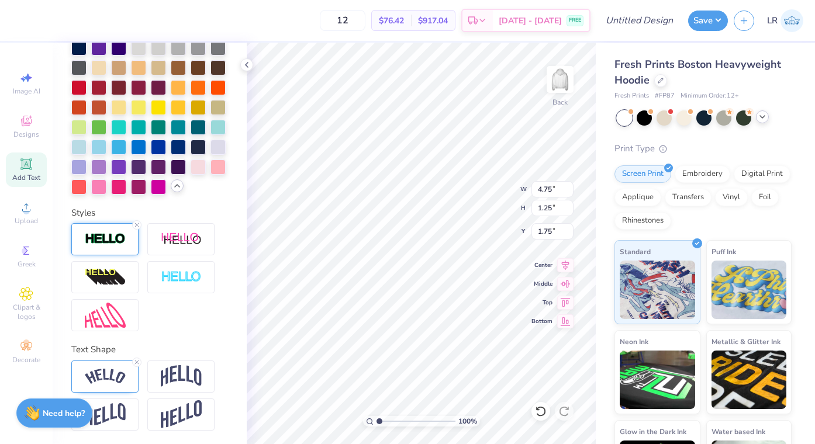
click at [101, 231] on div at bounding box center [104, 239] width 67 height 32
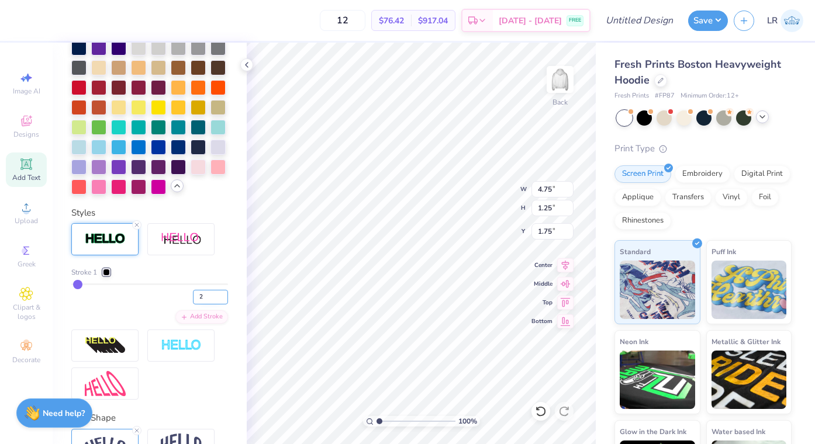
click at [206, 292] on input "2" at bounding box center [210, 297] width 35 height 15
click at [212, 299] on input "2" at bounding box center [210, 297] width 35 height 15
click at [163, 313] on div "Stroke 1 1 Add Stroke" at bounding box center [149, 295] width 157 height 57
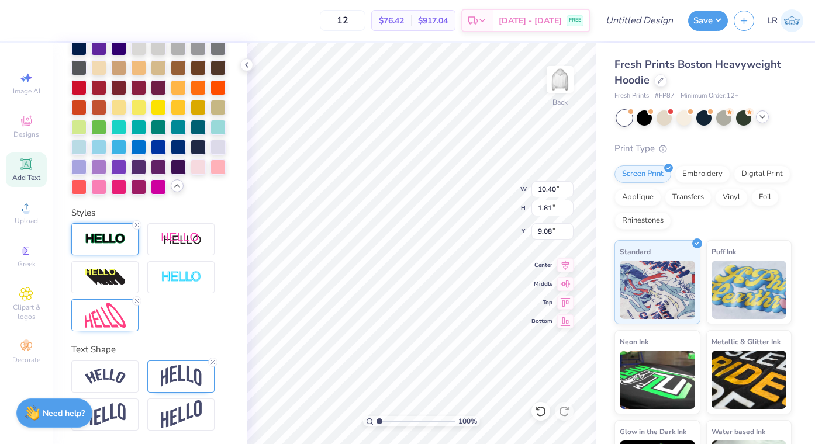
click at [106, 244] on img at bounding box center [105, 239] width 41 height 13
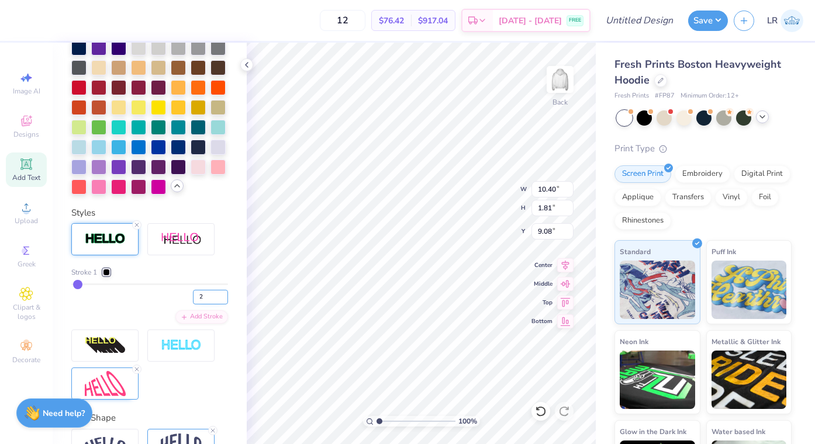
click at [205, 295] on input "2" at bounding box center [210, 297] width 35 height 15
click at [173, 298] on div "1" at bounding box center [149, 294] width 157 height 21
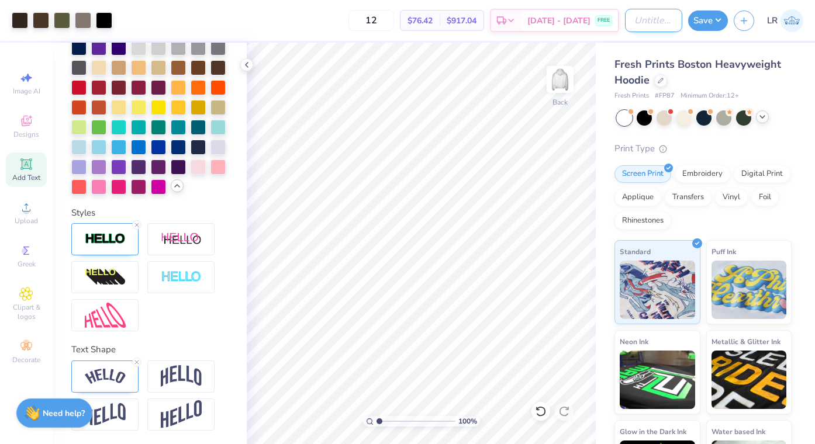
click at [647, 26] on input "Design Title" at bounding box center [653, 20] width 57 height 23
click at [710, 24] on button "Save" at bounding box center [708, 19] width 40 height 20
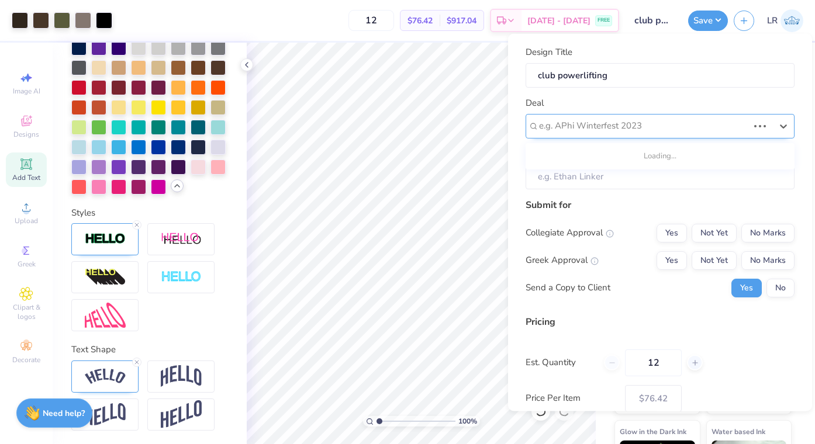
click at [684, 135] on div "e.g. APhi Winterfest 2023" at bounding box center [660, 125] width 269 height 25
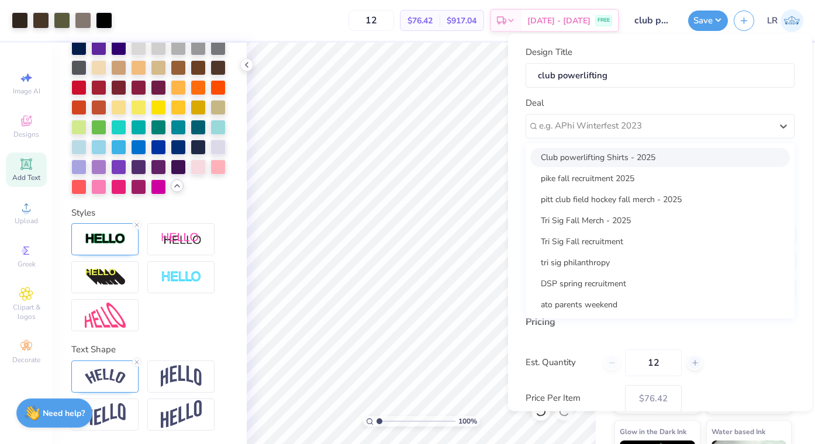
click at [675, 153] on div "Club powerlifting Shirts - 2025" at bounding box center [660, 156] width 260 height 19
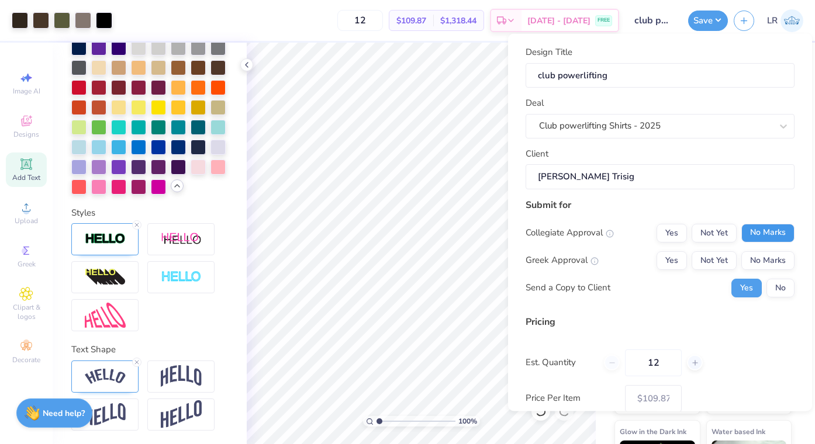
click at [749, 234] on button "No Marks" at bounding box center [768, 232] width 53 height 19
click at [764, 261] on button "No Marks" at bounding box center [768, 260] width 53 height 19
click at [784, 282] on button "No" at bounding box center [781, 287] width 28 height 19
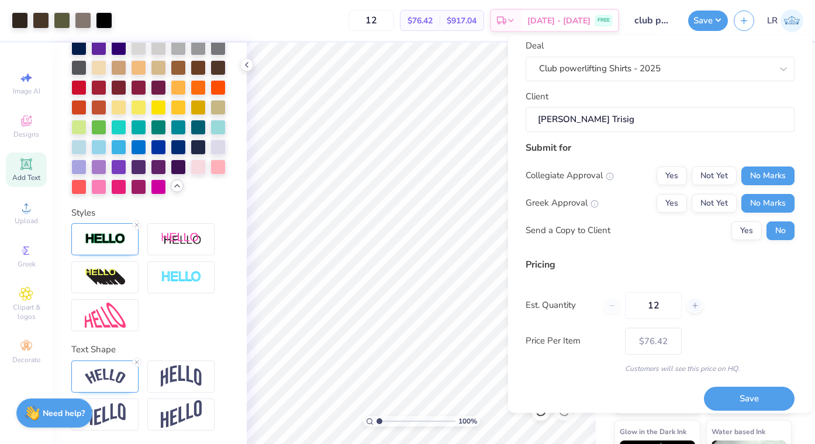
scroll to position [68, 0]
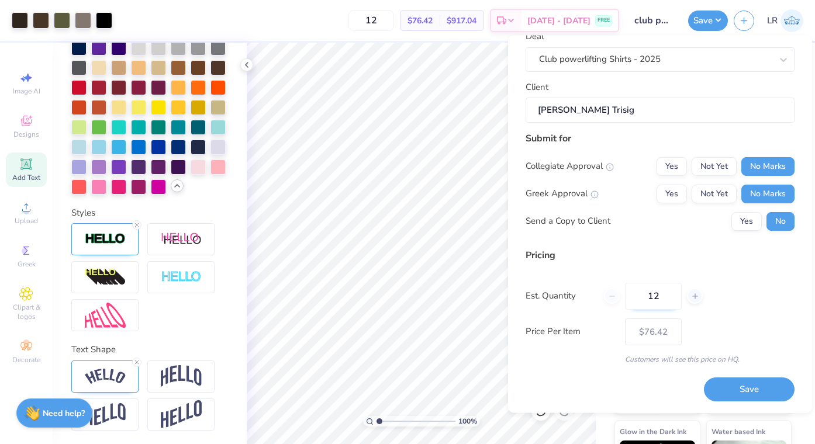
click at [661, 298] on input "12" at bounding box center [653, 296] width 57 height 27
click at [732, 392] on button "Save" at bounding box center [749, 390] width 91 height 24
